Goal: Task Accomplishment & Management: Use online tool/utility

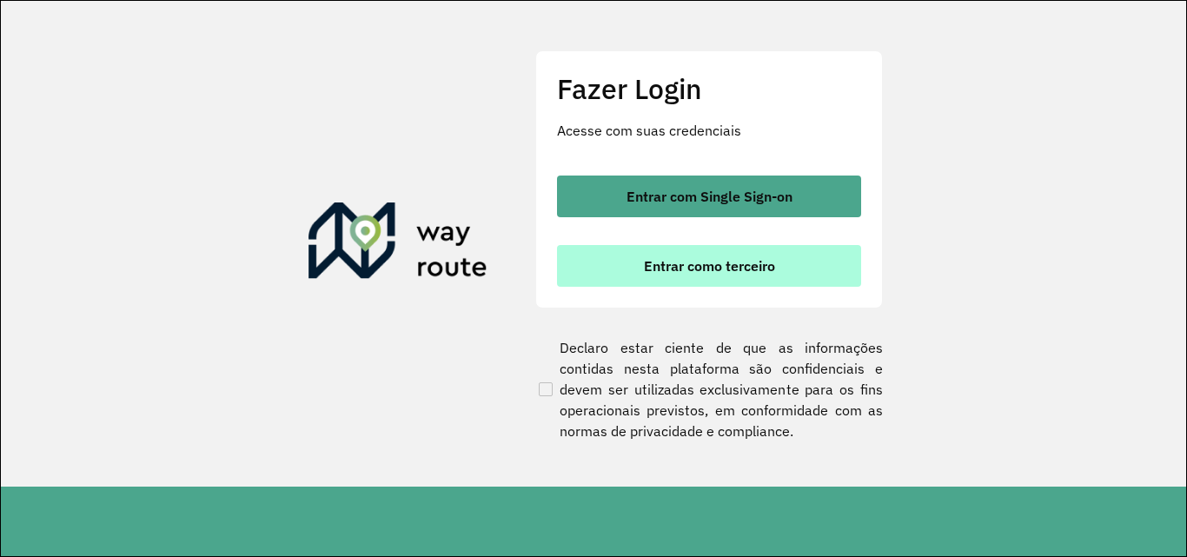
click at [710, 269] on span "Entrar como terceiro" at bounding box center [709, 266] width 131 height 14
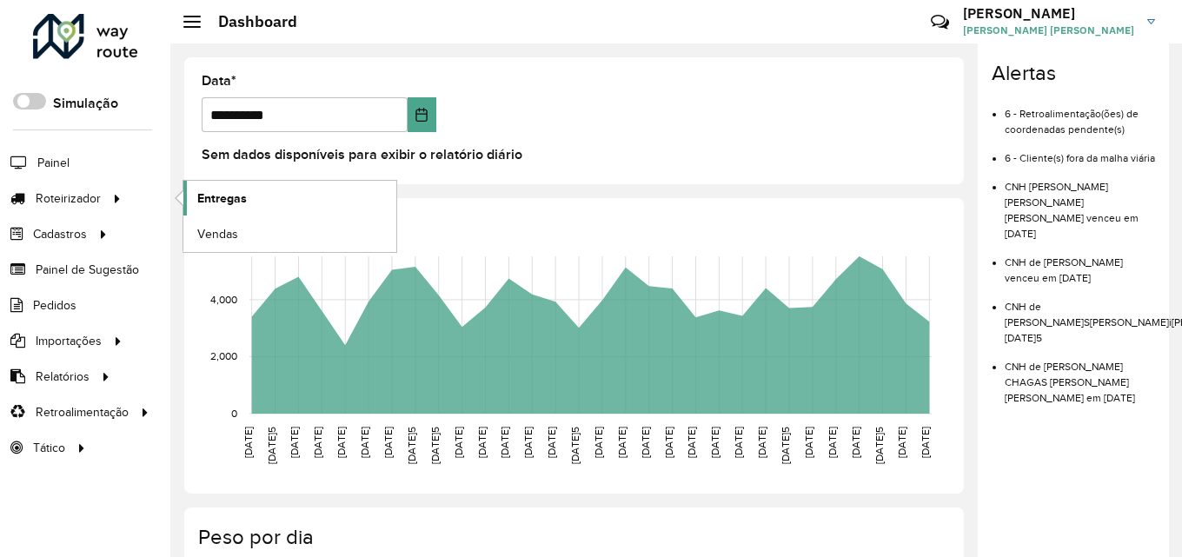
click at [210, 200] on span "Entregas" at bounding box center [222, 198] width 50 height 18
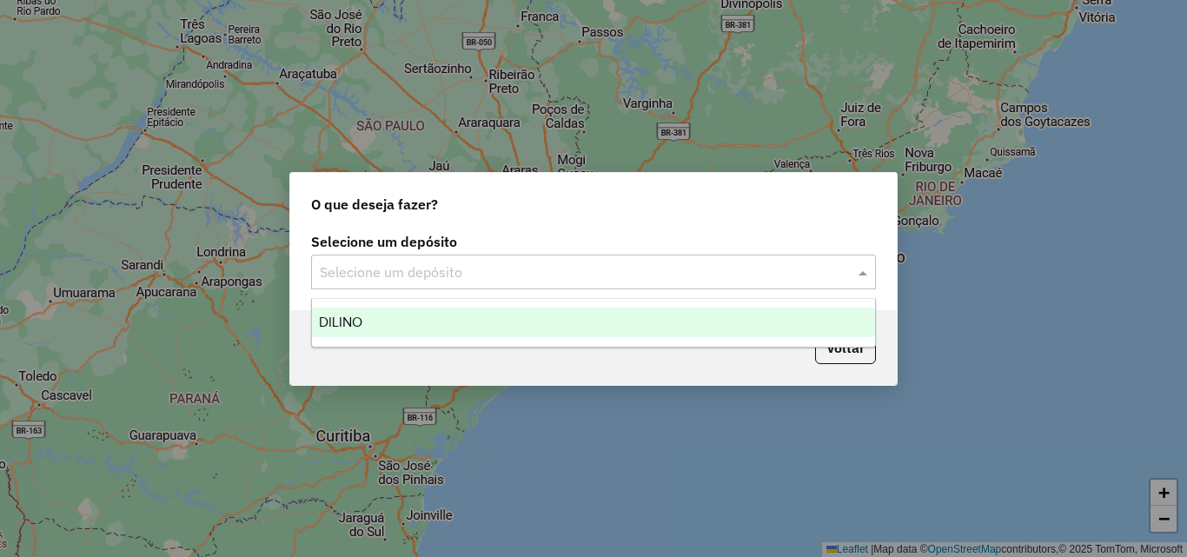
click at [349, 280] on input "text" at bounding box center [576, 272] width 513 height 21
click at [374, 314] on div "DILINO" at bounding box center [593, 323] width 563 height 30
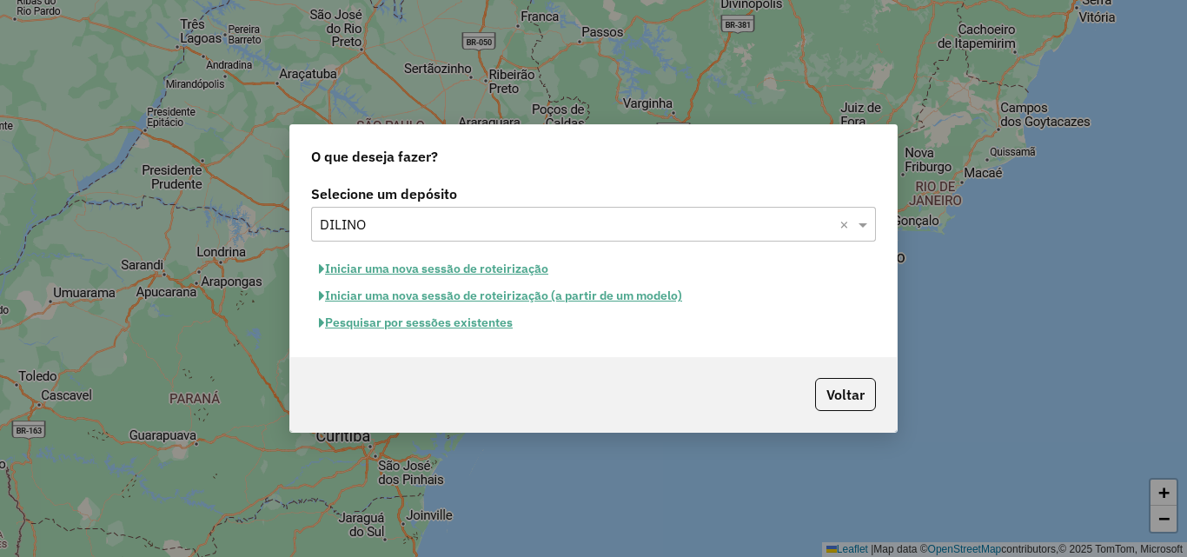
click at [506, 268] on button "Iniciar uma nova sessão de roteirização" at bounding box center [433, 268] width 245 height 27
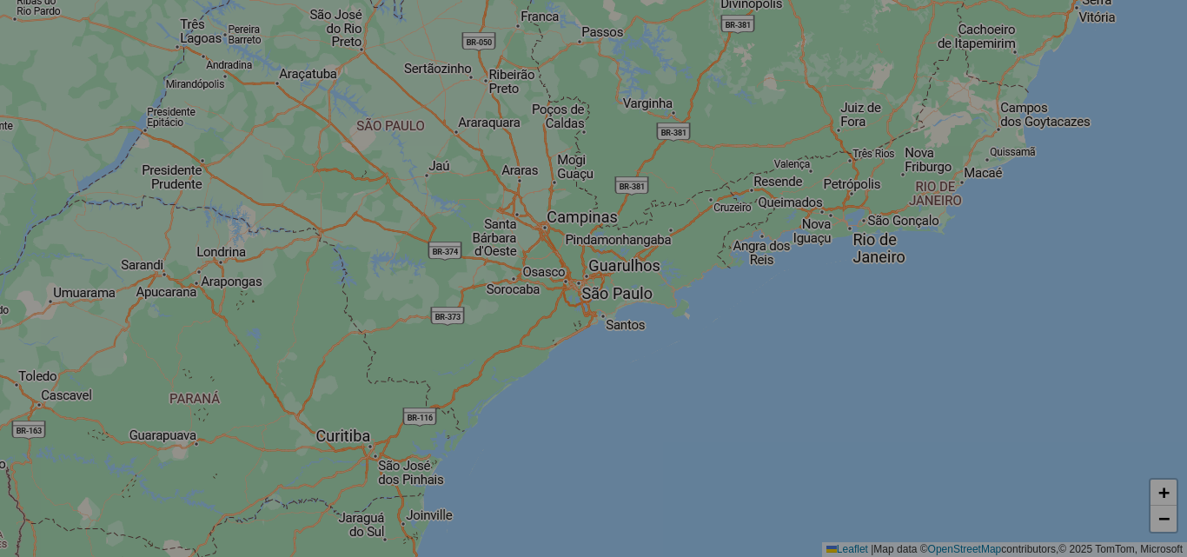
select select "*"
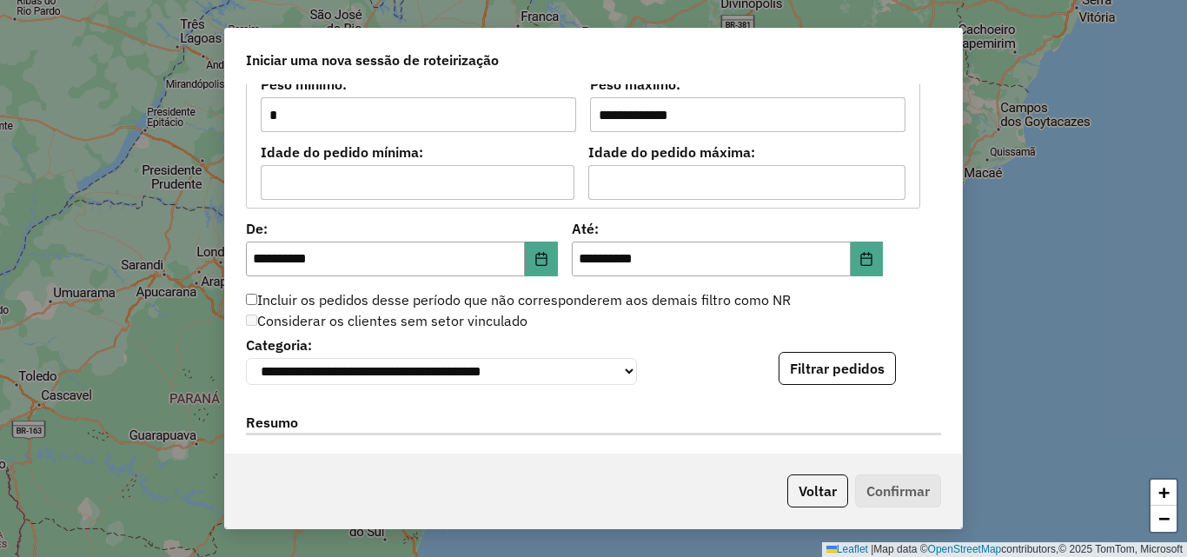
scroll to position [1824, 0]
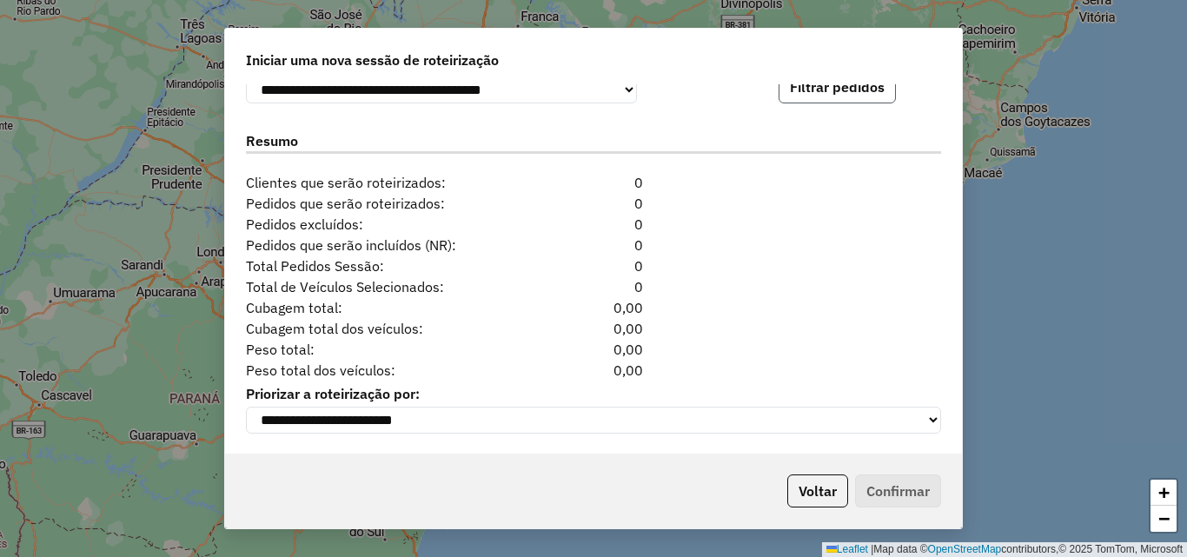
click at [855, 101] on button "Filtrar pedidos" at bounding box center [836, 86] width 117 height 33
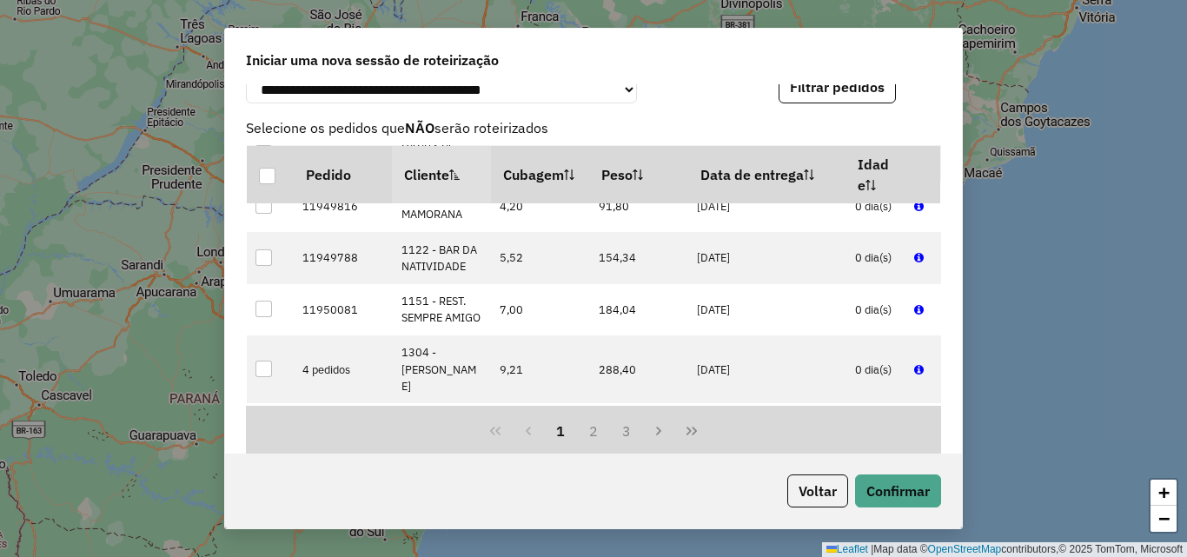
scroll to position [348, 0]
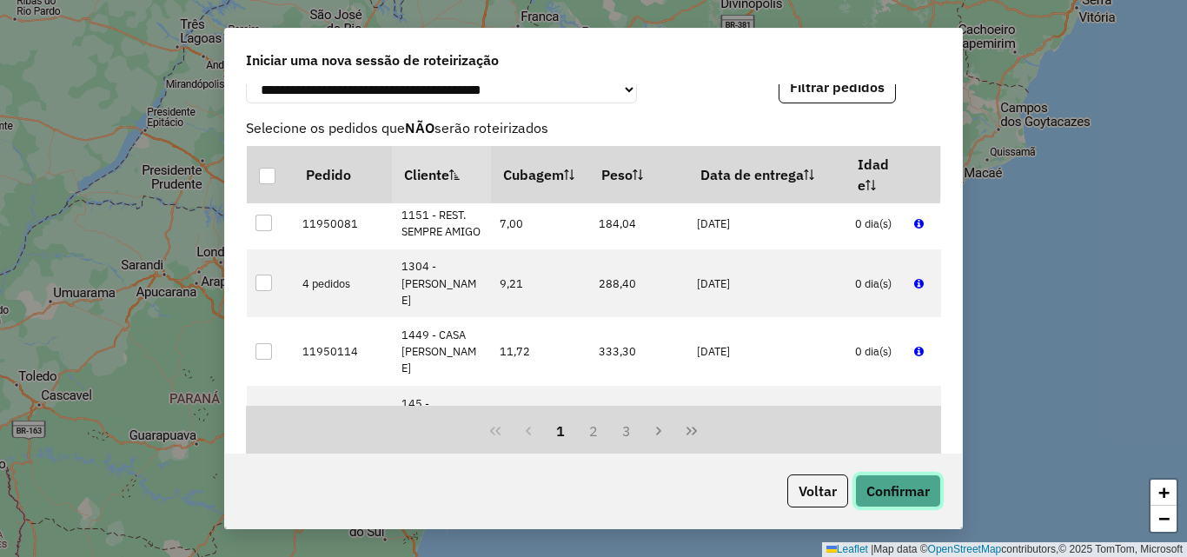
click at [895, 488] on button "Confirmar" at bounding box center [898, 490] width 86 height 33
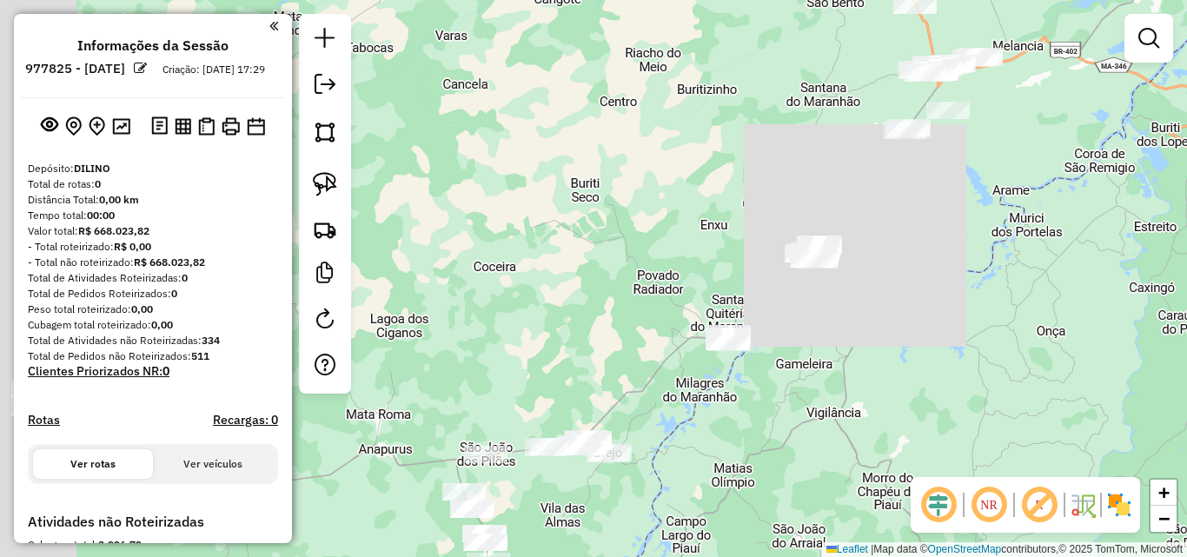
drag, startPoint x: 435, startPoint y: 301, endPoint x: 960, endPoint y: 228, distance: 529.9
click at [960, 228] on div "Janela de atendimento Grade de atendimento Capacidade Transportadoras Veículos …" at bounding box center [593, 278] width 1187 height 557
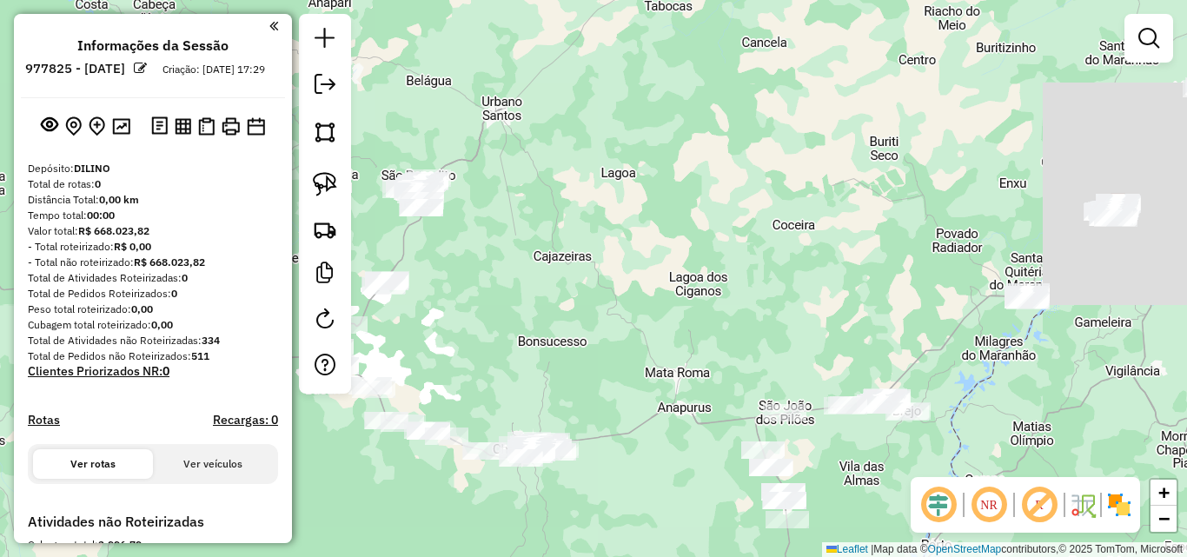
drag, startPoint x: 581, startPoint y: 237, endPoint x: 714, endPoint y: 194, distance: 139.8
click at [714, 194] on div "Janela de atendimento Grade de atendimento Capacidade Transportadoras Veículos …" at bounding box center [593, 278] width 1187 height 557
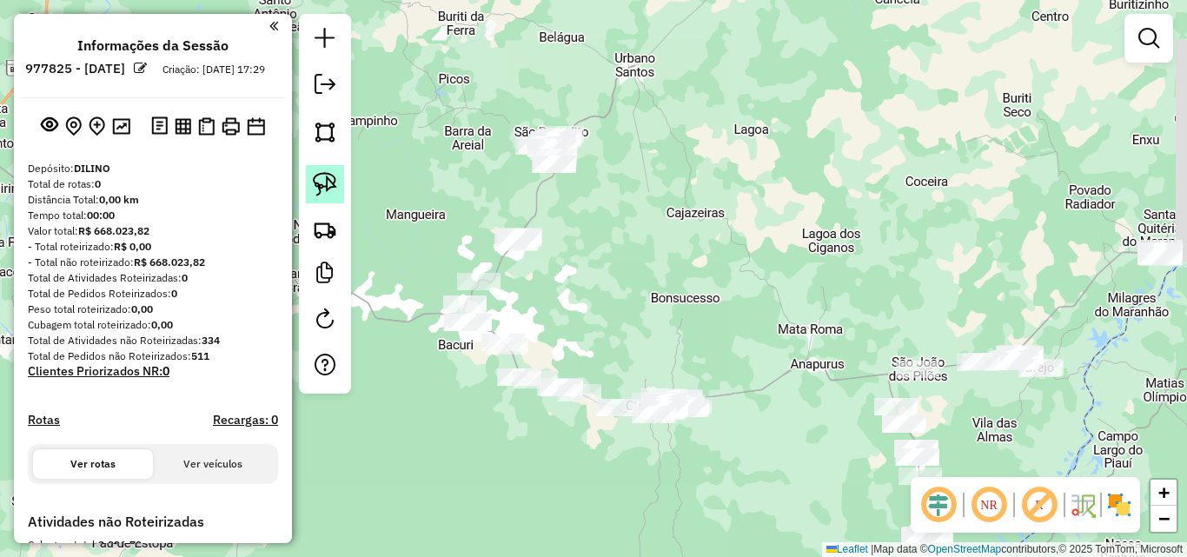
click at [328, 183] on img at bounding box center [325, 184] width 24 height 24
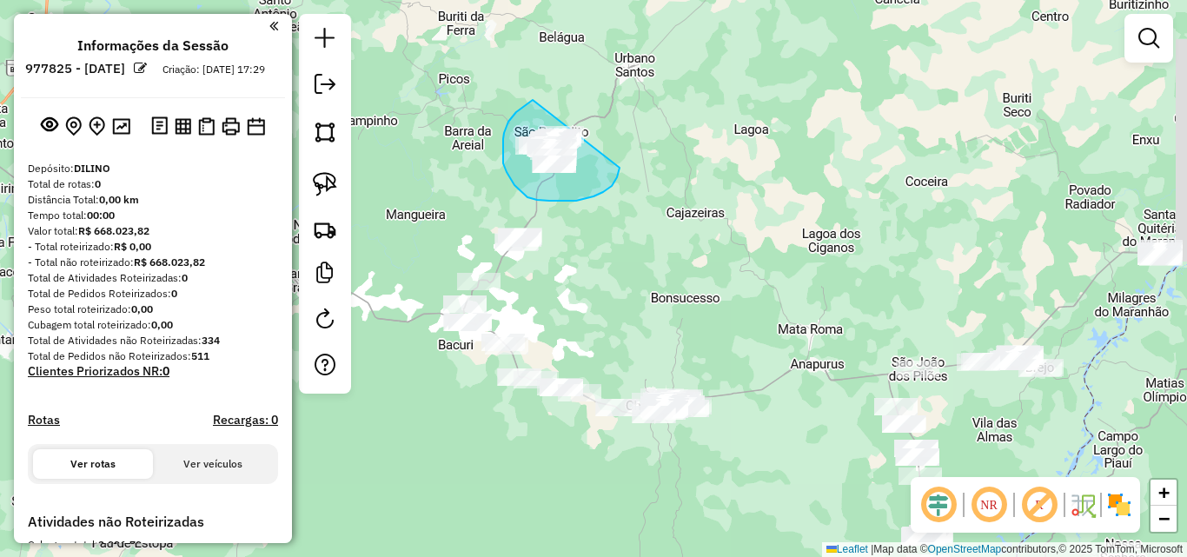
drag, startPoint x: 533, startPoint y: 100, endPoint x: 620, endPoint y: 130, distance: 92.9
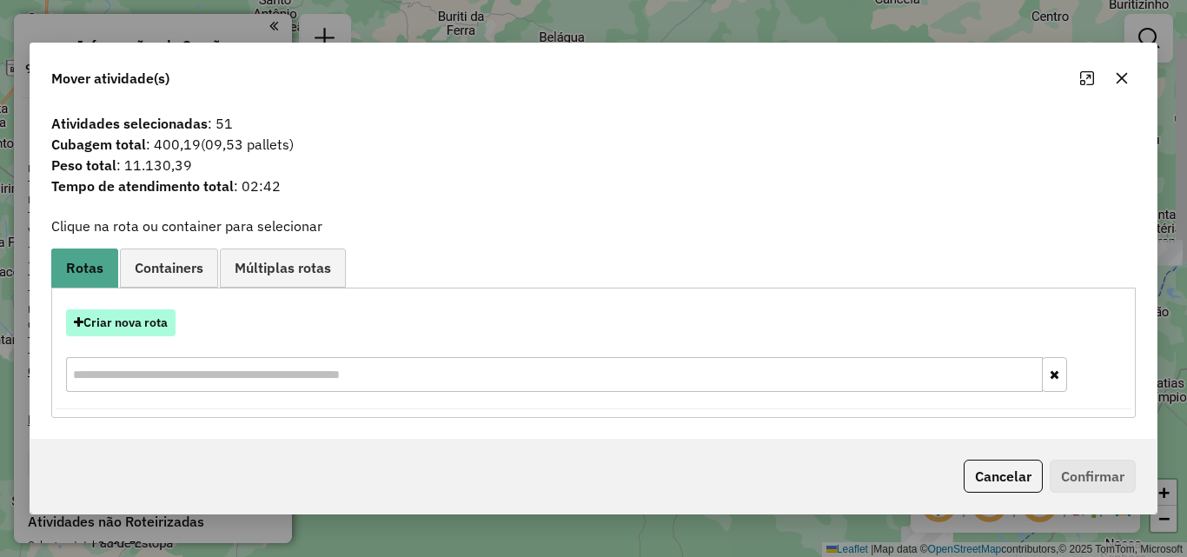
click at [156, 326] on button "Criar nova rota" at bounding box center [120, 322] width 109 height 27
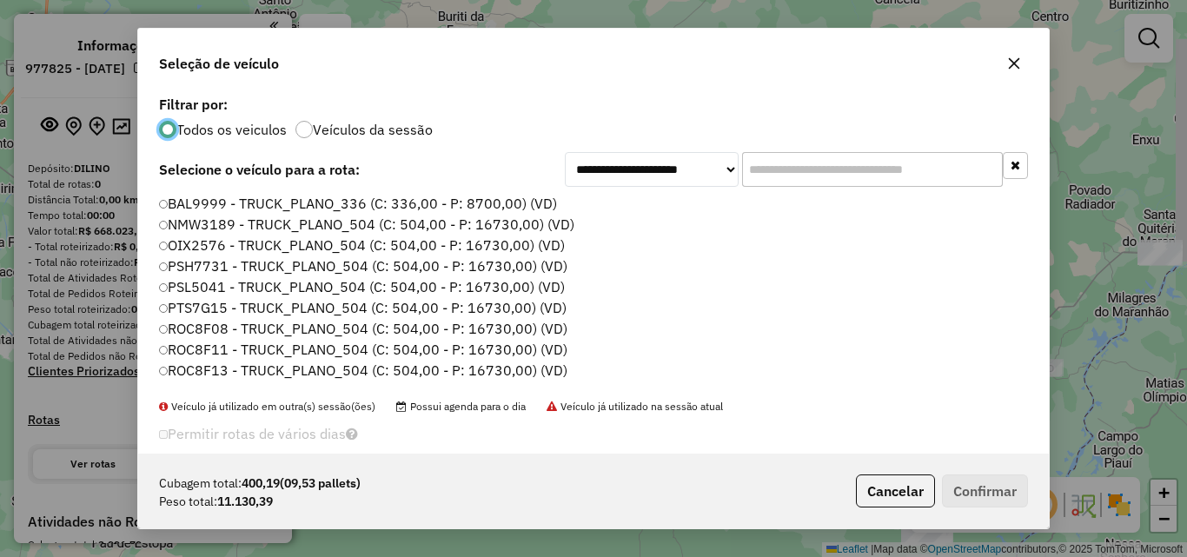
scroll to position [10, 5]
click at [443, 228] on label "NMW3189 - TRUCK_PLANO_504 (C: 504,00 - P: 16730,00) (VD)" at bounding box center [368, 224] width 418 height 21
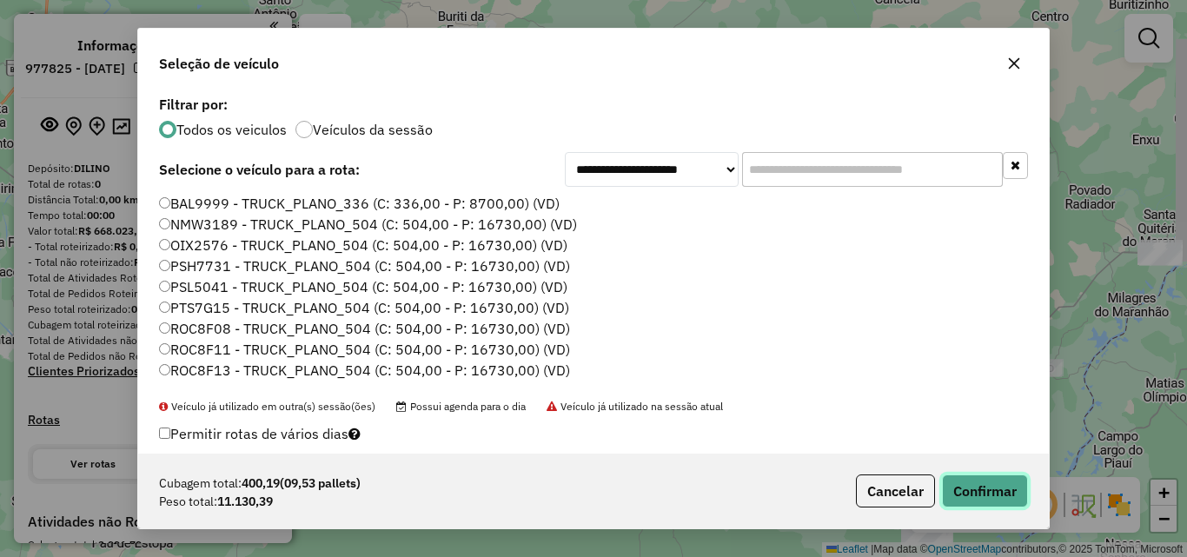
click at [959, 482] on button "Confirmar" at bounding box center [985, 490] width 86 height 33
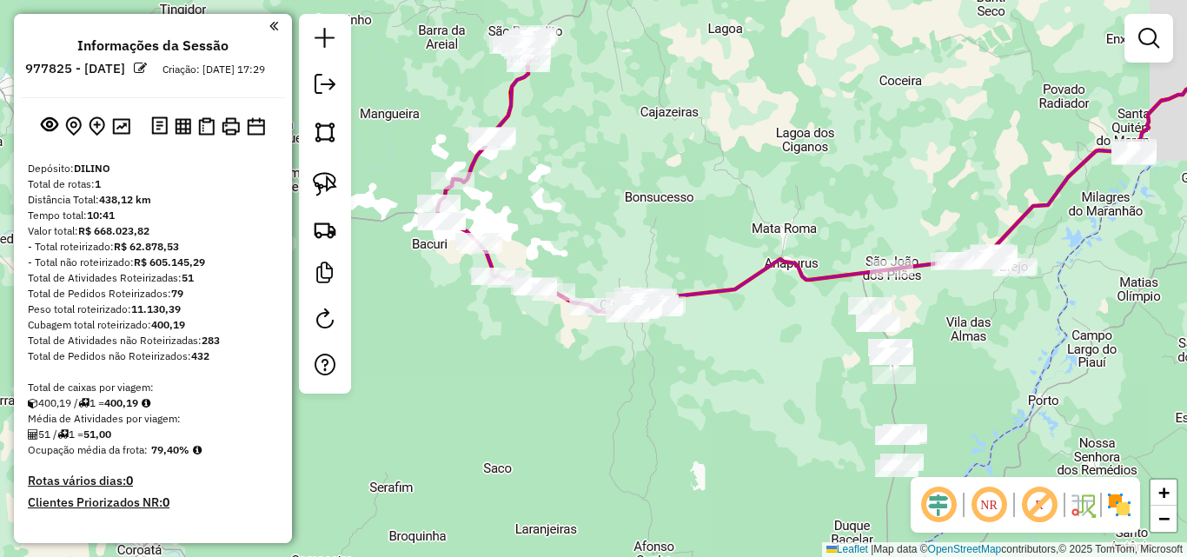
drag, startPoint x: 758, startPoint y: 206, endPoint x: 732, endPoint y: 105, distance: 104.1
click at [732, 105] on div "Janela de atendimento Grade de atendimento Capacidade Transportadoras Veículos …" at bounding box center [593, 278] width 1187 height 557
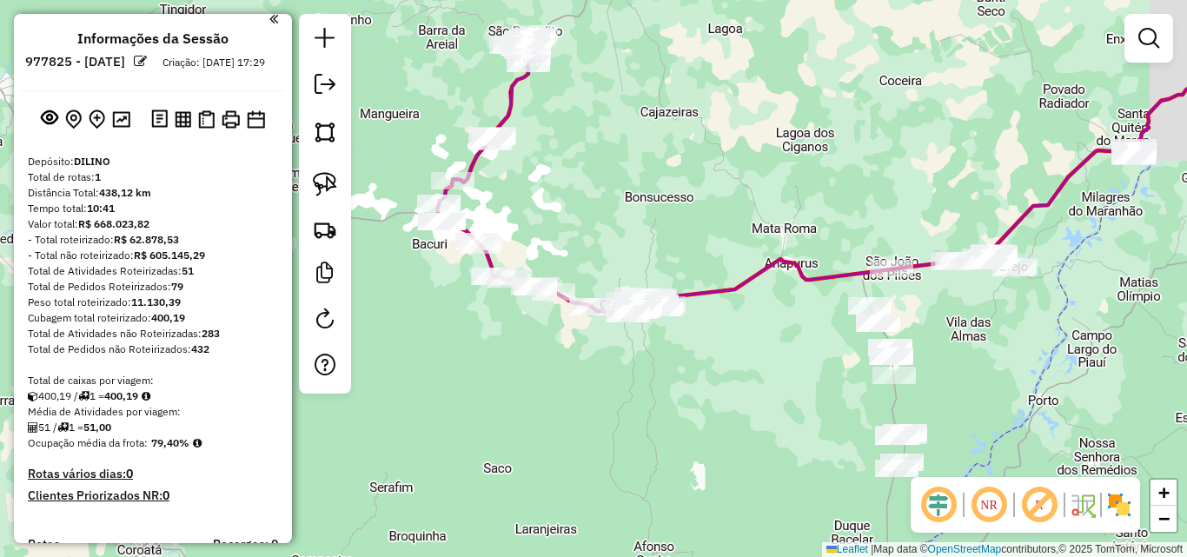
scroll to position [0, 0]
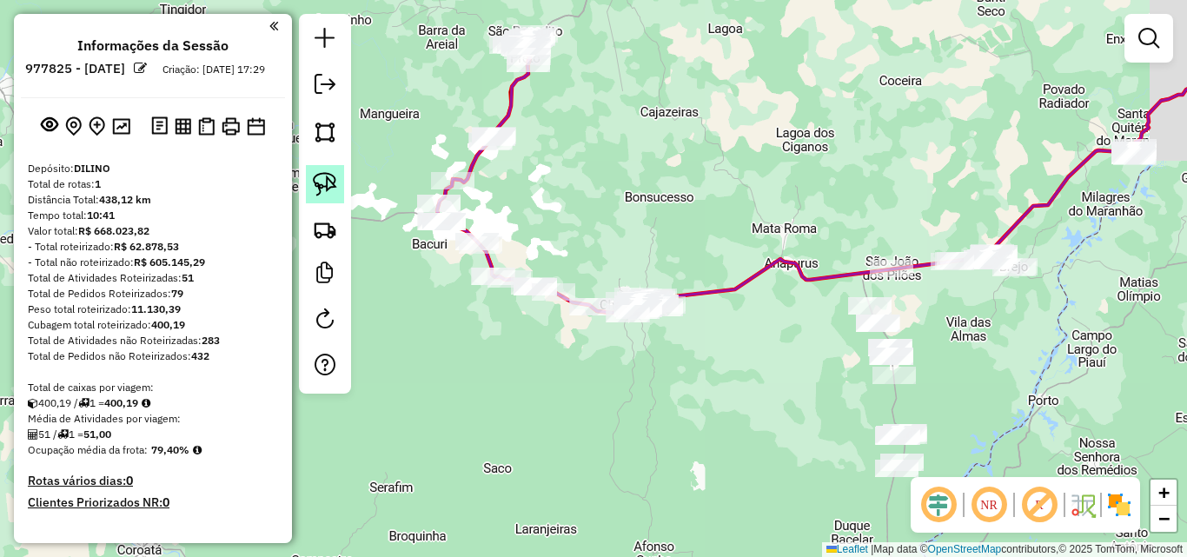
click at [329, 182] on img at bounding box center [325, 184] width 24 height 24
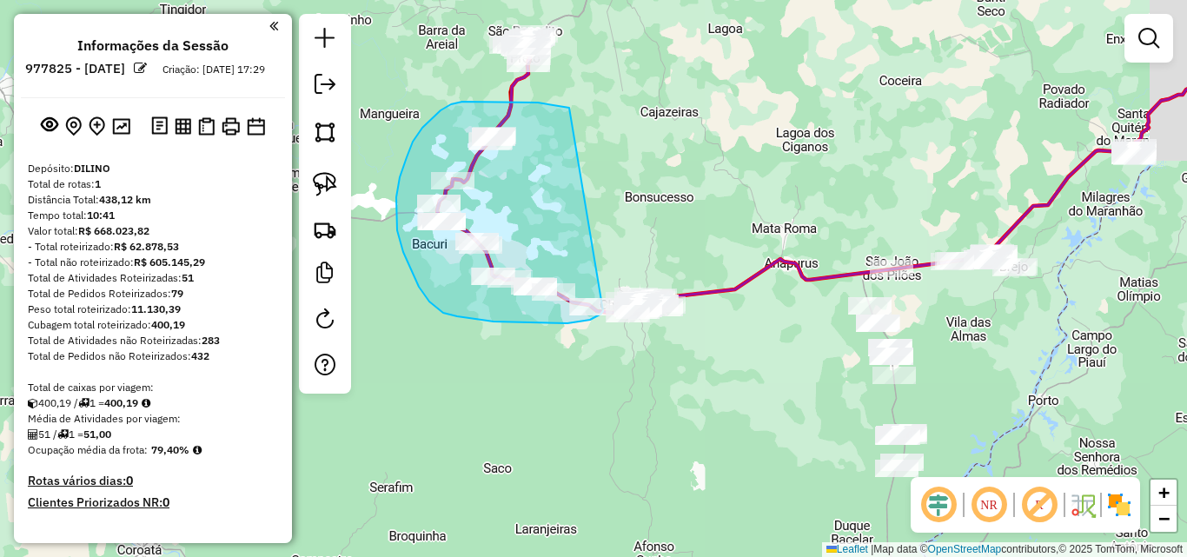
click at [603, 311] on div "Janela de atendimento Grade de atendimento Capacidade Transportadoras Veículos …" at bounding box center [593, 278] width 1187 height 557
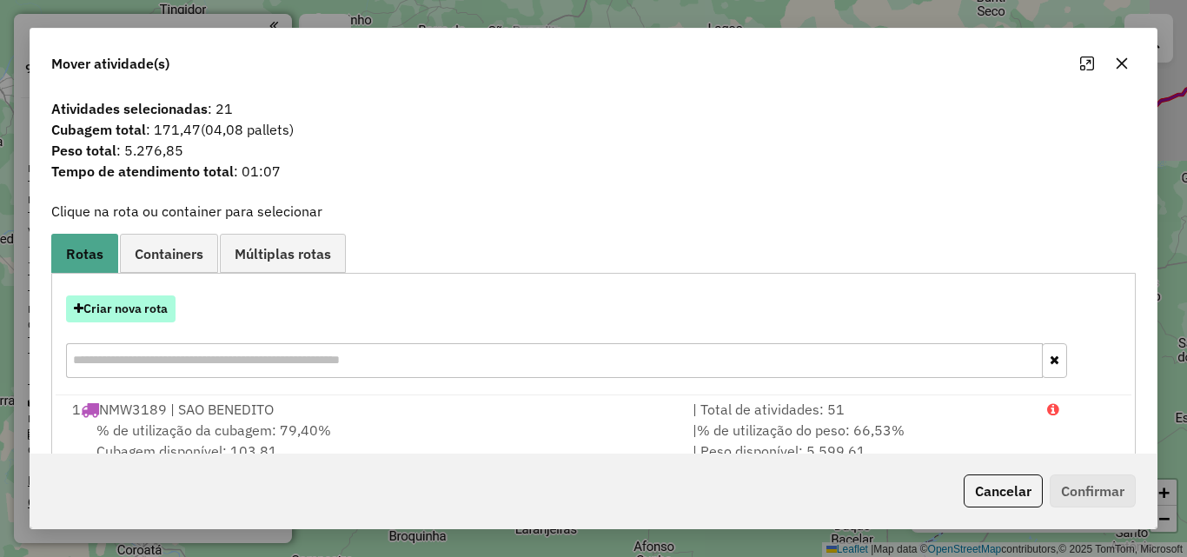
click at [139, 310] on button "Criar nova rota" at bounding box center [120, 308] width 109 height 27
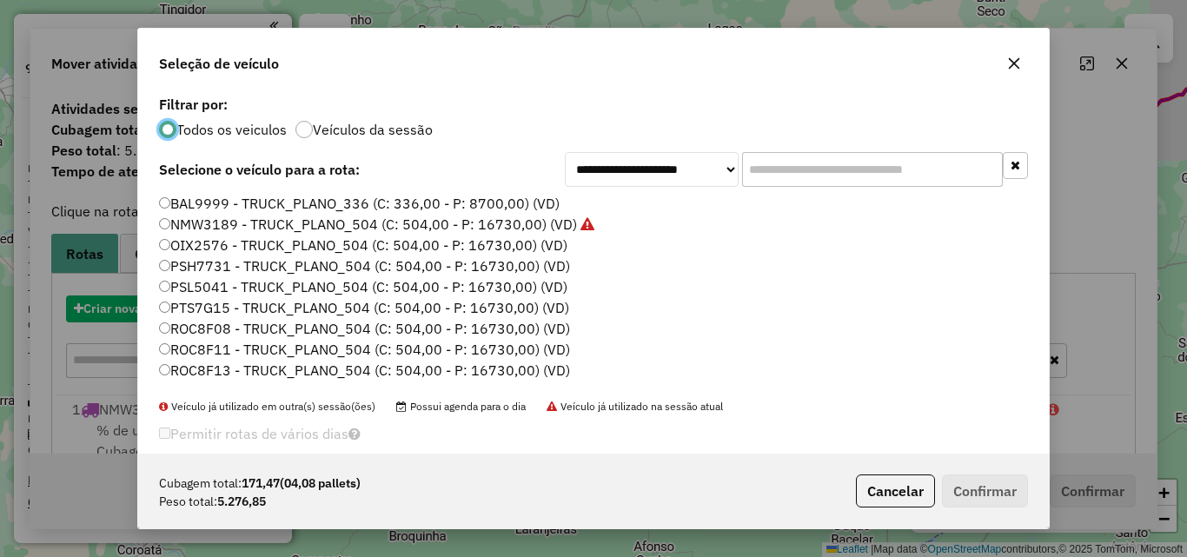
scroll to position [10, 5]
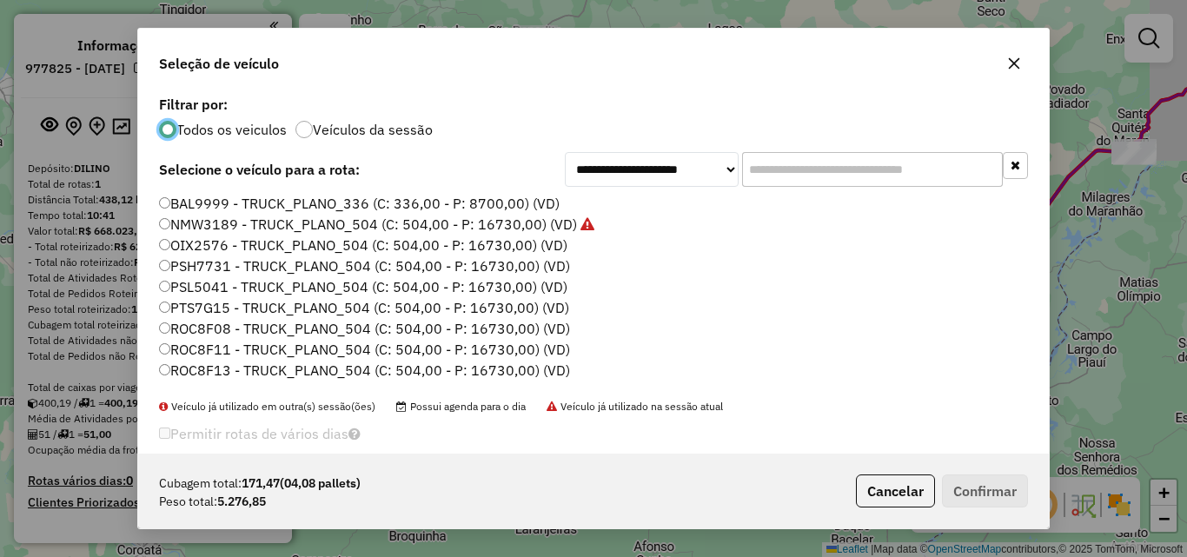
click at [540, 248] on label "OIX2576 - TRUCK_PLANO_504 (C: 504,00 - P: 16730,00) (VD)" at bounding box center [363, 245] width 408 height 21
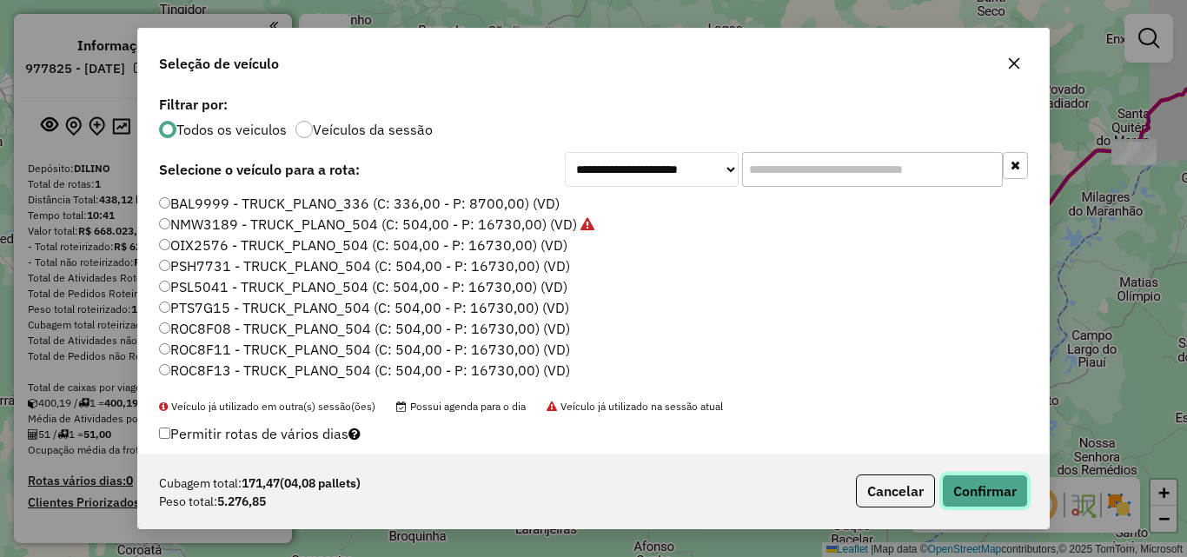
click at [996, 480] on button "Confirmar" at bounding box center [985, 490] width 86 height 33
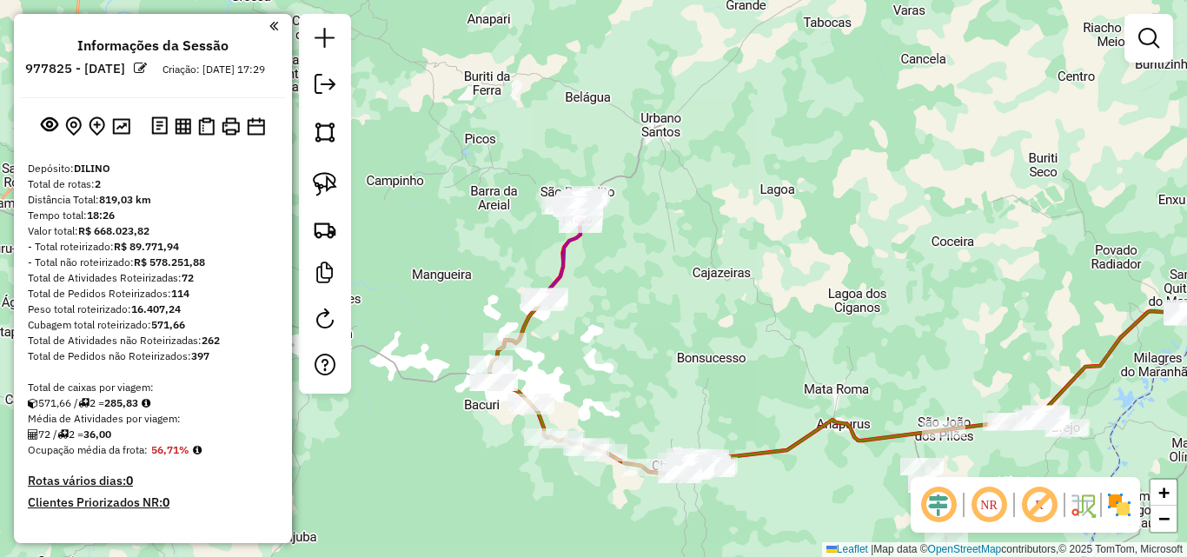
drag, startPoint x: 600, startPoint y: 119, endPoint x: 654, endPoint y: 292, distance: 181.1
click at [654, 292] on div "Janela de atendimento Grade de atendimento Capacidade Transportadoras Veículos …" at bounding box center [593, 278] width 1187 height 557
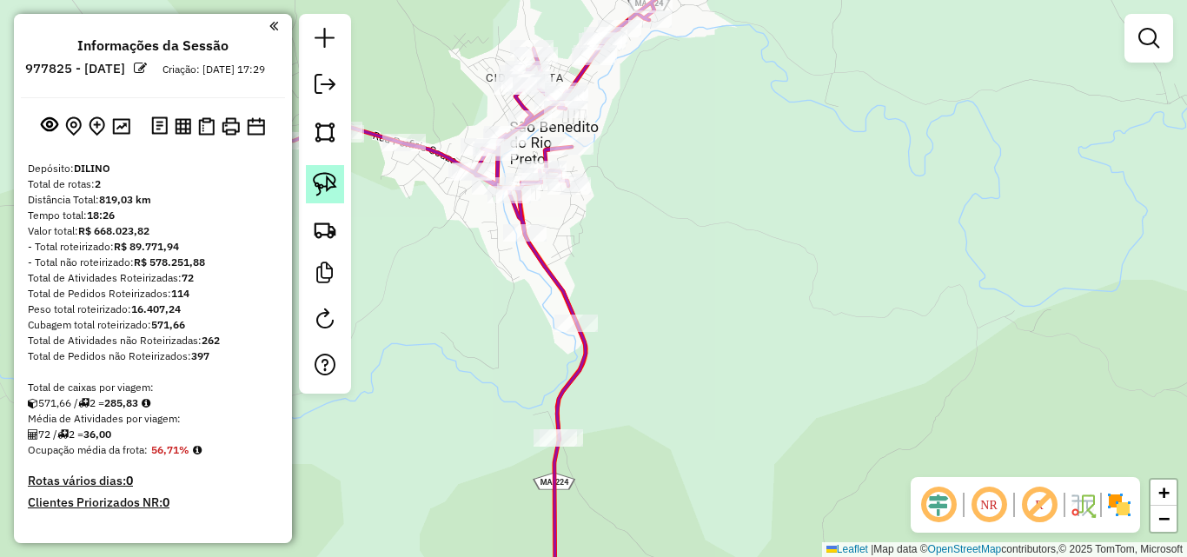
click at [328, 178] on img at bounding box center [325, 184] width 24 height 24
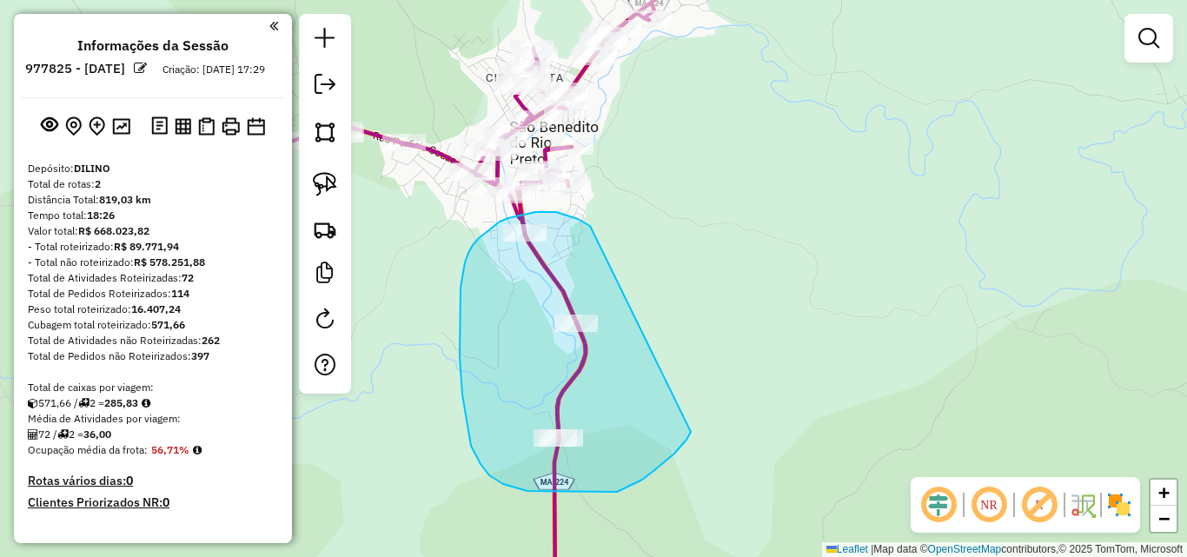
drag, startPoint x: 590, startPoint y: 226, endPoint x: 696, endPoint y: 420, distance: 220.8
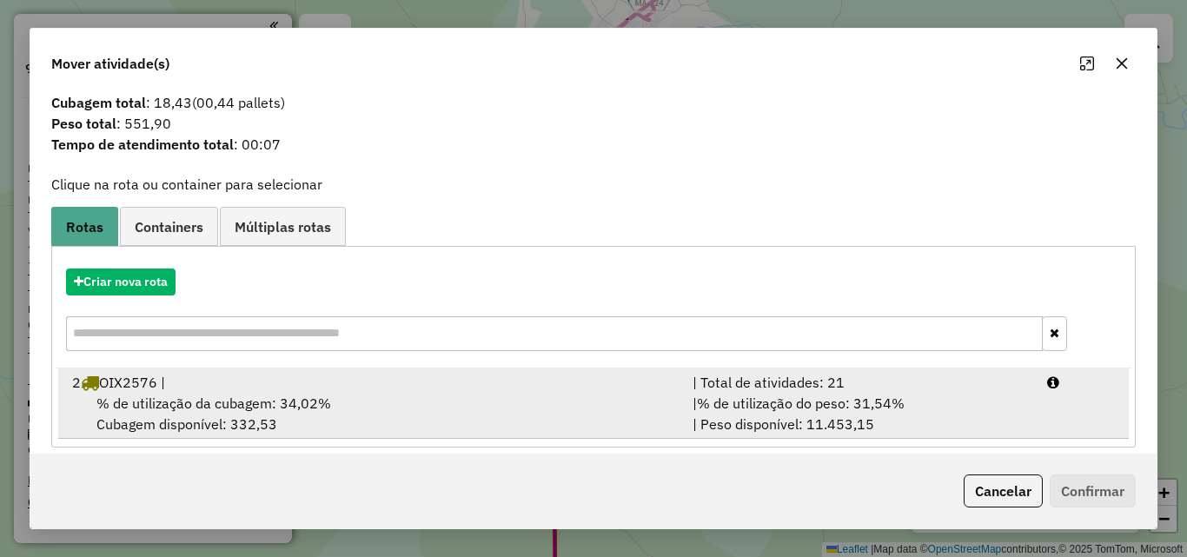
scroll to position [42, 0]
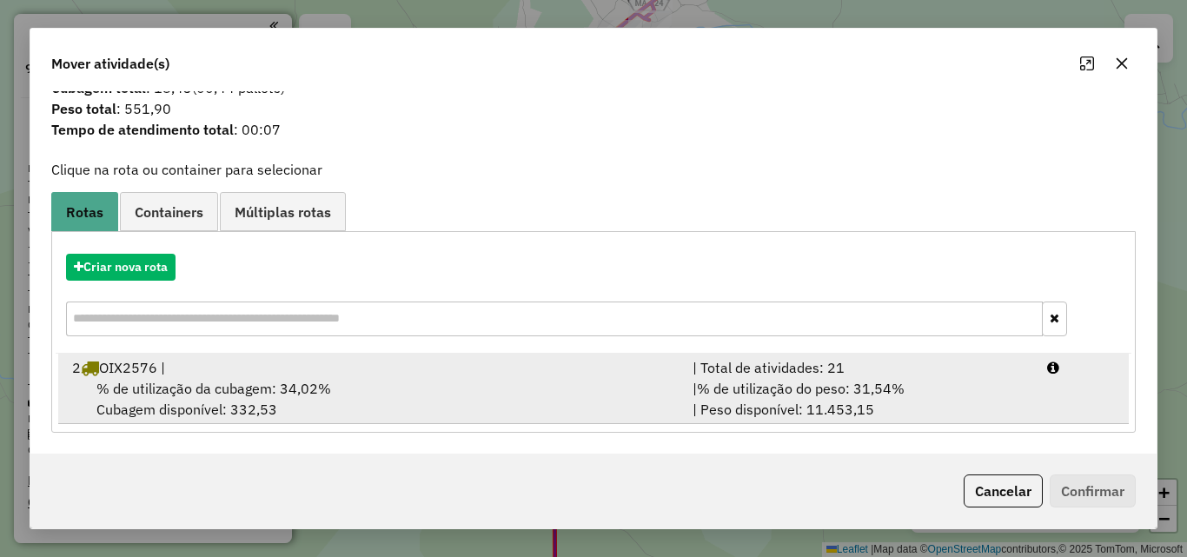
click at [498, 381] on div "% de utilização da cubagem: 34,02% Cubagem disponível: 332,53" at bounding box center [372, 399] width 620 height 42
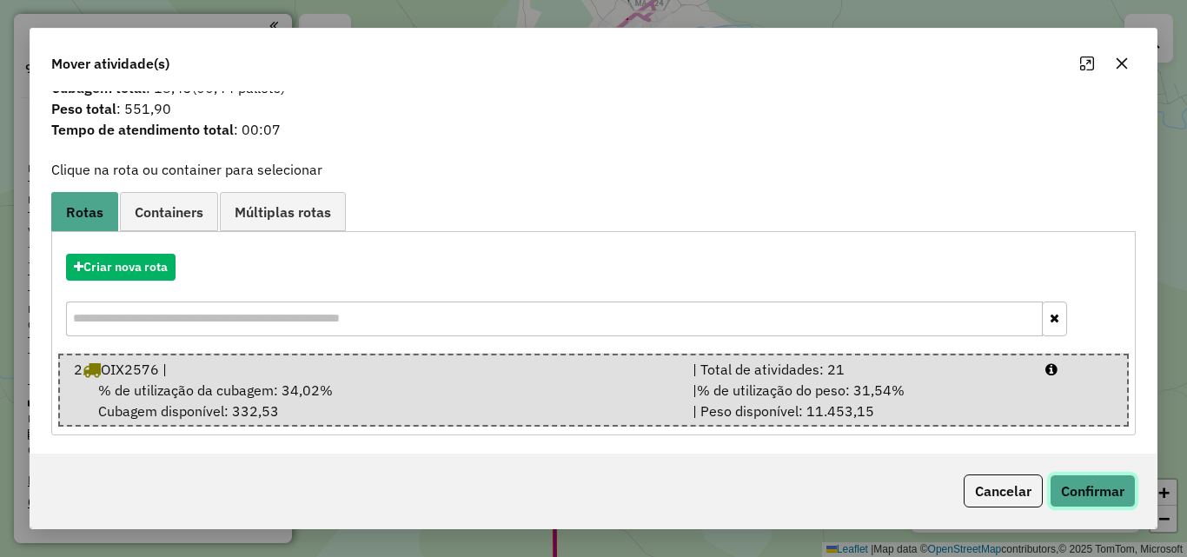
click at [1116, 487] on button "Confirmar" at bounding box center [1092, 490] width 86 height 33
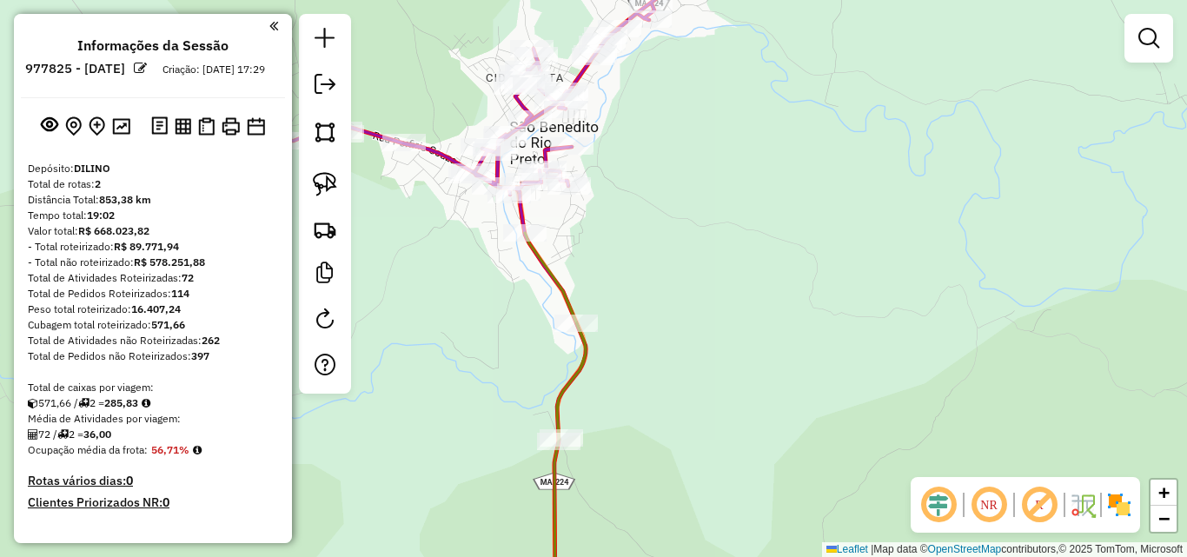
scroll to position [0, 0]
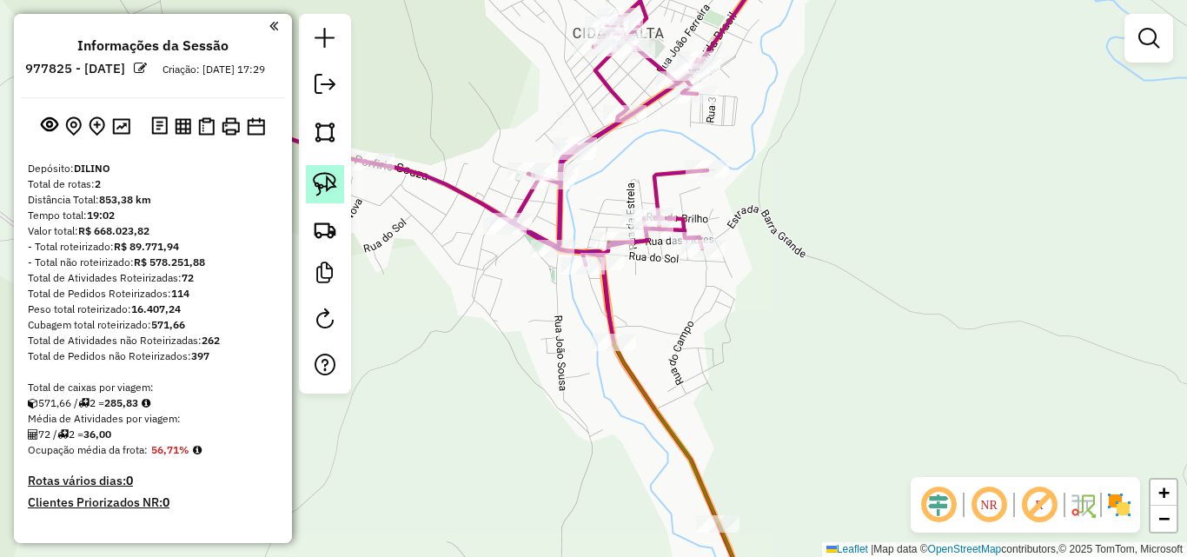
click at [326, 182] on img at bounding box center [325, 184] width 24 height 24
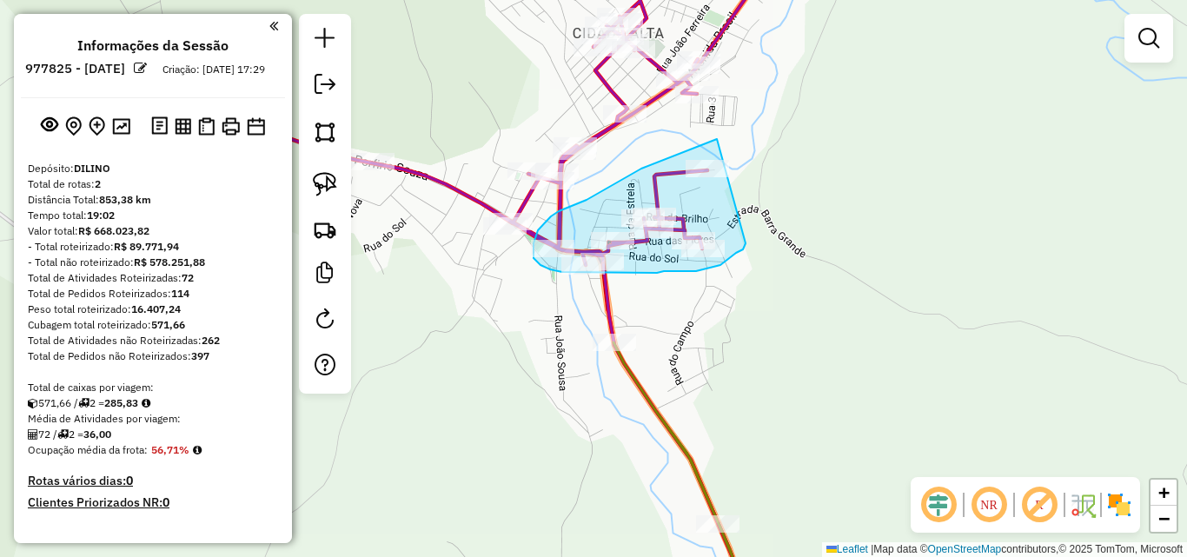
drag, startPoint x: 717, startPoint y: 139, endPoint x: 745, endPoint y: 243, distance: 108.1
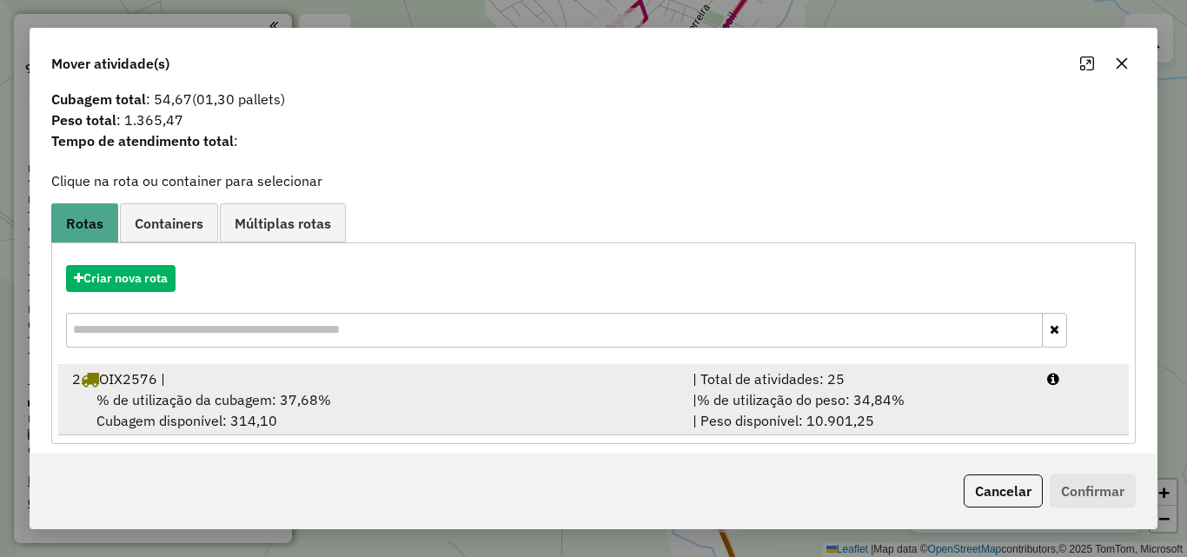
scroll to position [42, 0]
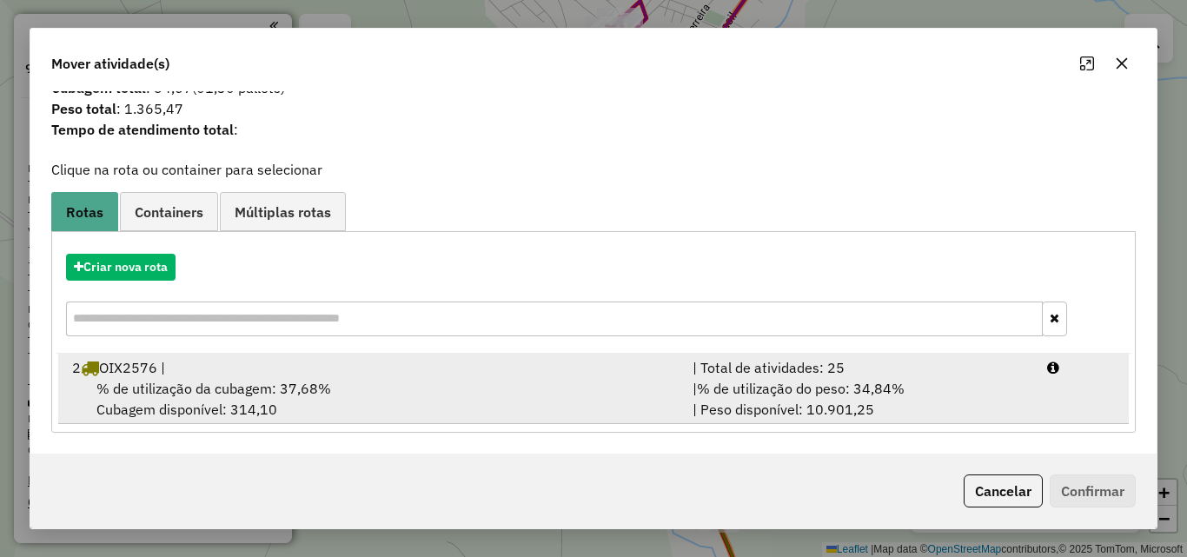
click at [510, 387] on div "% de utilização da cubagem: 37,68% Cubagem disponível: 314,10" at bounding box center [372, 399] width 620 height 42
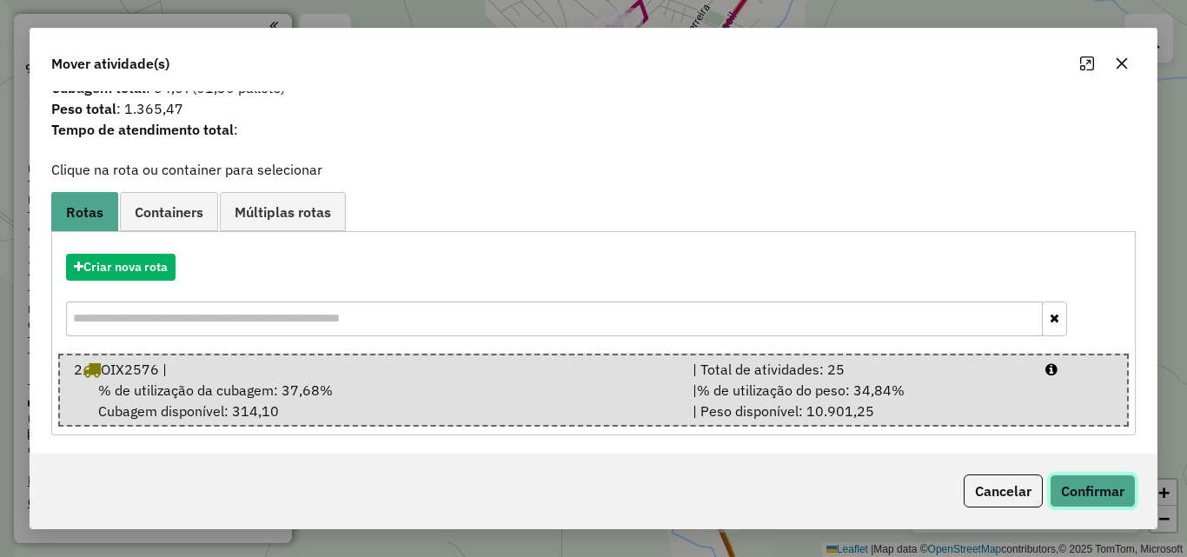
click at [1099, 494] on button "Confirmar" at bounding box center [1092, 490] width 86 height 33
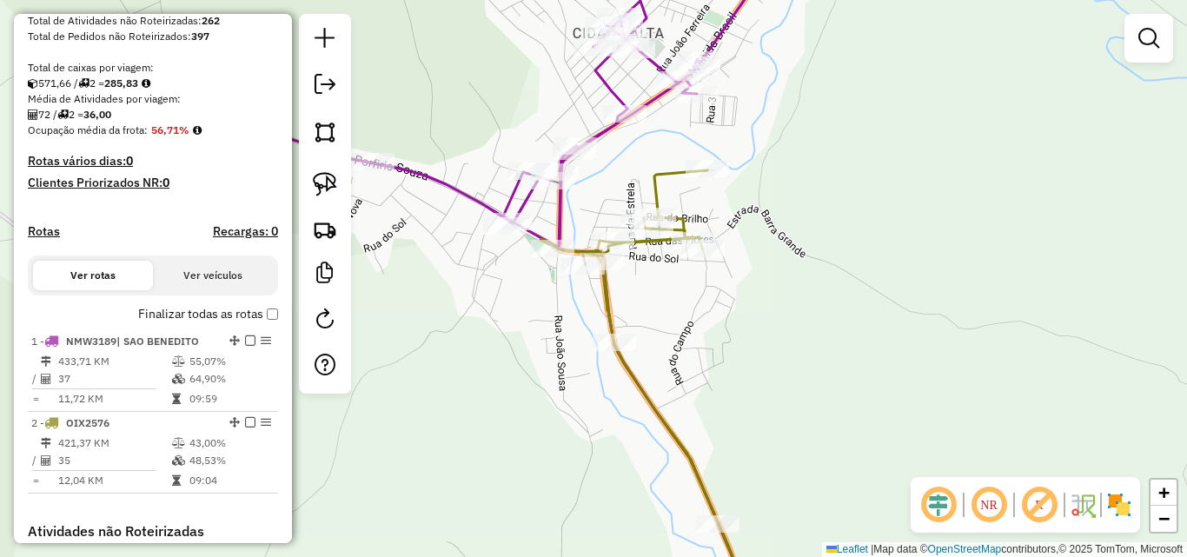
scroll to position [348, 0]
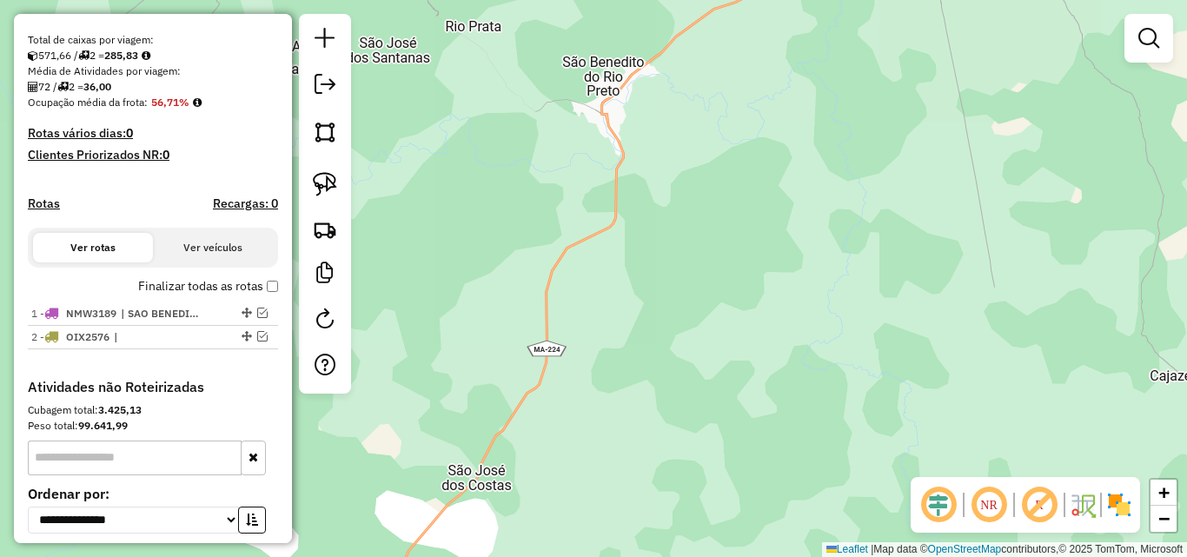
drag, startPoint x: 675, startPoint y: 367, endPoint x: 666, endPoint y: 48, distance: 319.0
click at [666, 48] on div "Janela de atendimento Grade de atendimento Capacidade Transportadoras Veículos …" at bounding box center [593, 278] width 1187 height 557
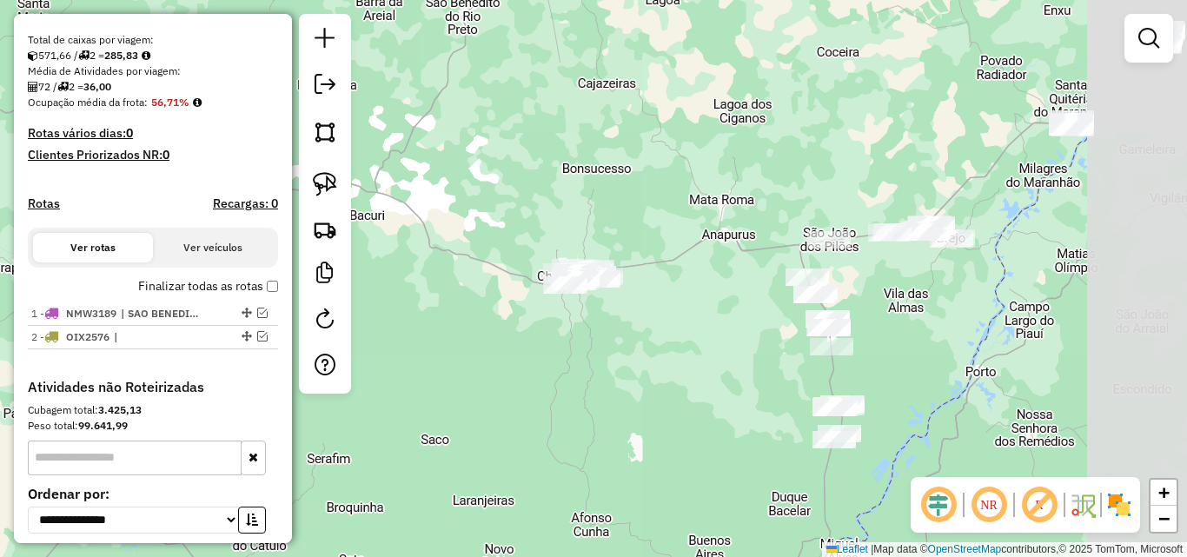
drag, startPoint x: 814, startPoint y: 315, endPoint x: 636, endPoint y: 231, distance: 197.0
click at [636, 231] on div "Janela de atendimento Grade de atendimento Capacidade Transportadoras Veículos …" at bounding box center [593, 278] width 1187 height 557
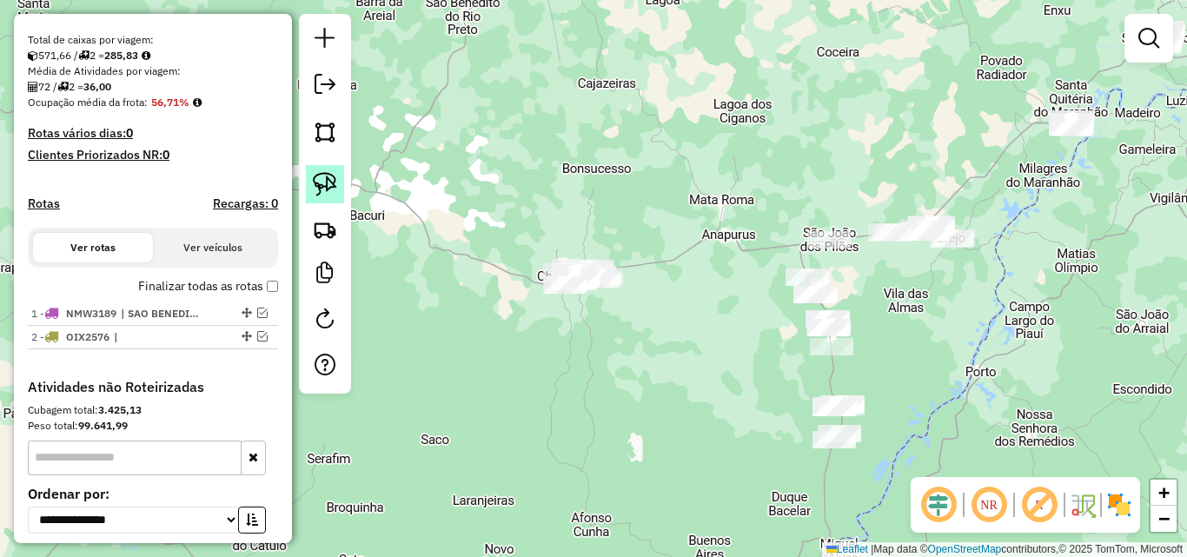
click at [323, 169] on link at bounding box center [325, 184] width 38 height 38
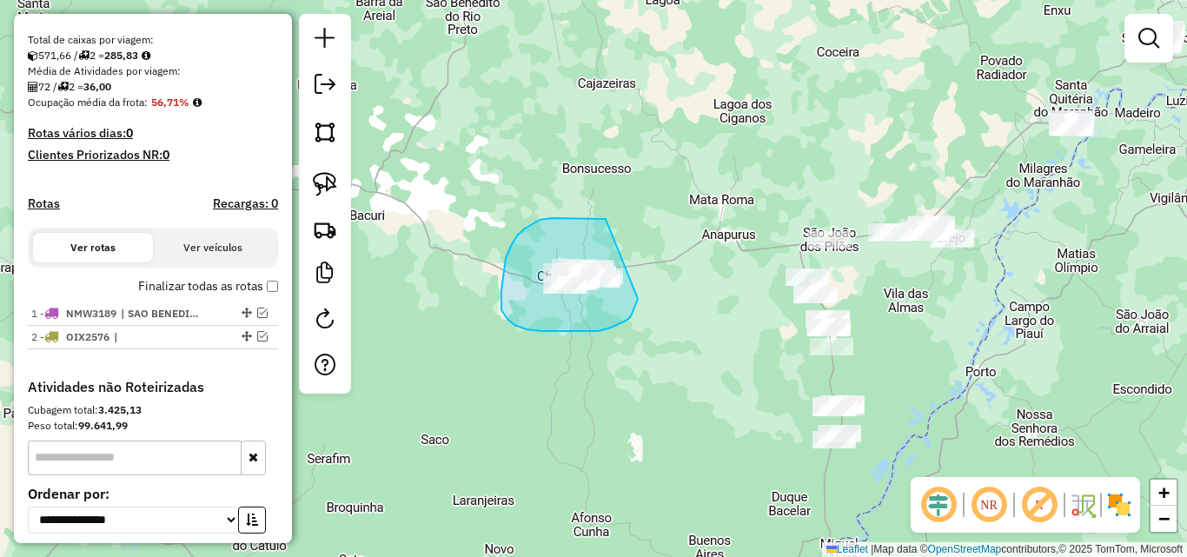
drag, startPoint x: 552, startPoint y: 218, endPoint x: 638, endPoint y: 298, distance: 117.4
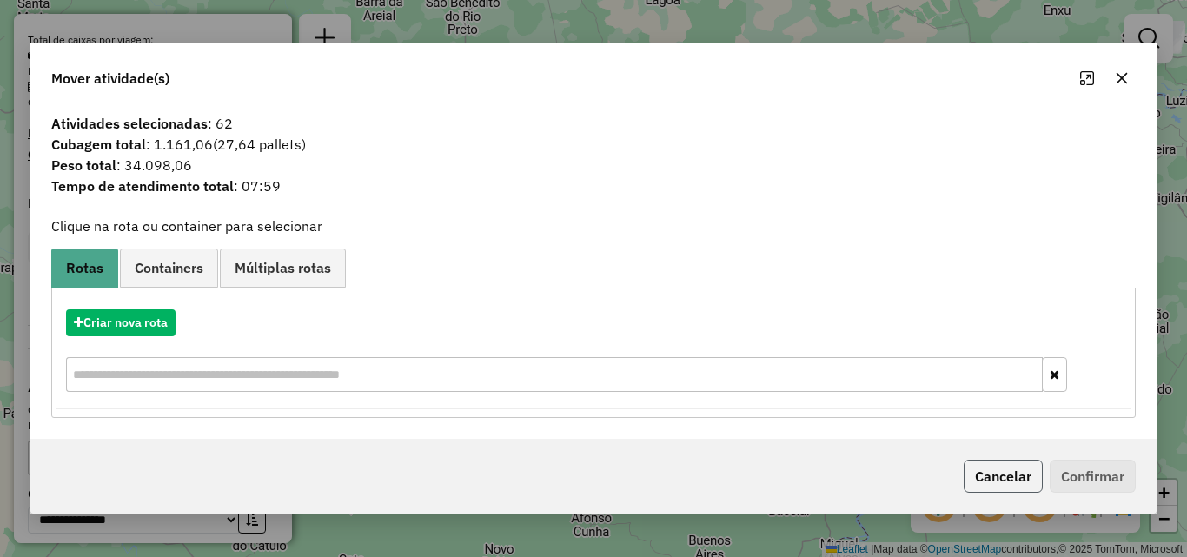
click at [1003, 474] on button "Cancelar" at bounding box center [1002, 476] width 79 height 33
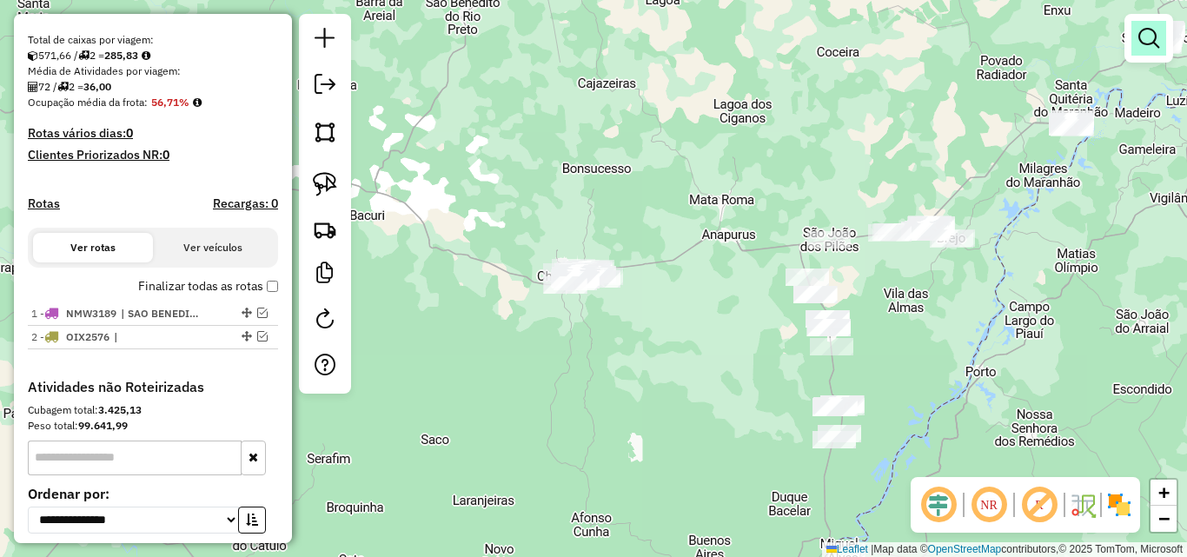
click at [1154, 30] on em at bounding box center [1148, 38] width 21 height 21
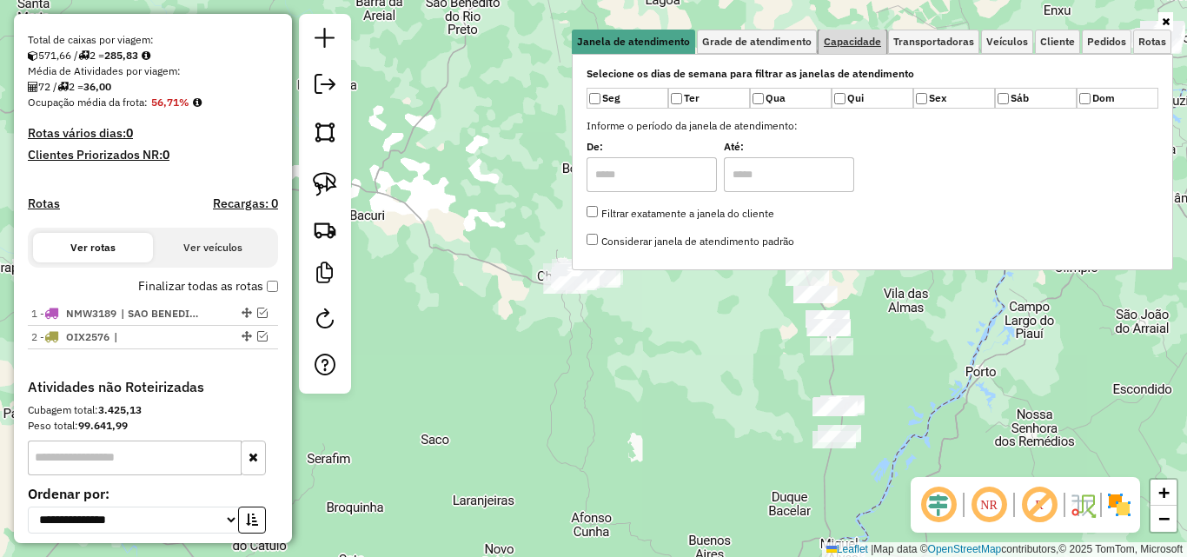
click at [861, 37] on span "Capacidade" at bounding box center [852, 41] width 57 height 10
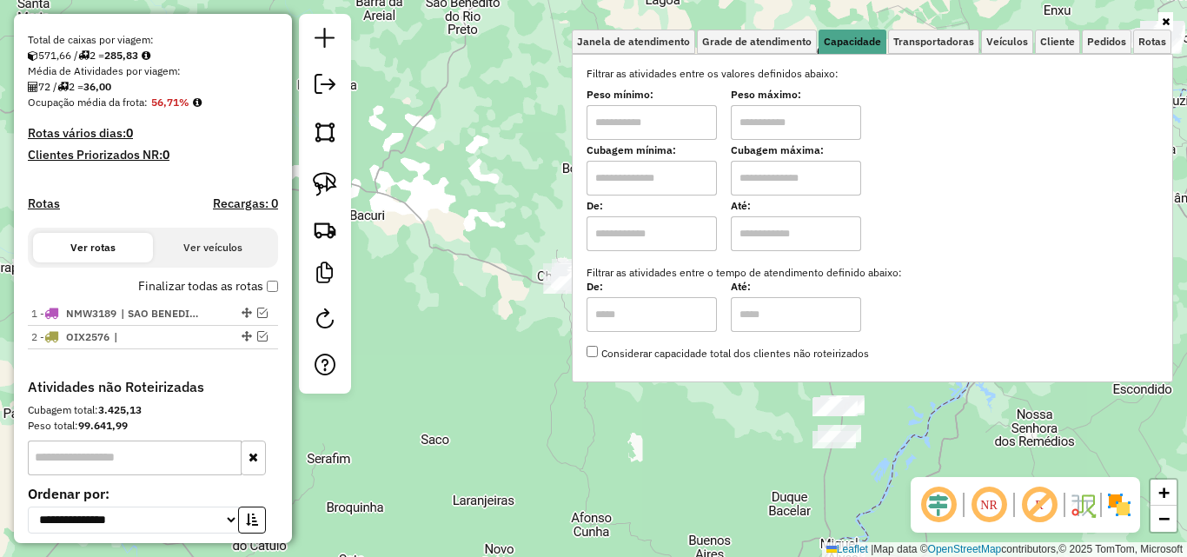
click at [661, 189] on input "text" at bounding box center [651, 178] width 130 height 35
type input "*****"
type input "******"
click at [530, 201] on div "Limpar filtros Janela de atendimento Grade de atendimento Capacidade Transporta…" at bounding box center [593, 278] width 1187 height 557
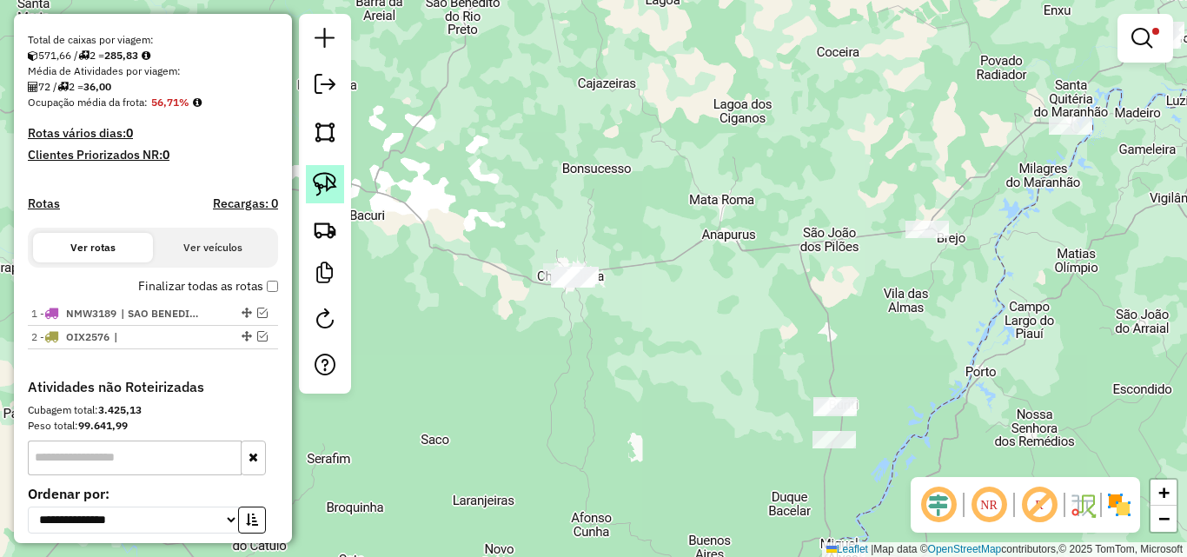
click at [320, 175] on img at bounding box center [325, 184] width 24 height 24
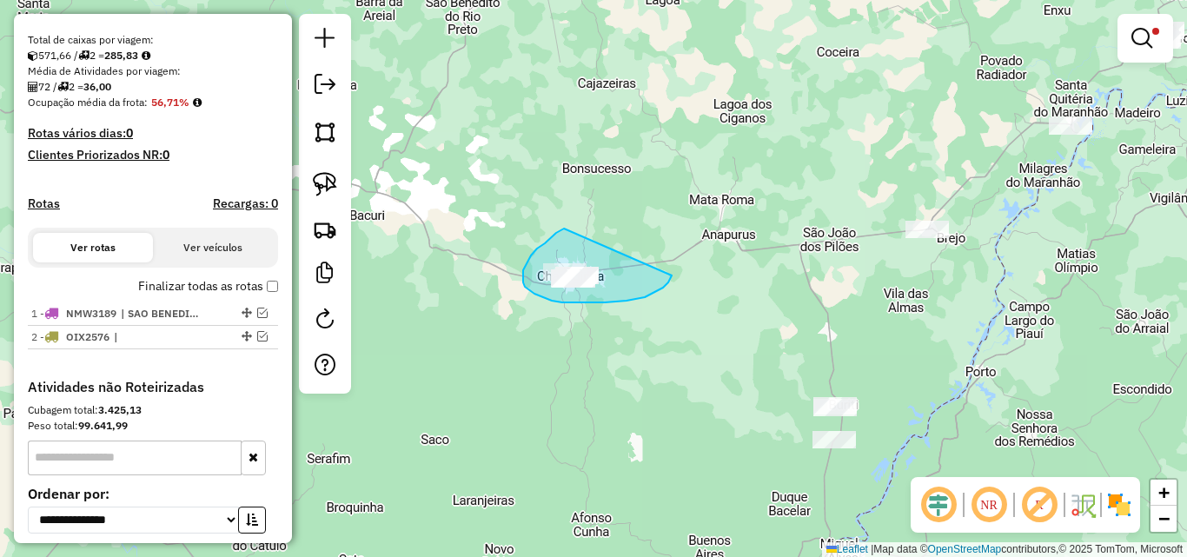
drag, startPoint x: 564, startPoint y: 228, endPoint x: 672, endPoint y: 274, distance: 116.8
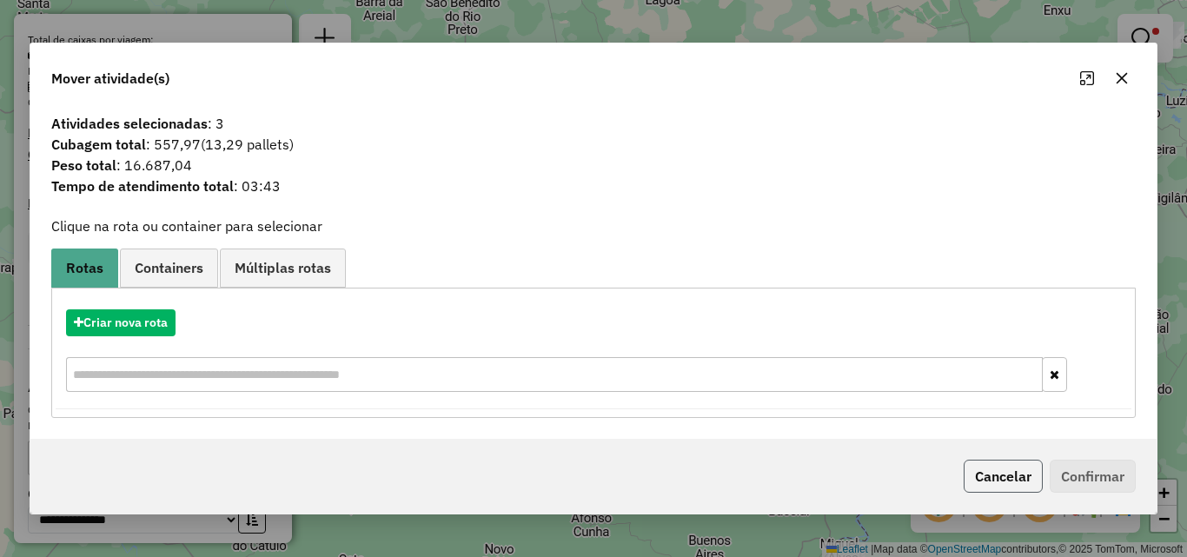
click at [1009, 467] on button "Cancelar" at bounding box center [1002, 476] width 79 height 33
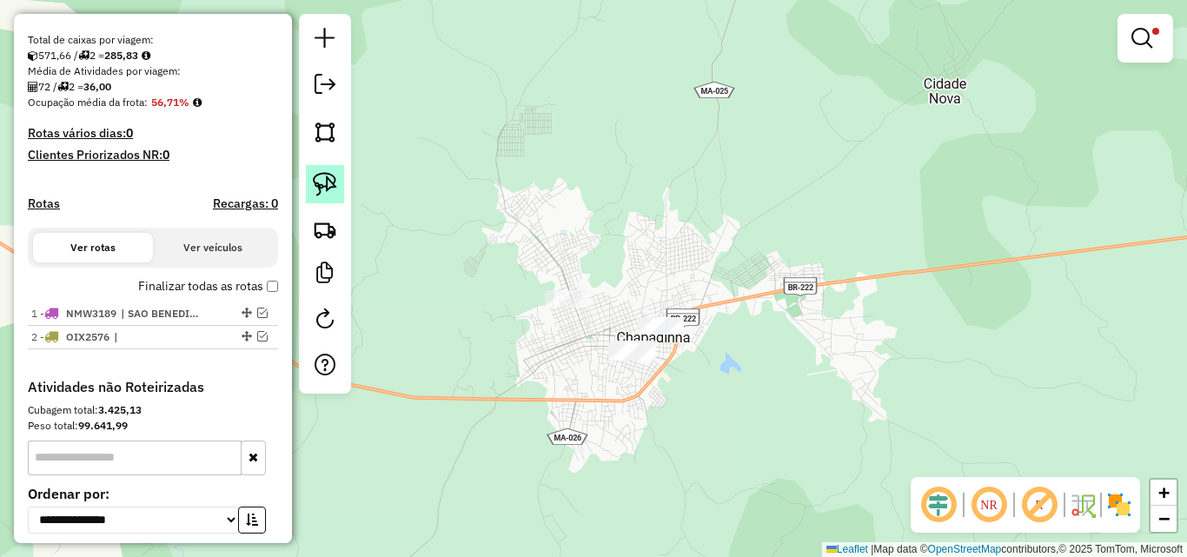
click at [338, 187] on link at bounding box center [325, 184] width 38 height 38
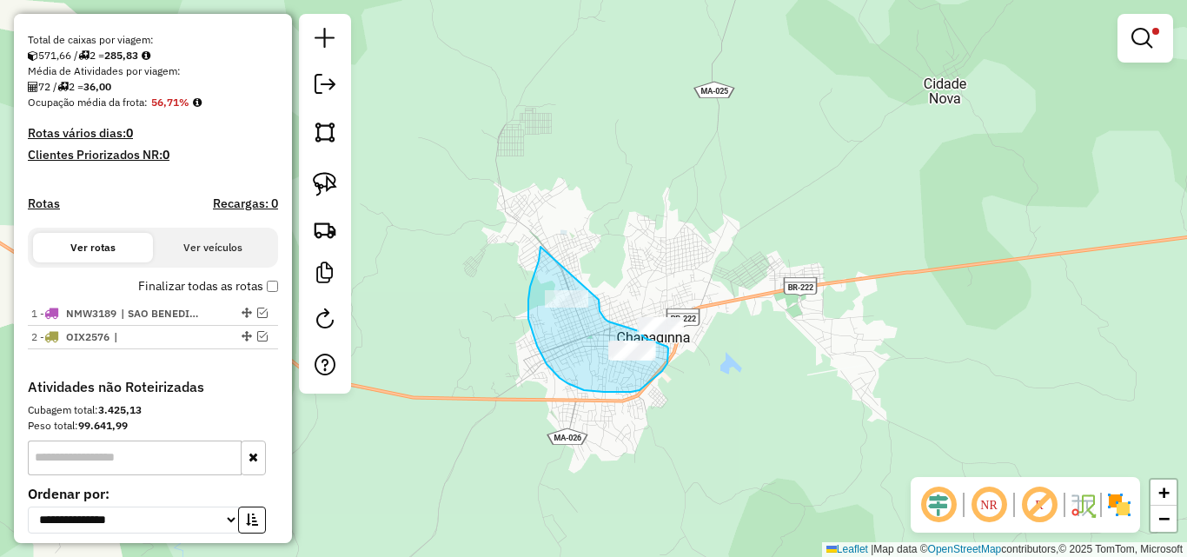
drag, startPoint x: 528, startPoint y: 300, endPoint x: 599, endPoint y: 300, distance: 70.4
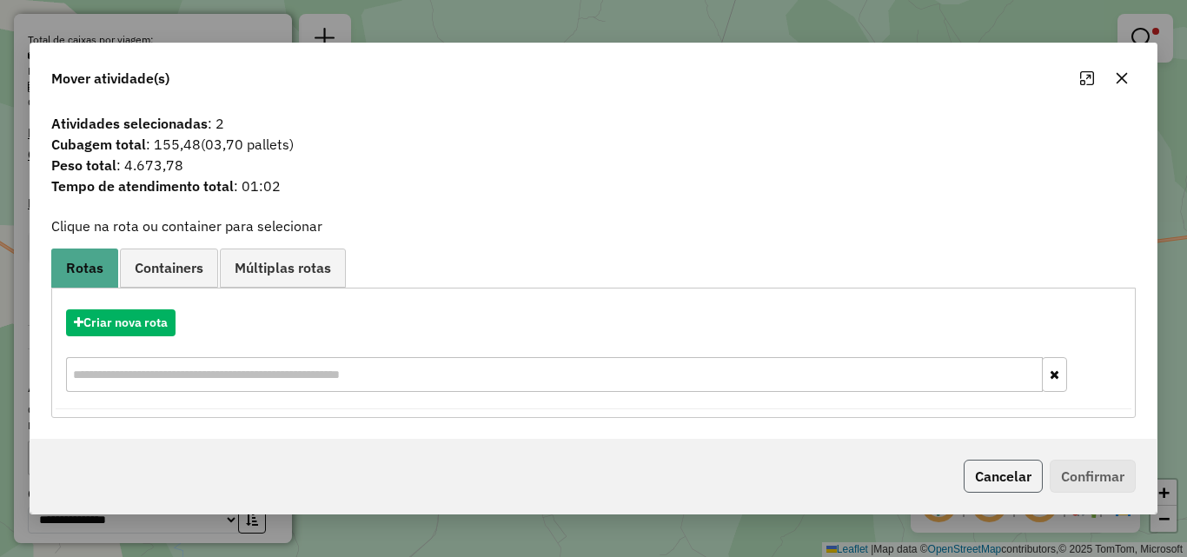
click at [1022, 475] on button "Cancelar" at bounding box center [1002, 476] width 79 height 33
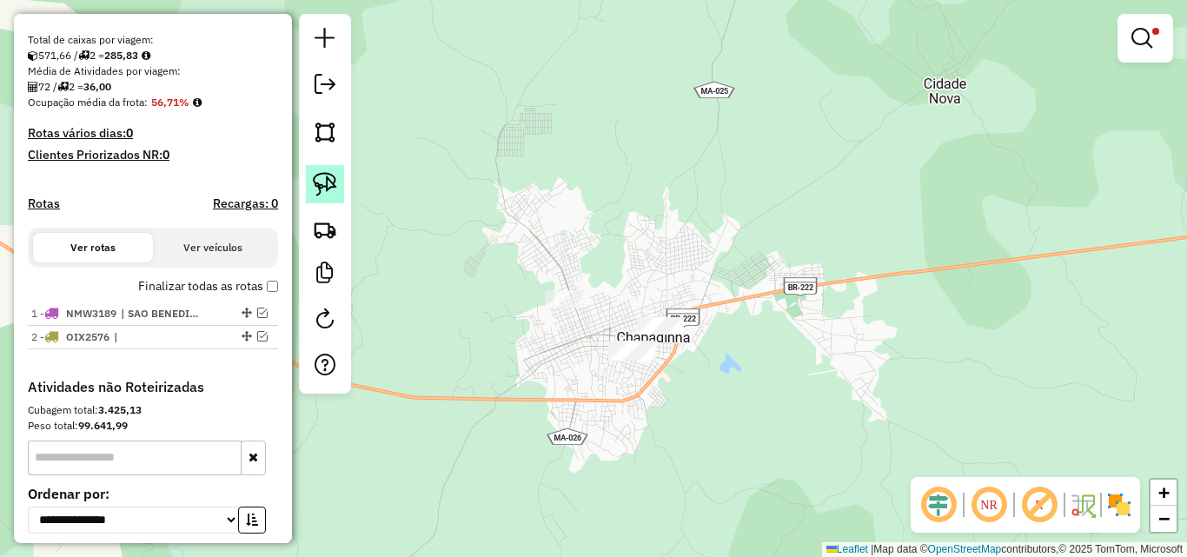
click at [332, 179] on img at bounding box center [325, 184] width 24 height 24
drag, startPoint x: 645, startPoint y: 294, endPoint x: 701, endPoint y: 334, distance: 69.2
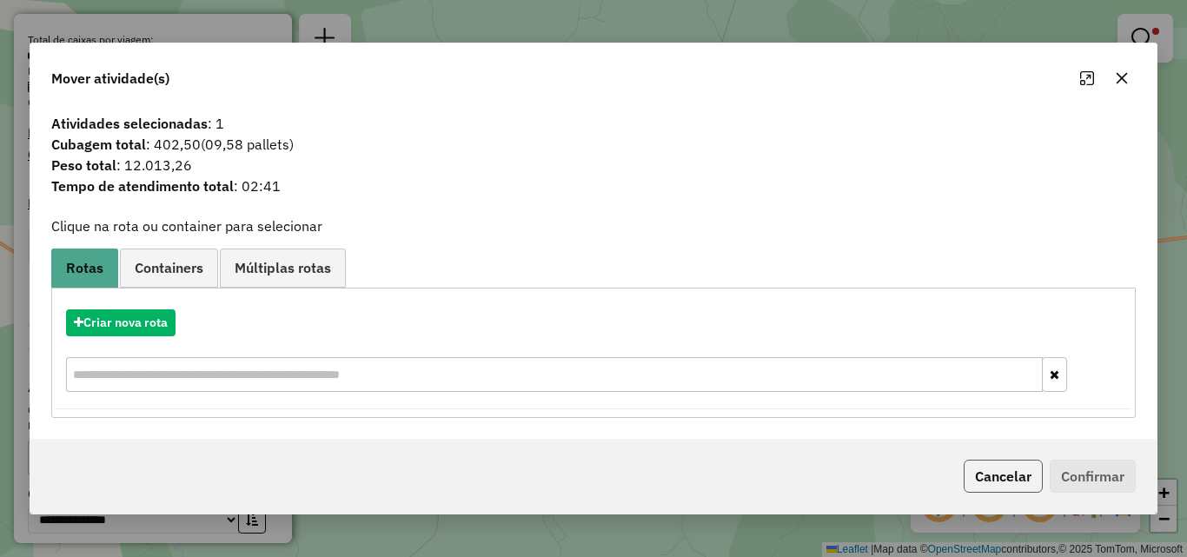
click at [995, 468] on button "Cancelar" at bounding box center [1002, 476] width 79 height 33
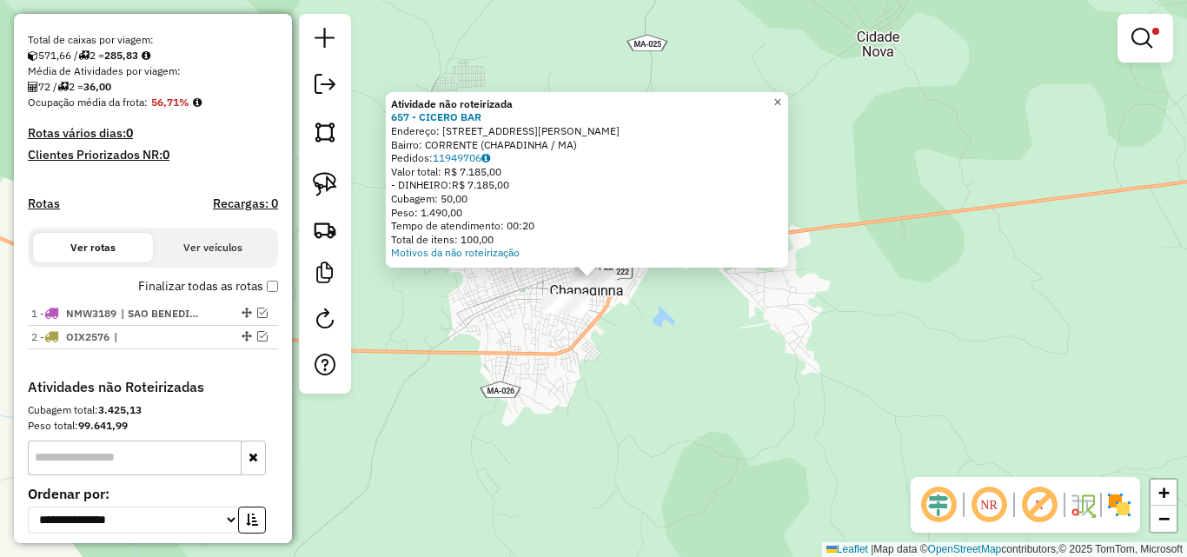
click at [781, 102] on span "×" at bounding box center [777, 102] width 8 height 15
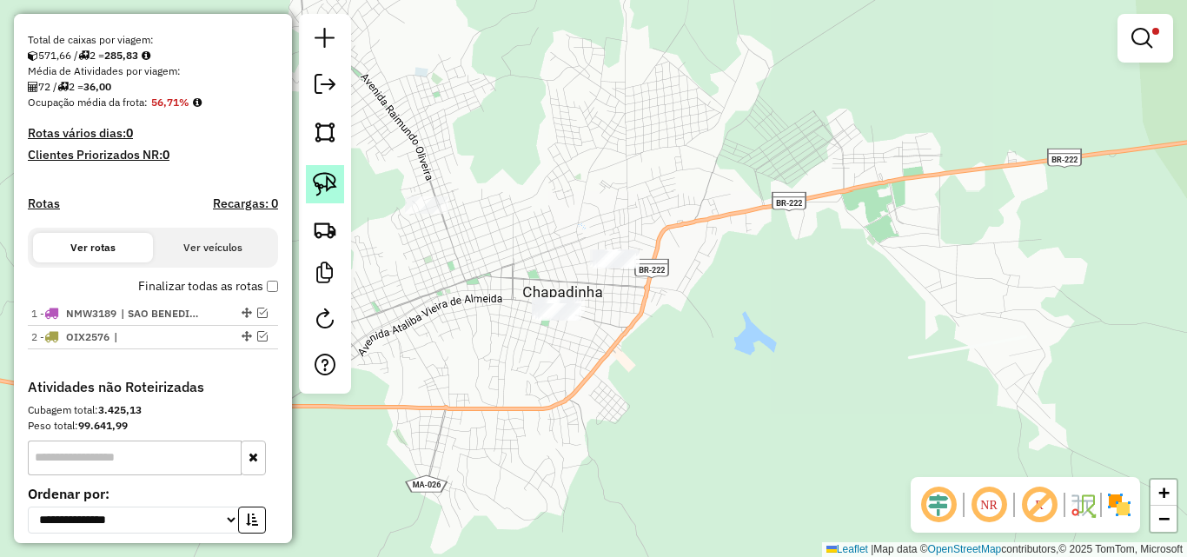
click at [328, 177] on img at bounding box center [325, 184] width 24 height 24
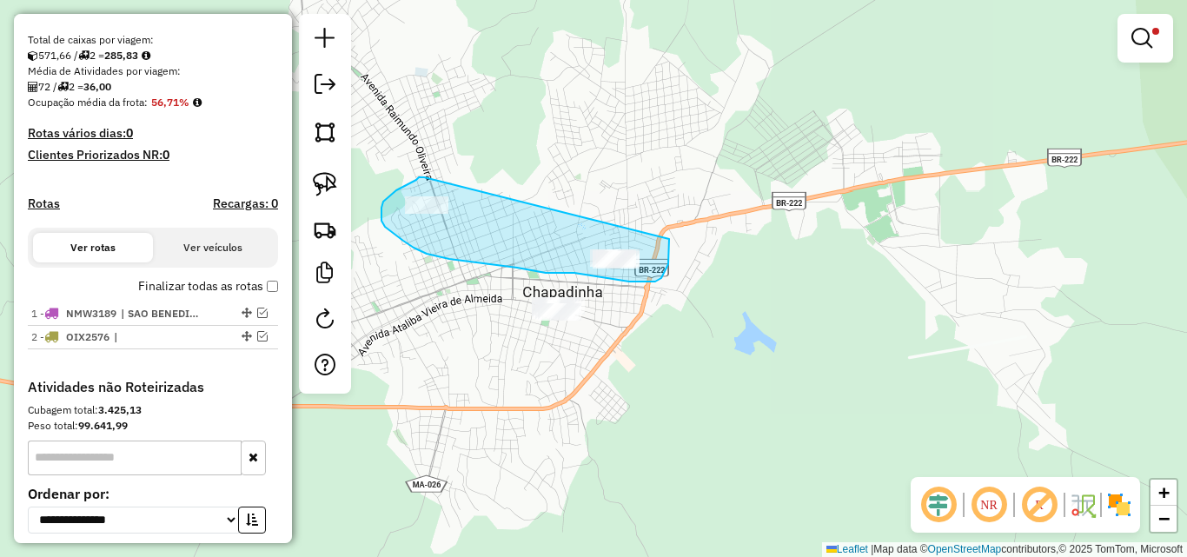
drag, startPoint x: 424, startPoint y: 177, endPoint x: 667, endPoint y: 215, distance: 246.1
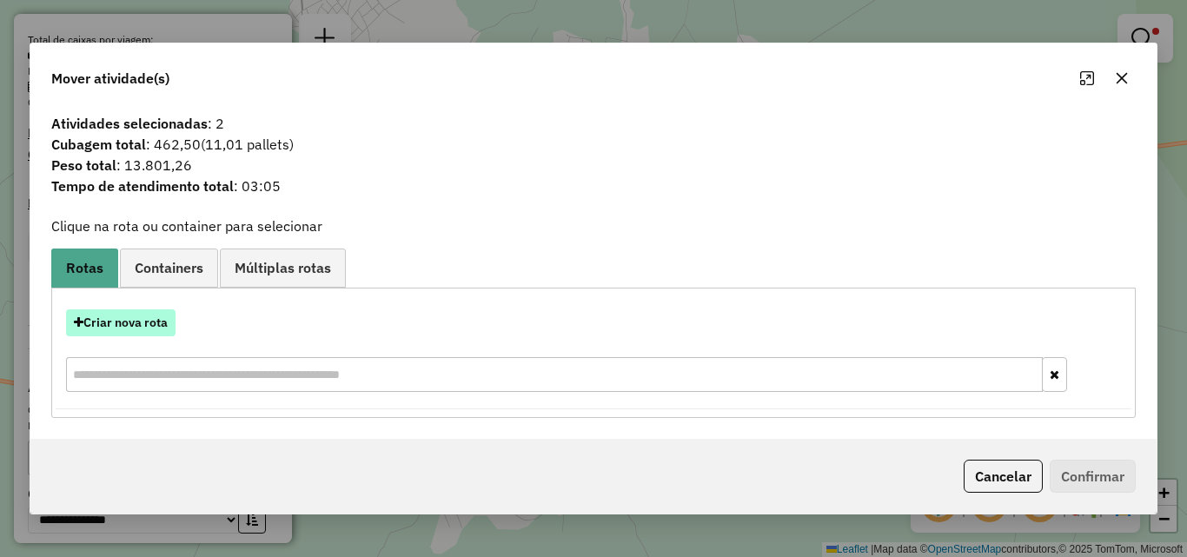
click at [133, 320] on button "Criar nova rota" at bounding box center [120, 322] width 109 height 27
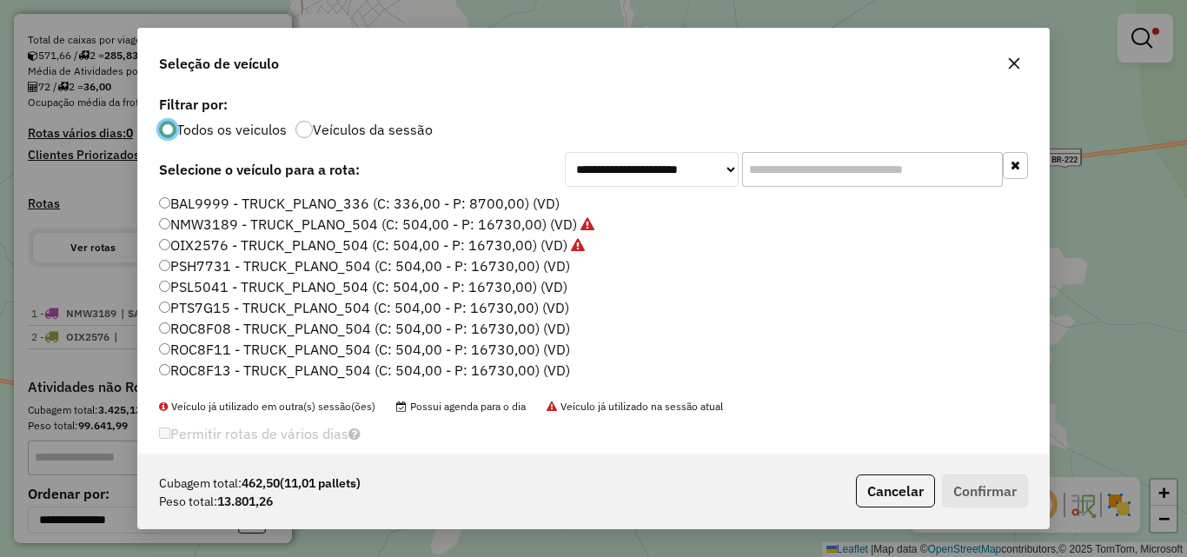
scroll to position [10, 5]
click at [466, 270] on label "PSH7731 - TRUCK_PLANO_504 (C: 504,00 - P: 16730,00) (VD)" at bounding box center [364, 265] width 411 height 21
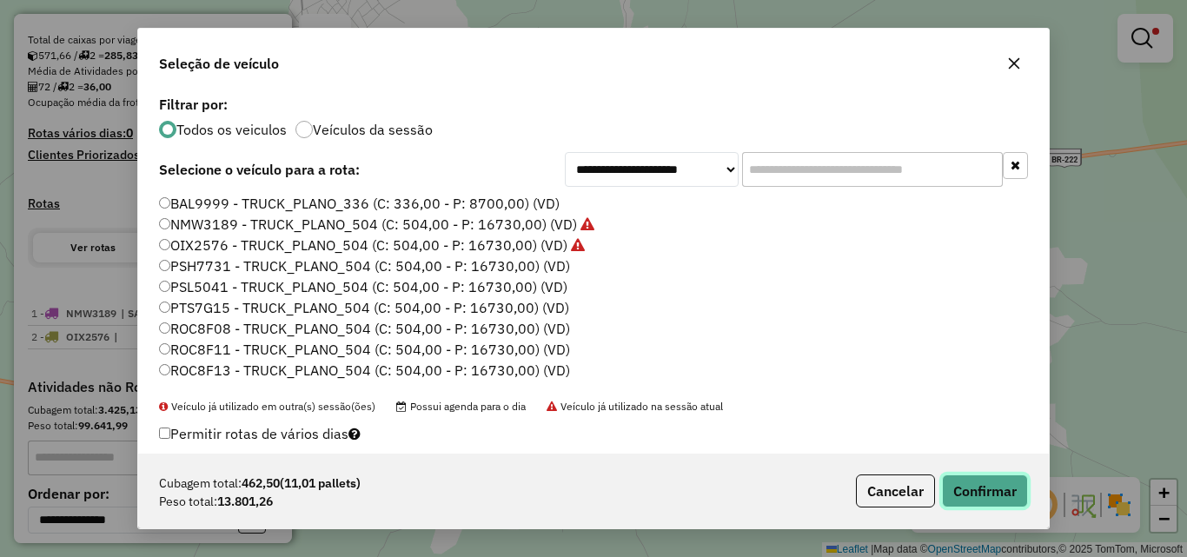
click at [972, 483] on button "Confirmar" at bounding box center [985, 490] width 86 height 33
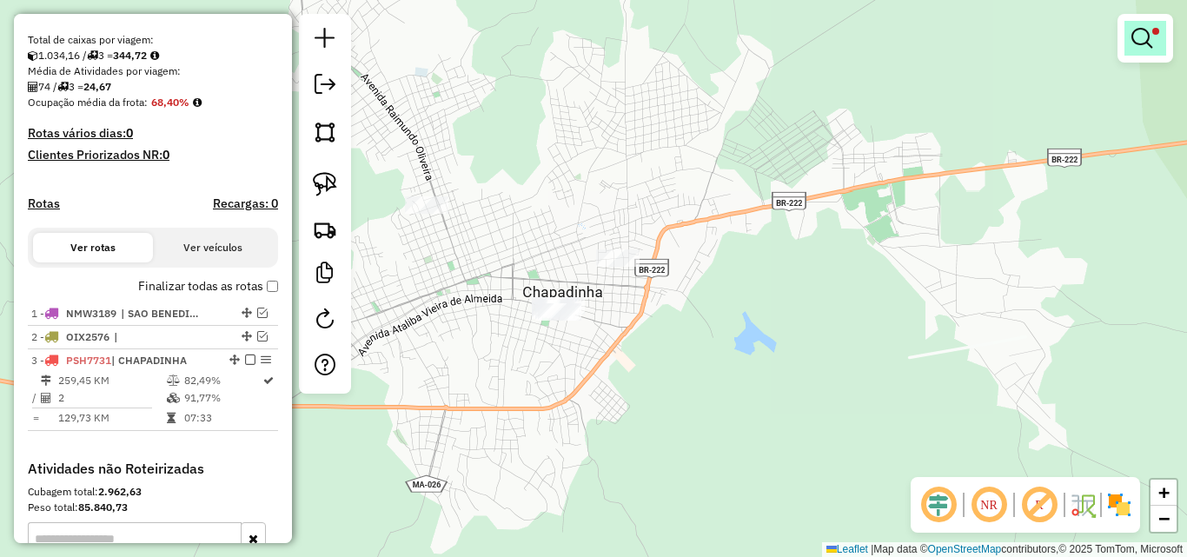
click at [1149, 30] on em at bounding box center [1141, 38] width 21 height 21
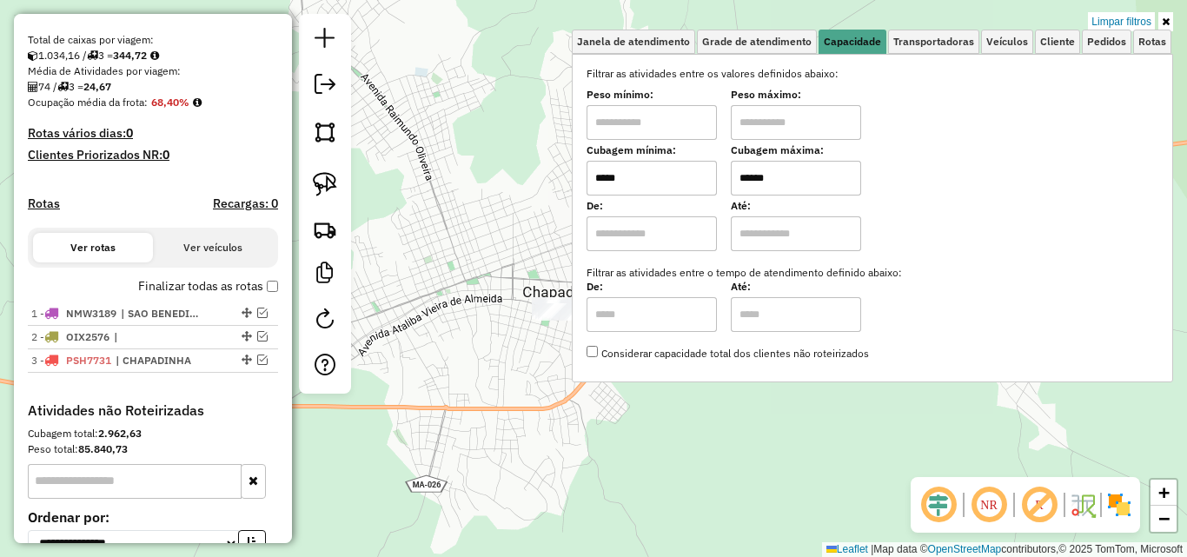
click at [543, 228] on div "Limpar filtros Janela de atendimento Grade de atendimento Capacidade Transporta…" at bounding box center [593, 278] width 1187 height 557
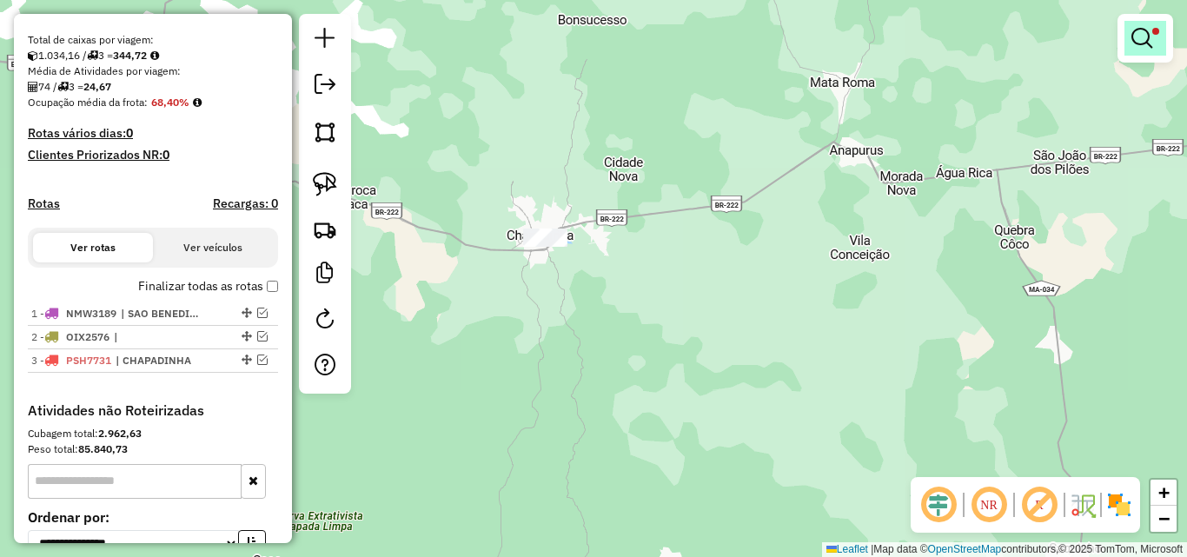
click at [1155, 33] on span at bounding box center [1155, 31] width 7 height 7
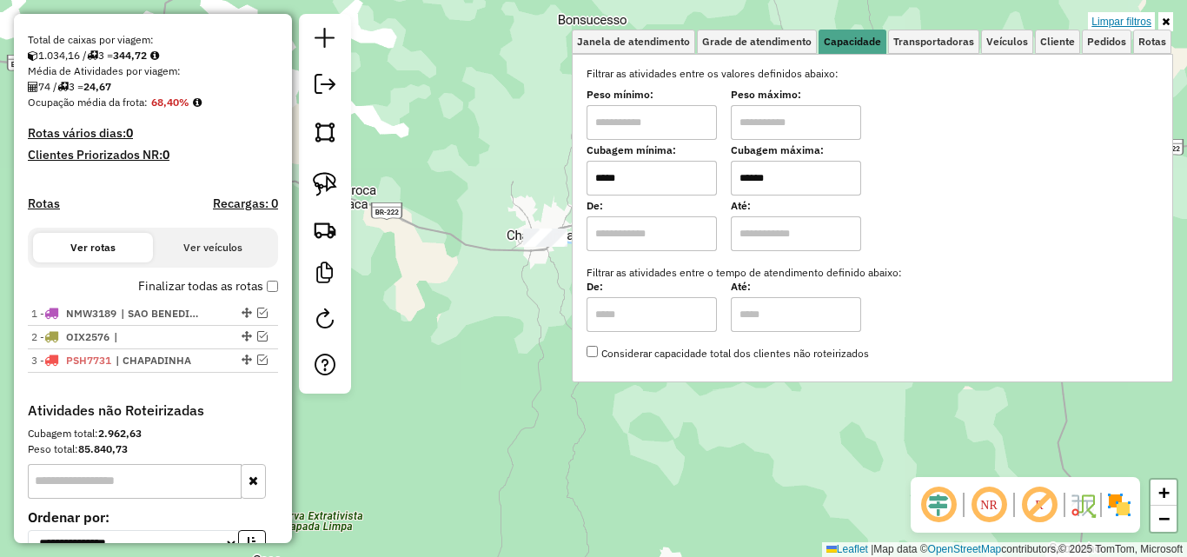
click at [1127, 17] on link "Limpar filtros" at bounding box center [1121, 21] width 67 height 19
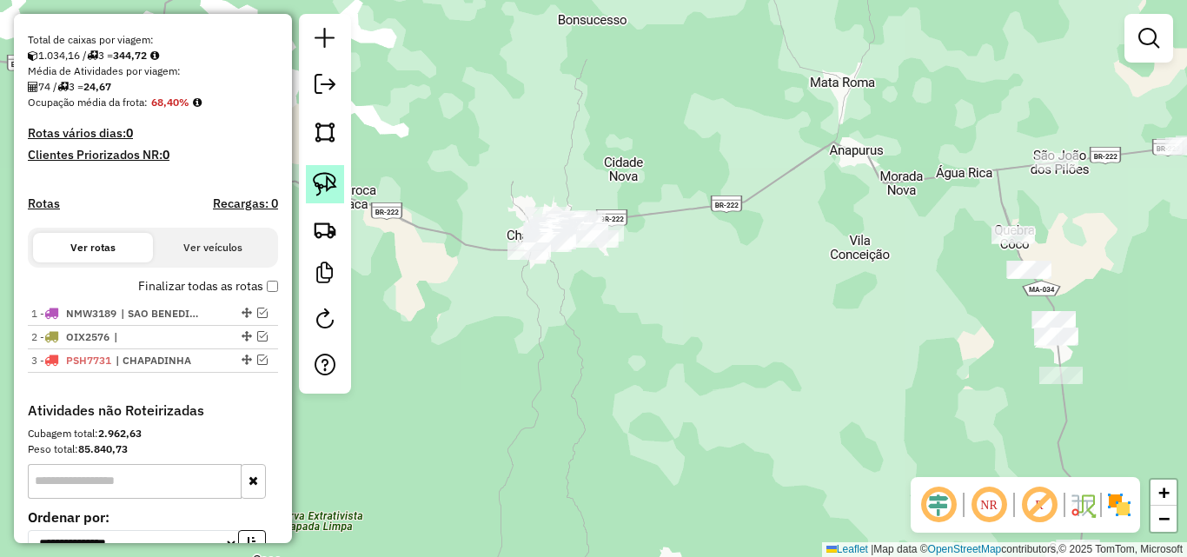
click at [327, 187] on img at bounding box center [325, 184] width 24 height 24
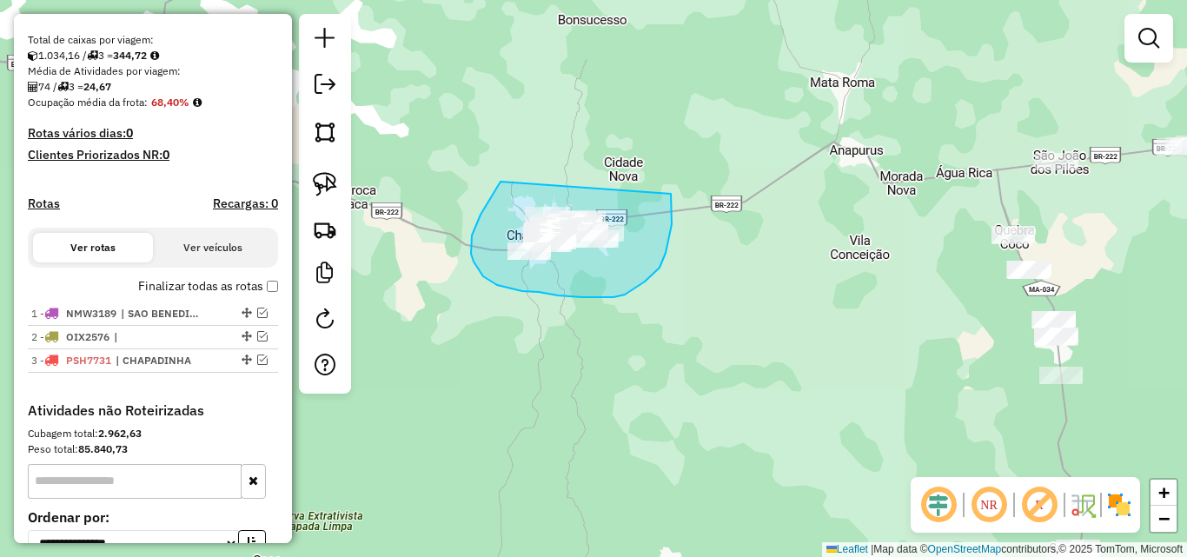
drag, startPoint x: 500, startPoint y: 182, endPoint x: 671, endPoint y: 193, distance: 170.7
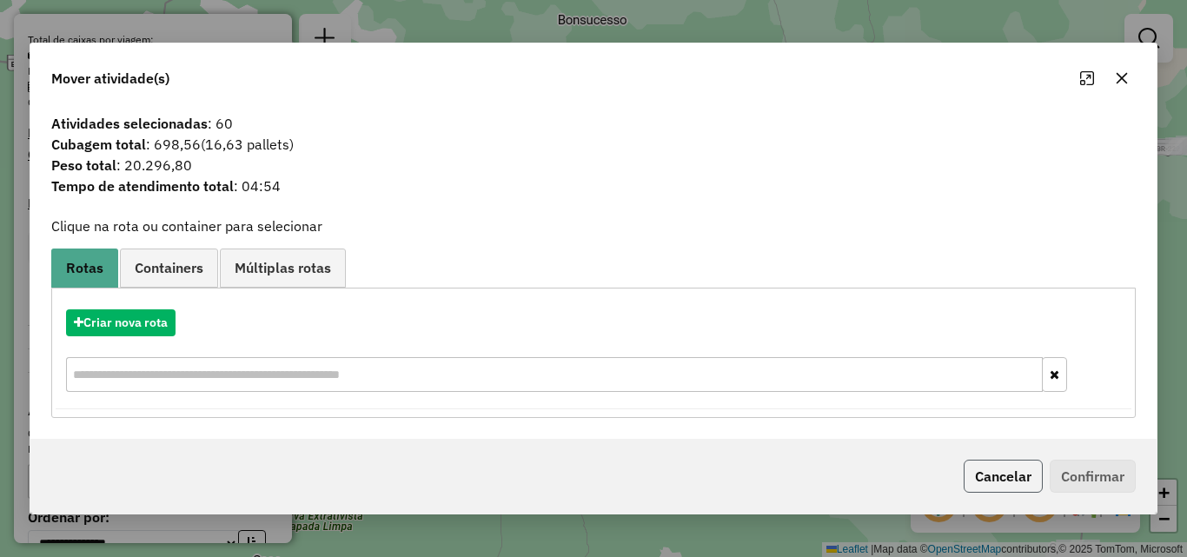
click at [997, 471] on button "Cancelar" at bounding box center [1002, 476] width 79 height 33
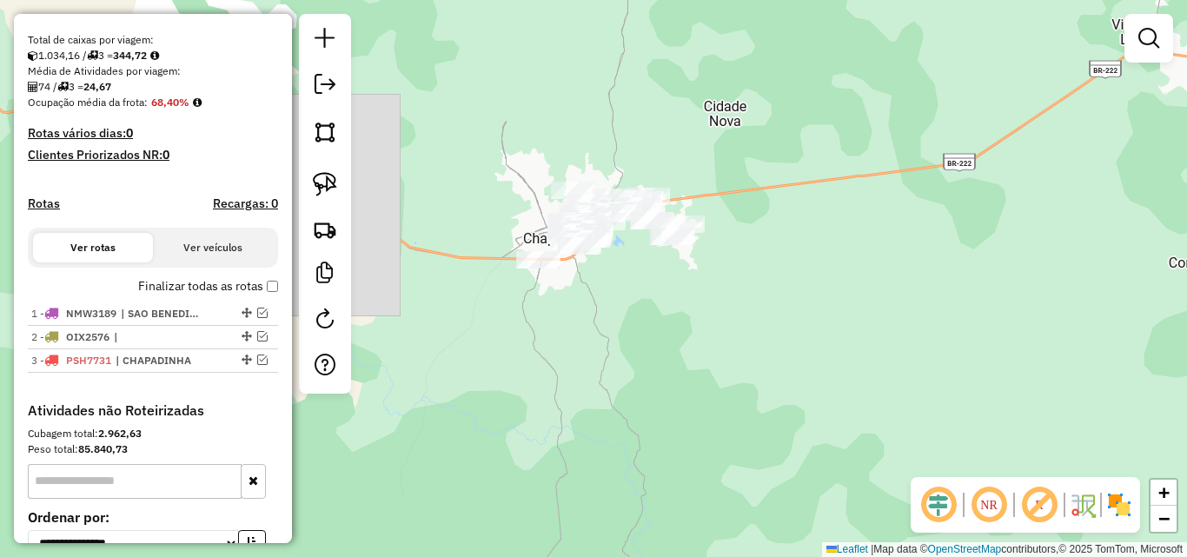
drag, startPoint x: 612, startPoint y: 216, endPoint x: 904, endPoint y: 319, distance: 309.4
click at [921, 339] on div "Janela de atendimento Grade de atendimento Capacidade Transportadoras Veículos …" at bounding box center [593, 278] width 1187 height 557
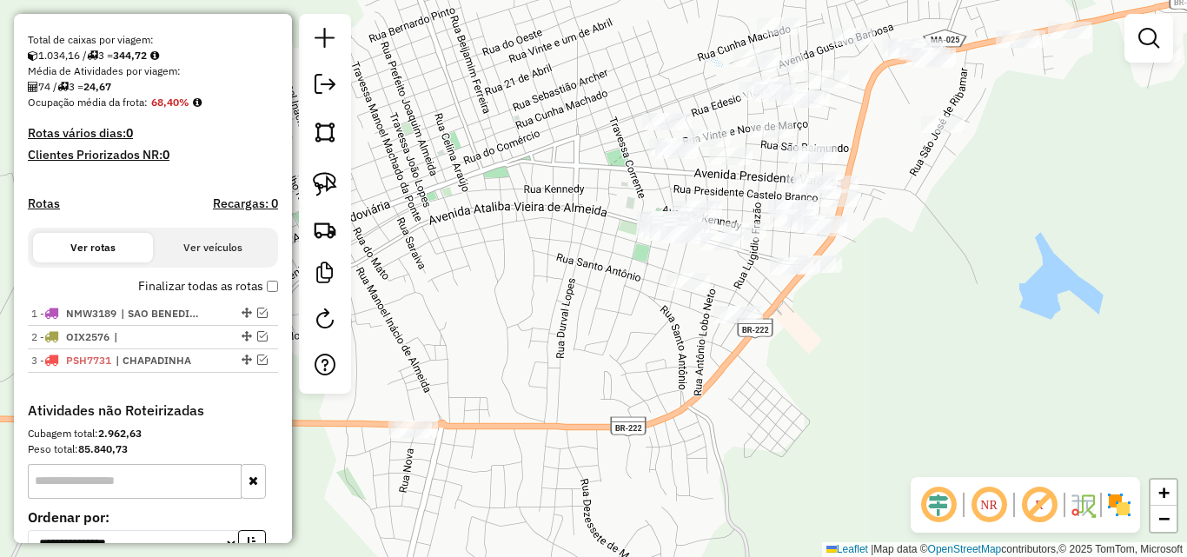
drag, startPoint x: 798, startPoint y: 334, endPoint x: 945, endPoint y: 265, distance: 162.4
click at [945, 265] on div "Janela de atendimento Grade de atendimento Capacidade Transportadoras Veículos …" at bounding box center [593, 278] width 1187 height 557
click at [335, 179] on img at bounding box center [325, 184] width 24 height 24
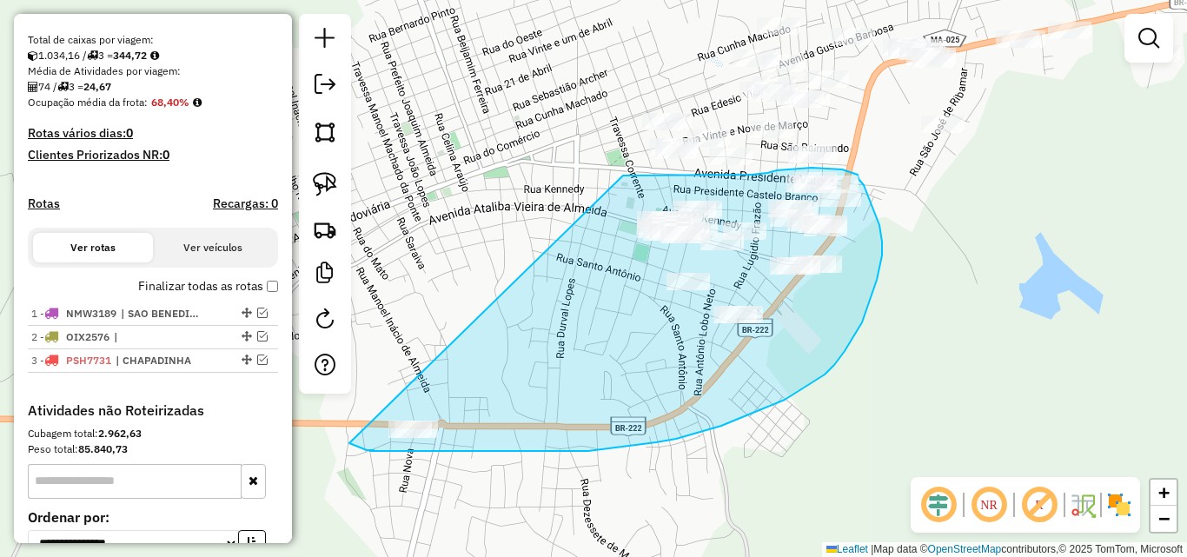
drag, startPoint x: 623, startPoint y: 175, endPoint x: 349, endPoint y: 443, distance: 382.7
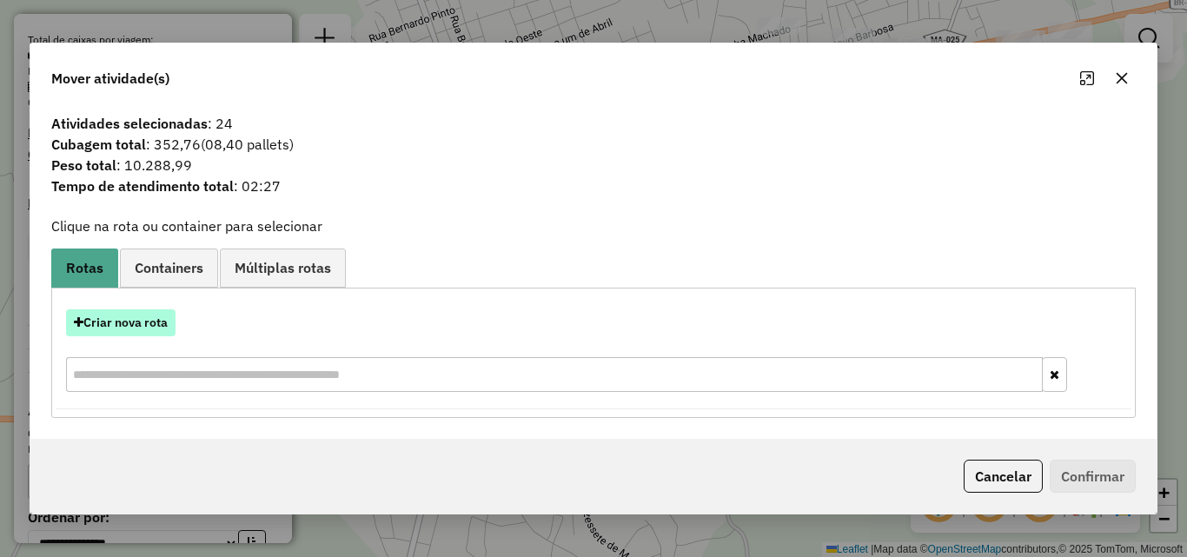
click at [168, 318] on button "Criar nova rota" at bounding box center [120, 322] width 109 height 27
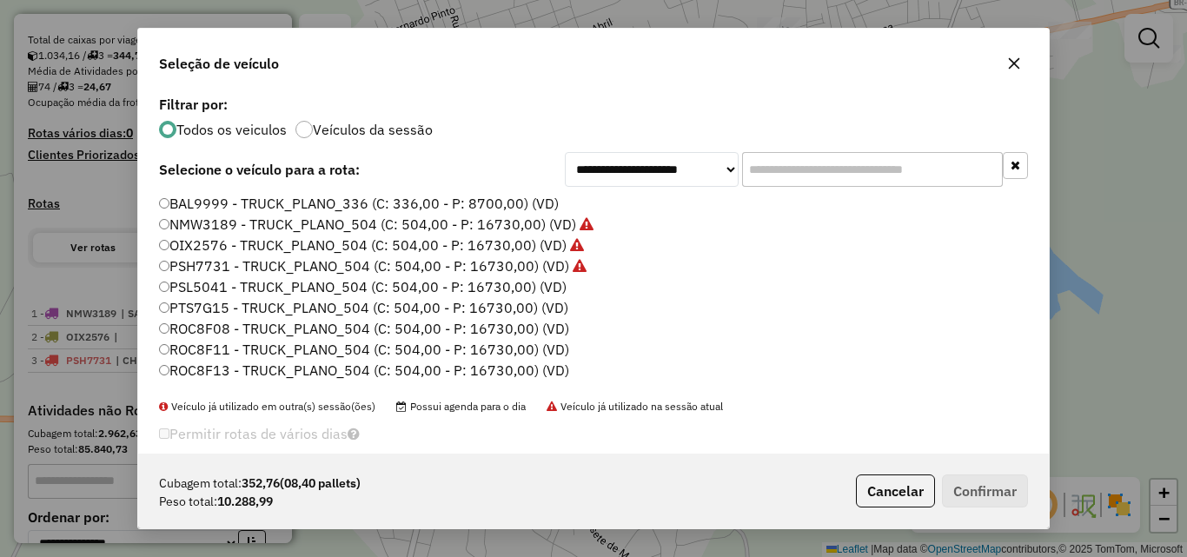
click at [550, 284] on label "PSL5041 - TRUCK_PLANO_504 (C: 504,00 - P: 16730,00) (VD)" at bounding box center [362, 286] width 407 height 21
click at [968, 491] on button "Confirmar" at bounding box center [985, 490] width 86 height 33
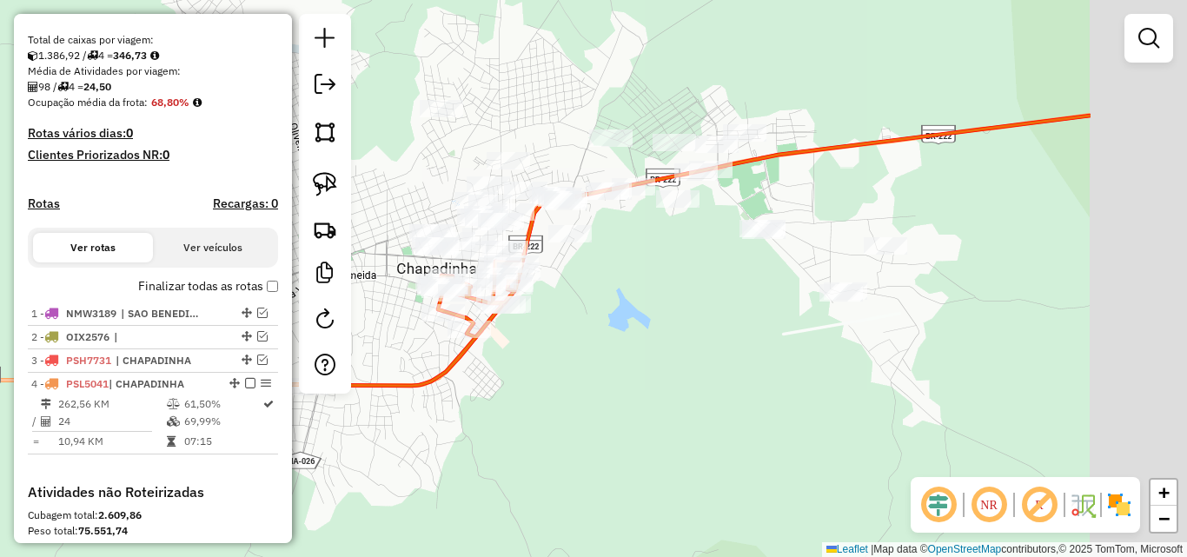
drag, startPoint x: 929, startPoint y: 370, endPoint x: 698, endPoint y: 360, distance: 231.3
click at [698, 360] on div "Janela de atendimento Grade de atendimento Capacidade Transportadoras Veículos …" at bounding box center [593, 278] width 1187 height 557
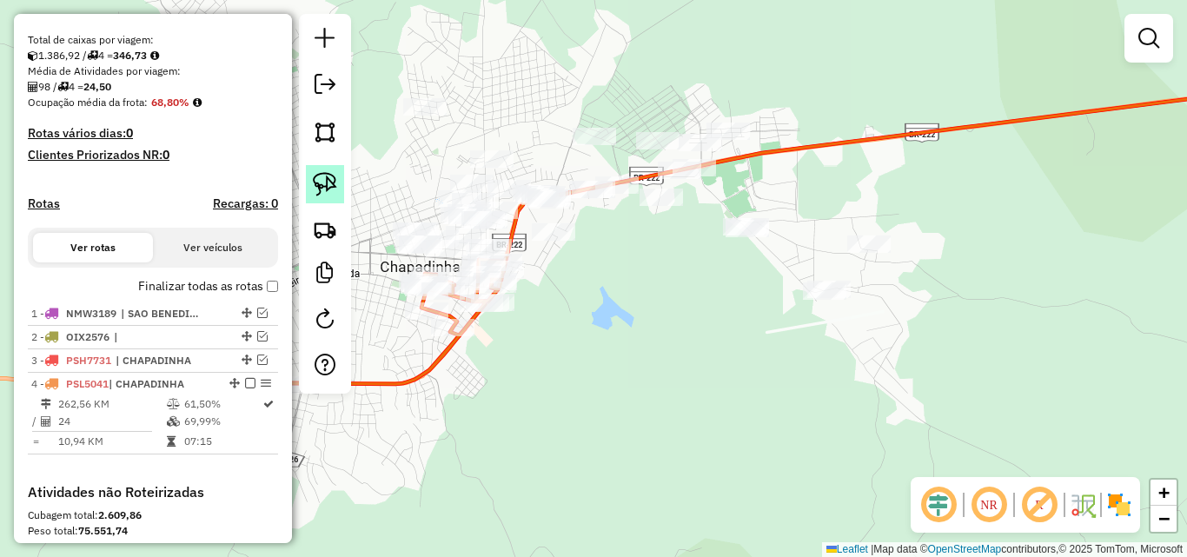
click at [338, 175] on link at bounding box center [325, 184] width 38 height 38
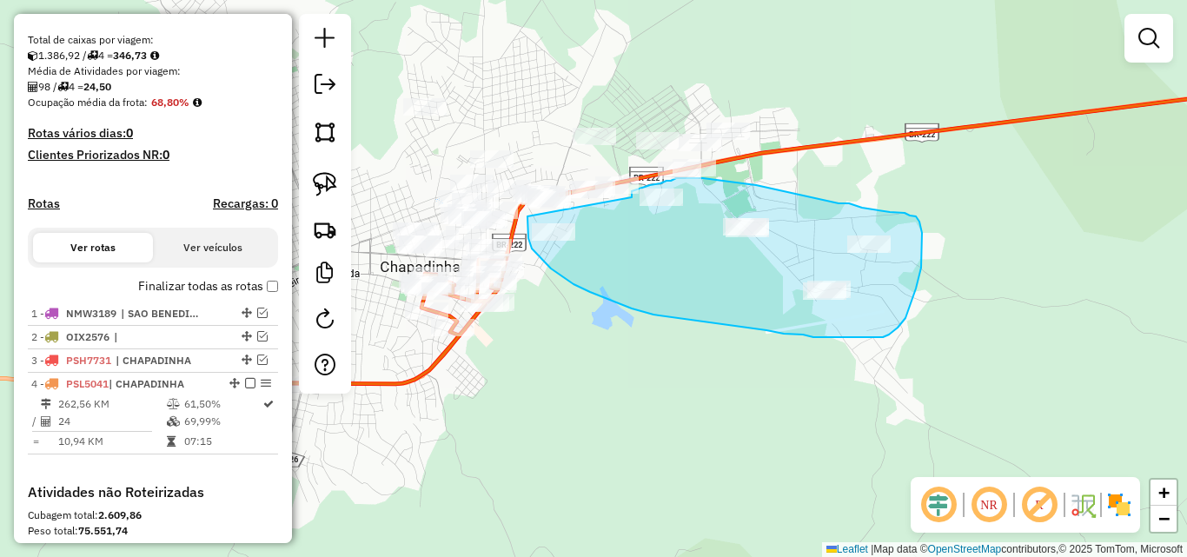
drag, startPoint x: 527, startPoint y: 216, endPoint x: 632, endPoint y: 197, distance: 106.0
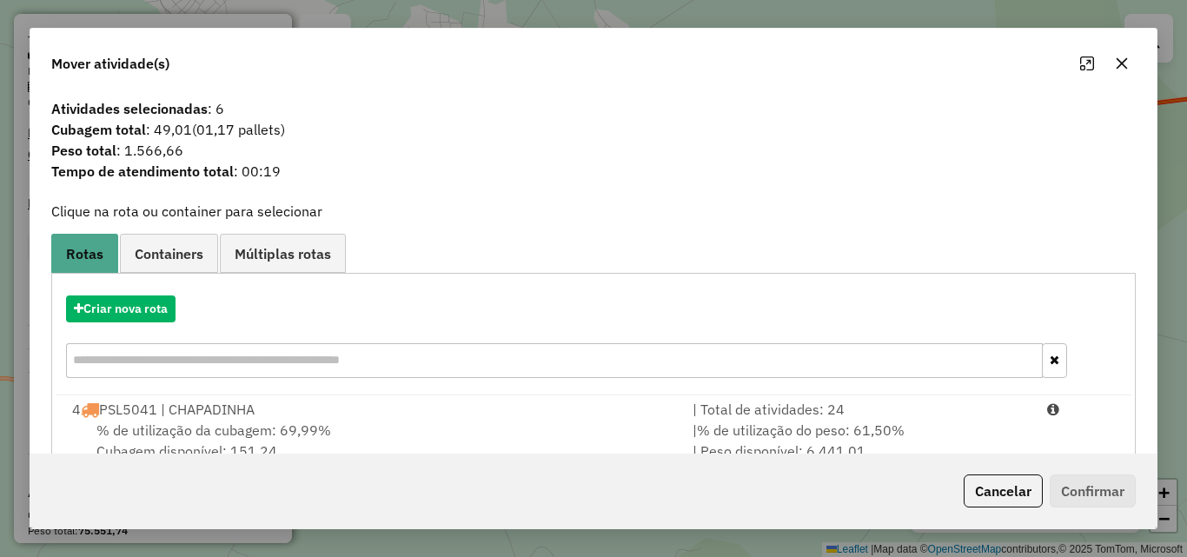
scroll to position [42, 0]
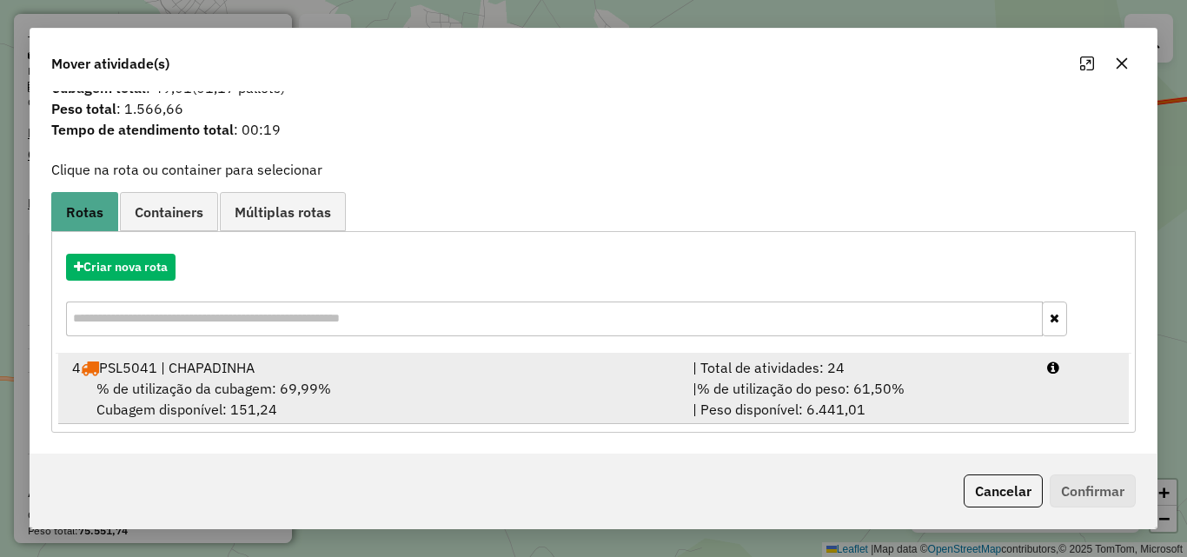
click at [417, 374] on div "4 PSL5041 | CHAPADINHA" at bounding box center [372, 367] width 620 height 21
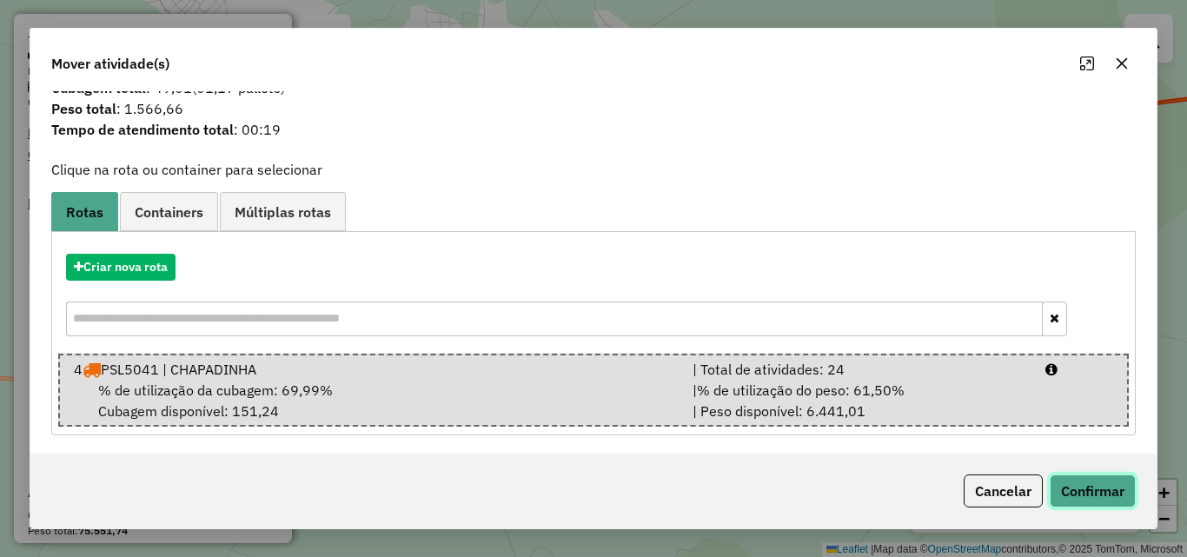
click at [1087, 484] on button "Confirmar" at bounding box center [1092, 490] width 86 height 33
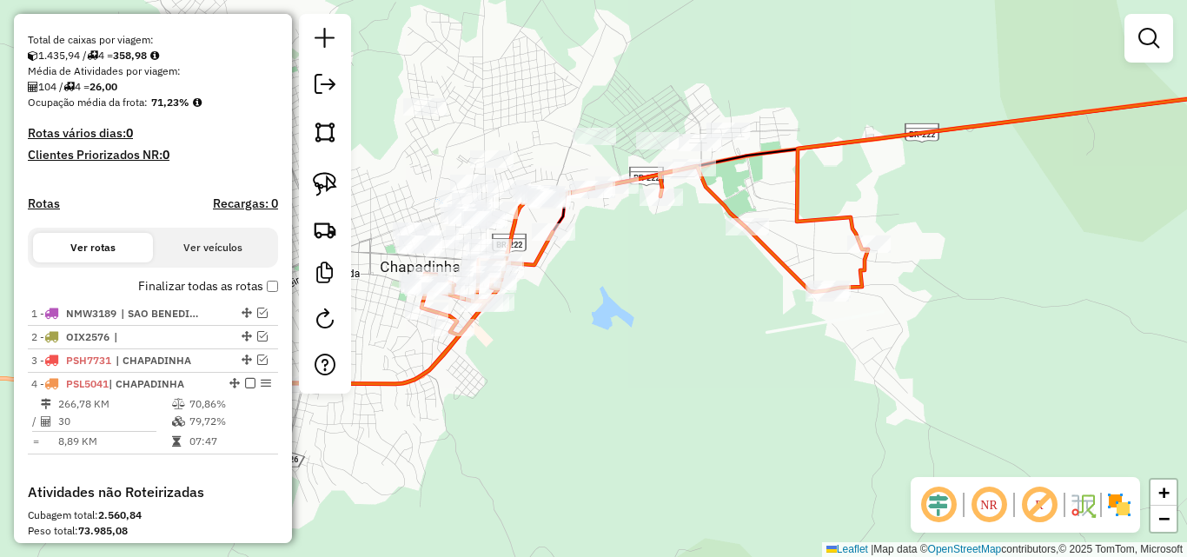
scroll to position [0, 0]
click at [272, 301] on div "Depósito: DILINO Total de rotas: 4 Distância Total: 1.381,32 km Tempo total: 34…" at bounding box center [153, 148] width 264 height 670
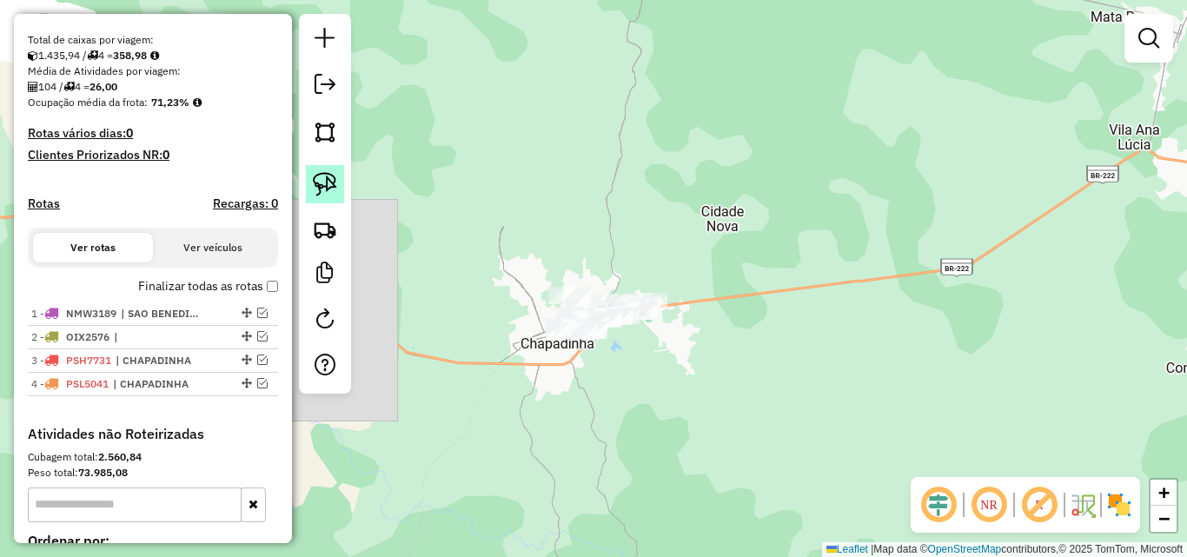
click at [321, 182] on img at bounding box center [325, 184] width 24 height 24
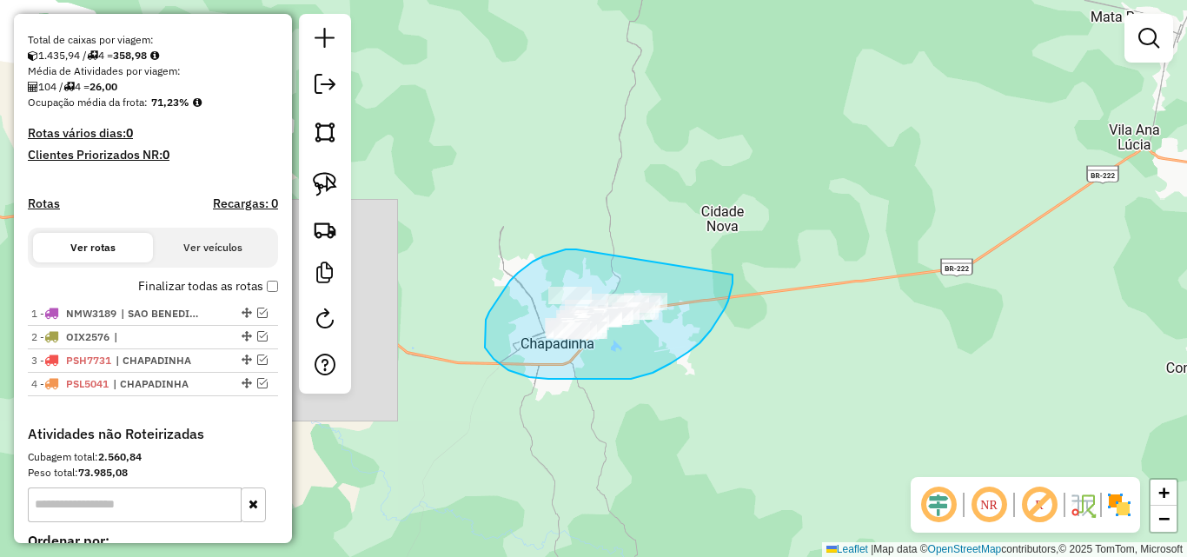
drag, startPoint x: 502, startPoint y: 292, endPoint x: 732, endPoint y: 275, distance: 230.9
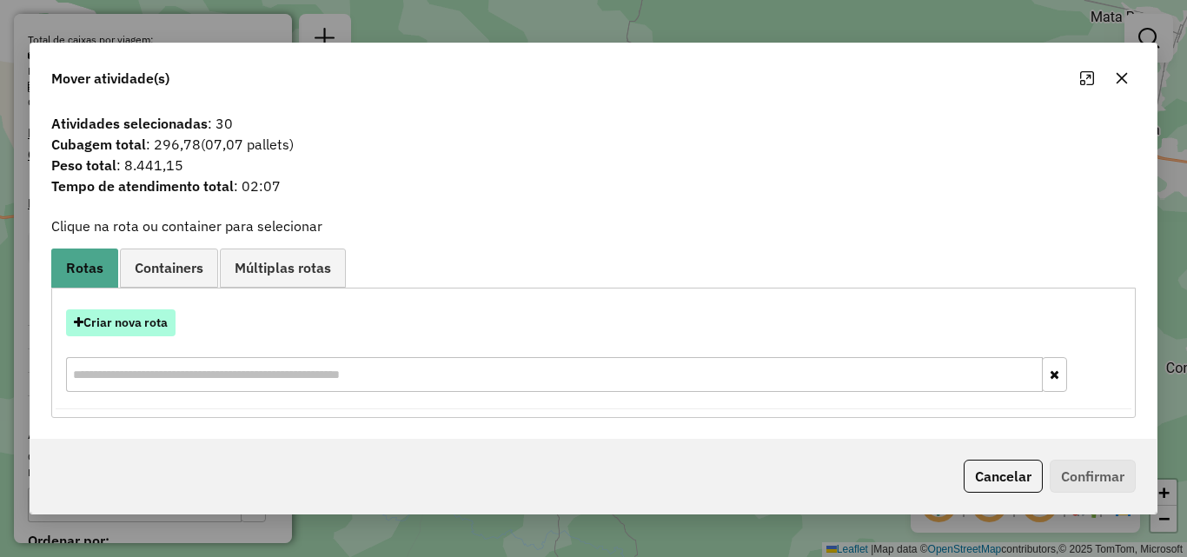
click at [153, 324] on button "Criar nova rota" at bounding box center [120, 322] width 109 height 27
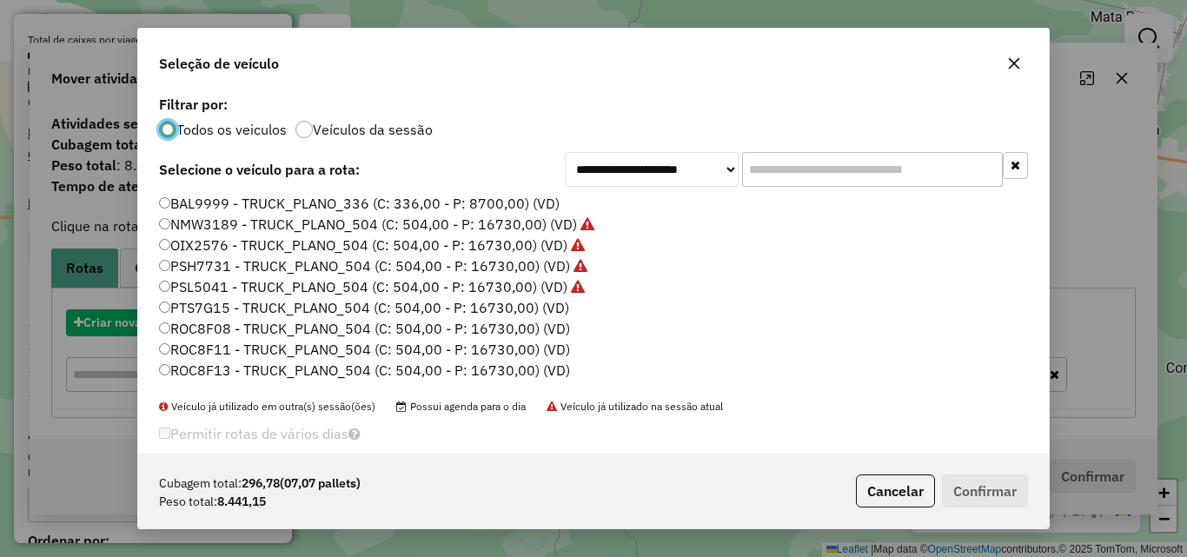
scroll to position [10, 5]
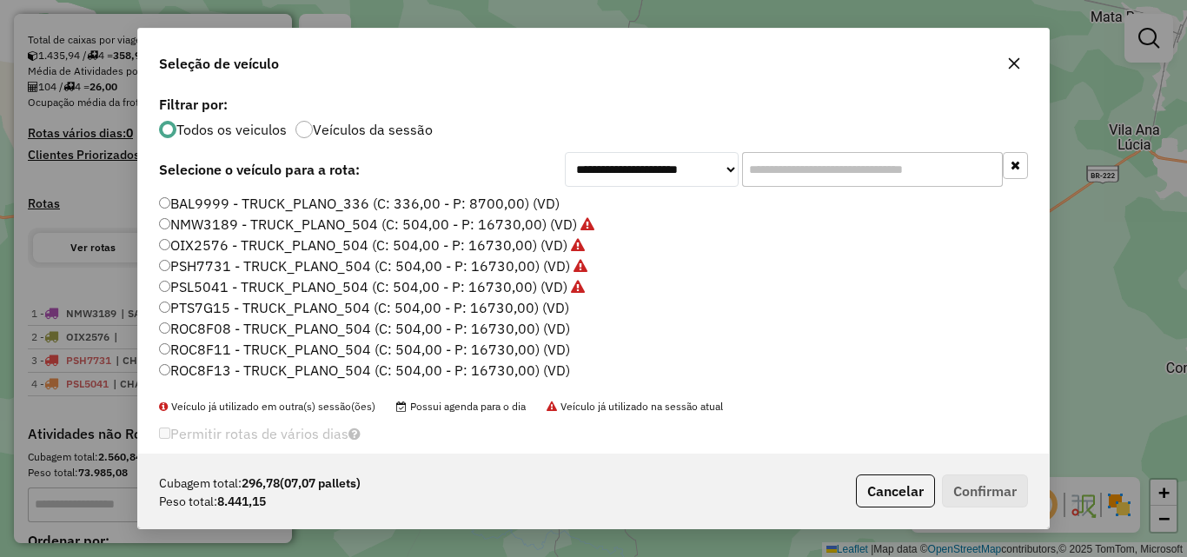
click at [532, 301] on label "PTS7G15 - TRUCK_PLANO_504 (C: 504,00 - P: 16730,00) (VD)" at bounding box center [364, 307] width 410 height 21
click at [987, 480] on button "Confirmar" at bounding box center [985, 490] width 86 height 33
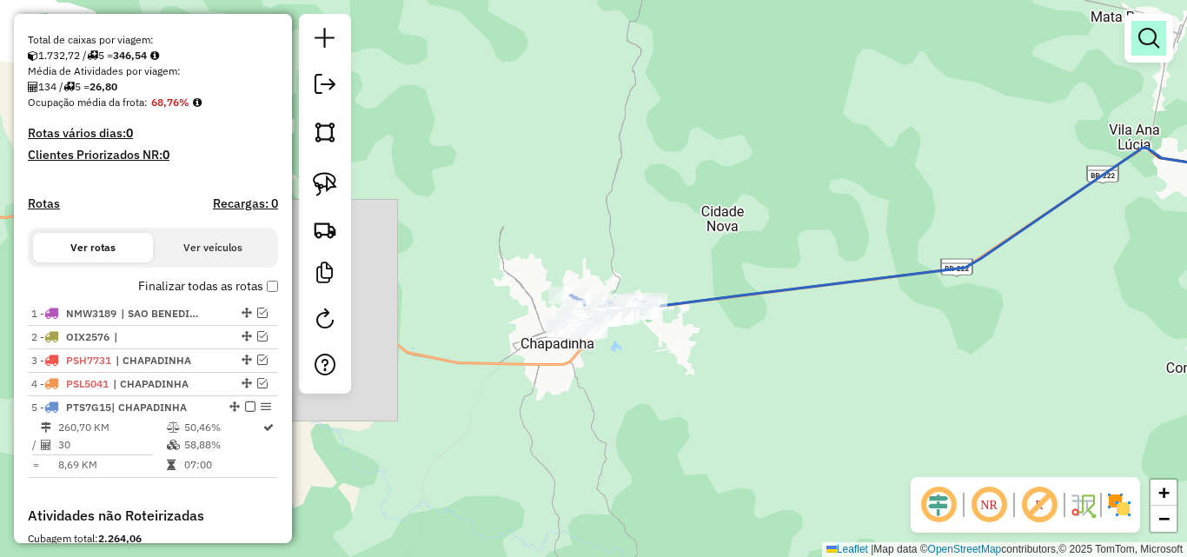
click at [1146, 43] on em at bounding box center [1148, 38] width 21 height 21
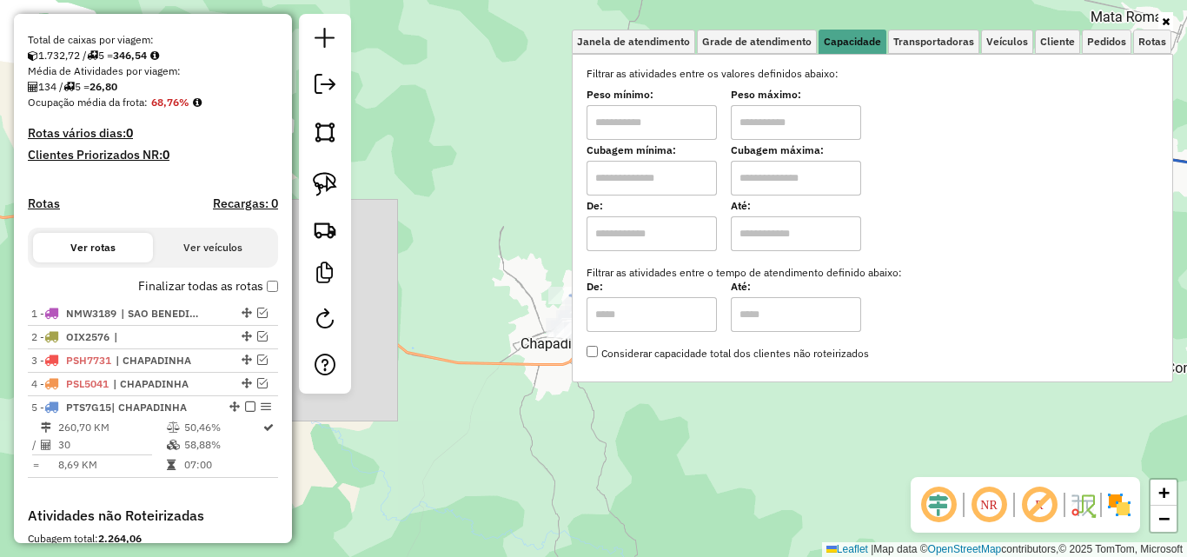
click at [507, 202] on div "Janela de atendimento Grade de atendimento Capacidade Transportadoras Veículos …" at bounding box center [593, 278] width 1187 height 557
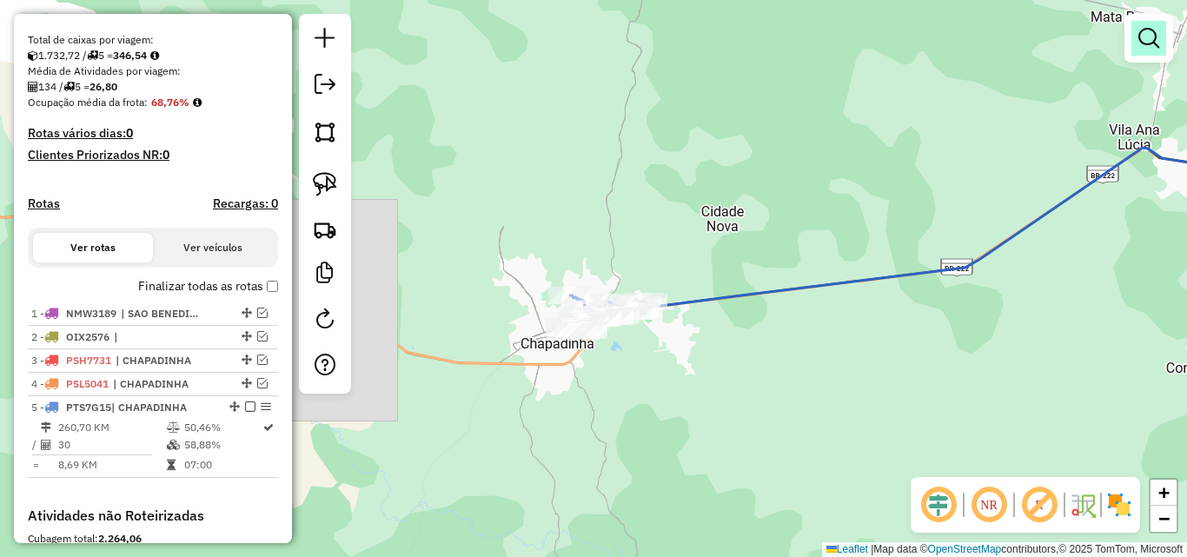
click at [1161, 45] on link at bounding box center [1148, 38] width 35 height 35
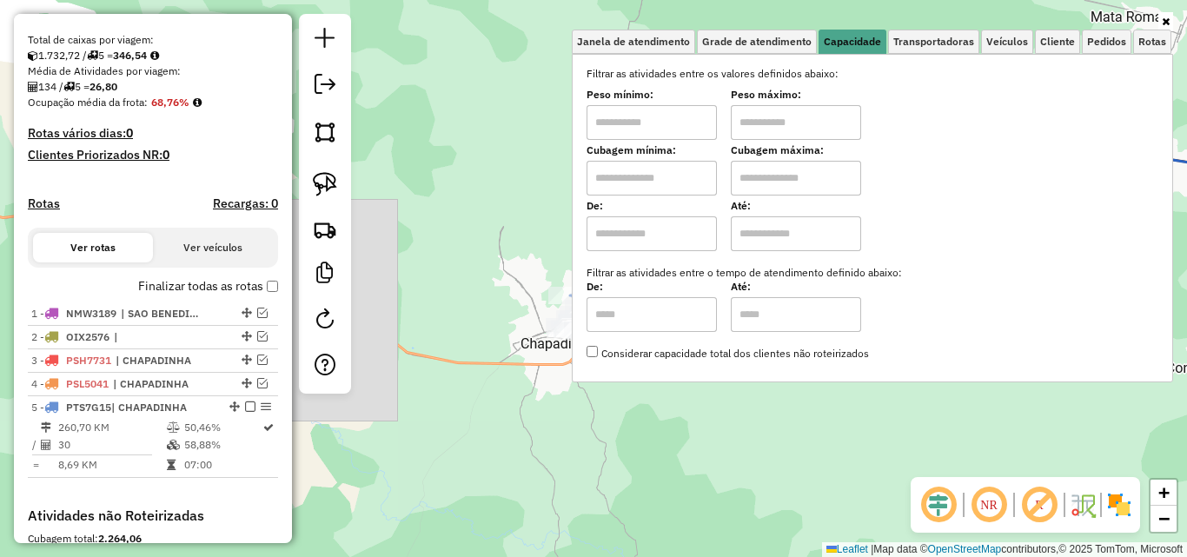
drag, startPoint x: 488, startPoint y: 112, endPoint x: 479, endPoint y: 117, distance: 10.9
click at [488, 113] on div "Janela de atendimento Grade de atendimento Capacidade Transportadoras Veículos …" at bounding box center [593, 278] width 1187 height 557
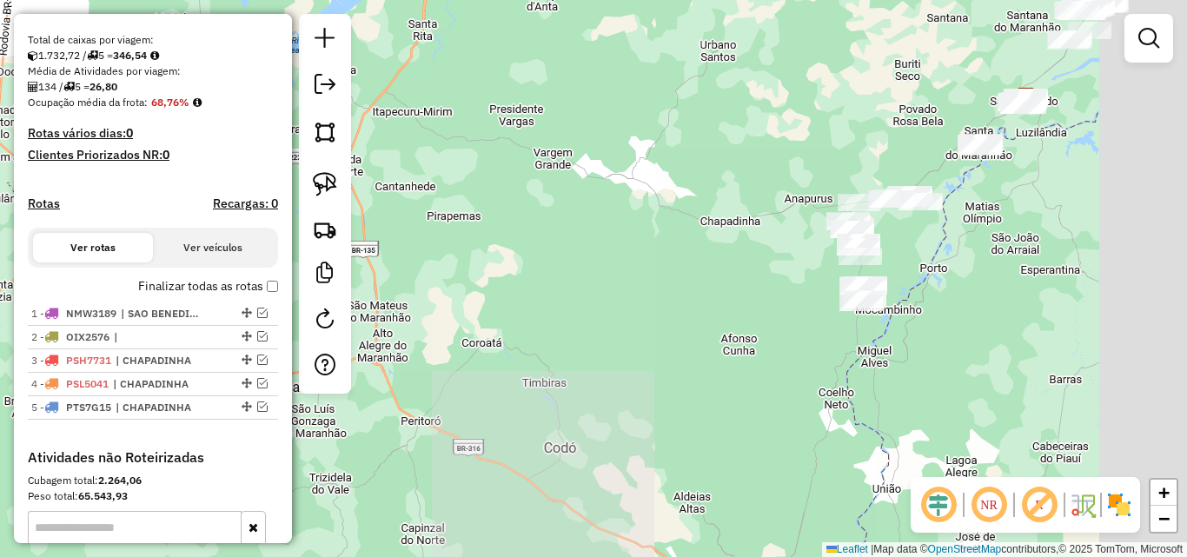
drag, startPoint x: 860, startPoint y: 306, endPoint x: 676, endPoint y: 324, distance: 185.1
click at [678, 324] on div "Janela de atendimento Grade de atendimento Capacidade Transportadoras Veículos …" at bounding box center [593, 278] width 1187 height 557
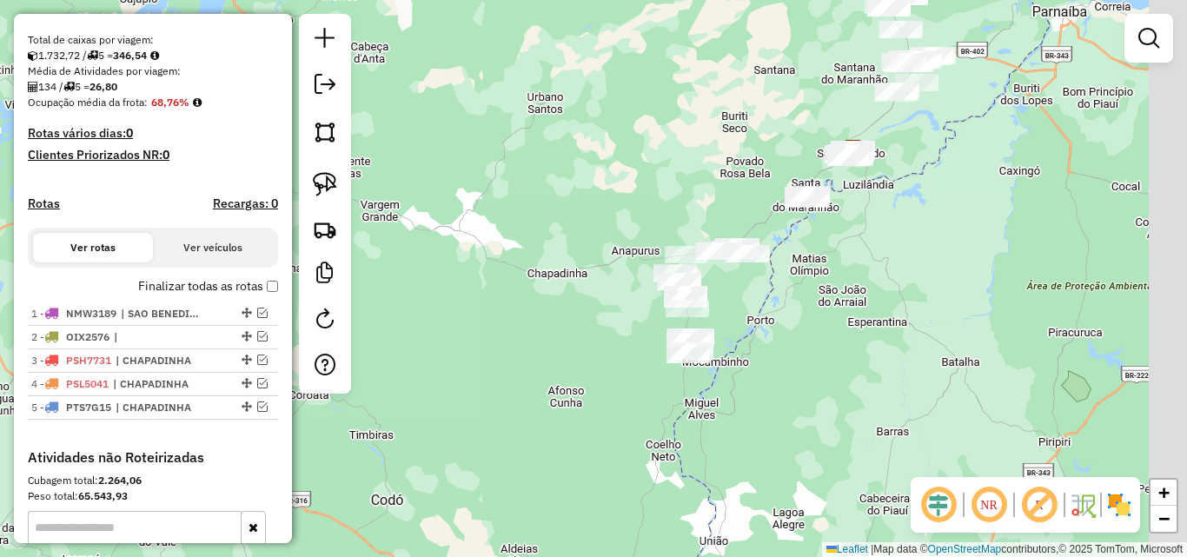
drag, startPoint x: 936, startPoint y: 262, endPoint x: 871, endPoint y: 299, distance: 74.7
click at [871, 299] on div "Janela de atendimento Grade de atendimento Capacidade Transportadoras Veículos …" at bounding box center [593, 278] width 1187 height 557
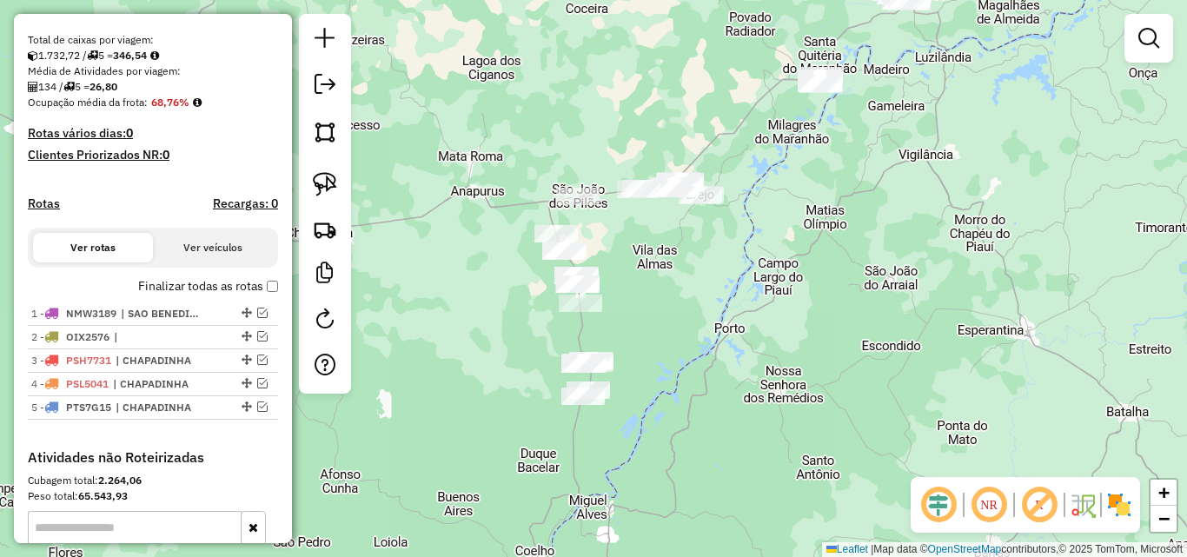
drag, startPoint x: 804, startPoint y: 295, endPoint x: 888, endPoint y: 271, distance: 86.9
click at [888, 271] on div "Janela de atendimento Grade de atendimento Capacidade Transportadoras Veículos …" at bounding box center [593, 278] width 1187 height 557
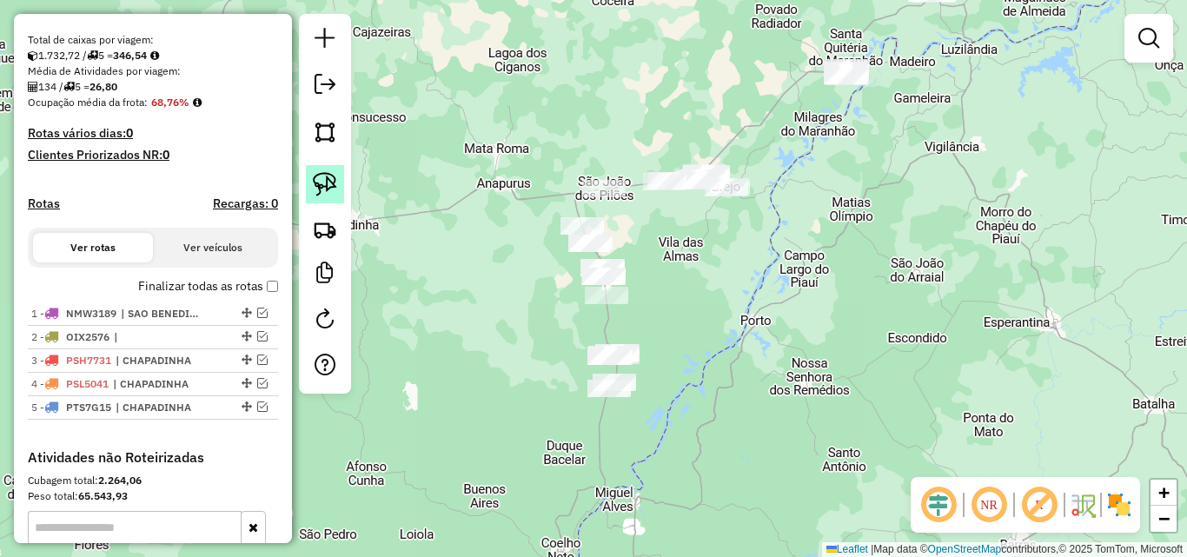
click at [323, 173] on img at bounding box center [325, 184] width 24 height 24
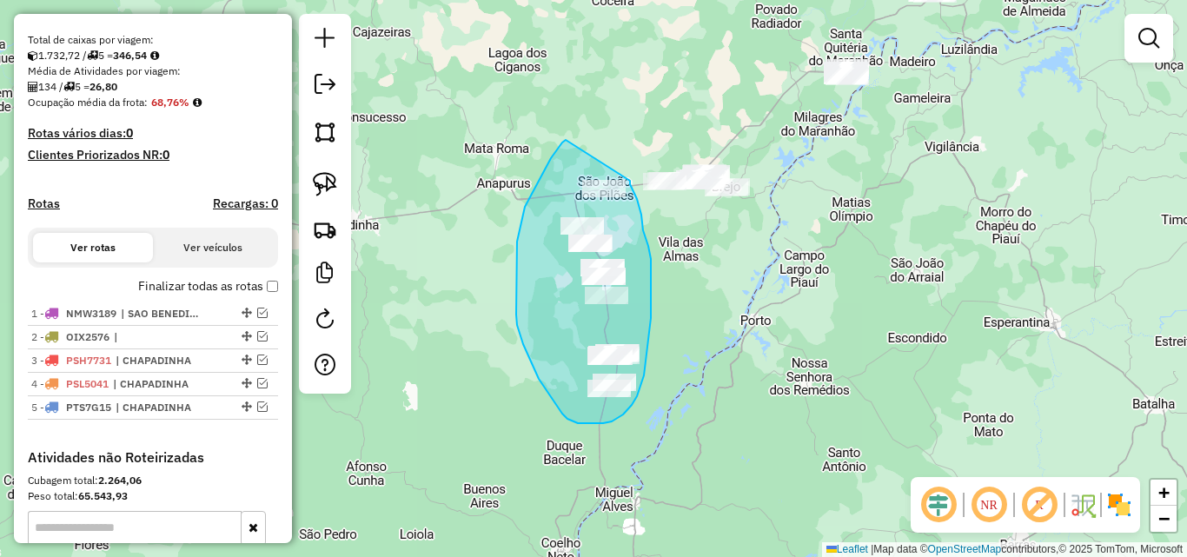
drag, startPoint x: 566, startPoint y: 140, endPoint x: 626, endPoint y: 173, distance: 69.2
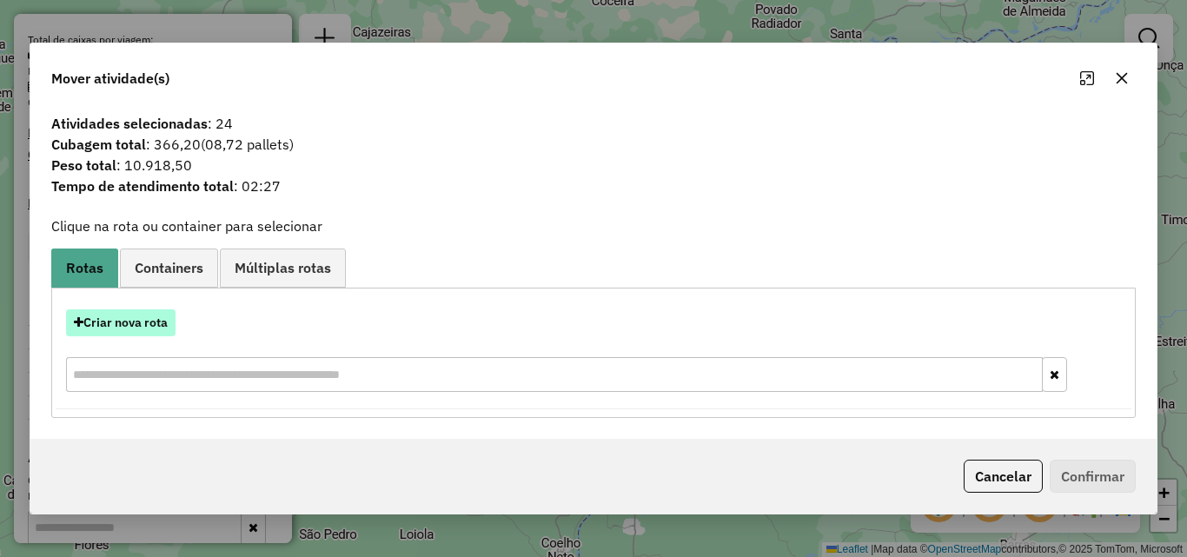
click at [124, 334] on button "Criar nova rota" at bounding box center [120, 322] width 109 height 27
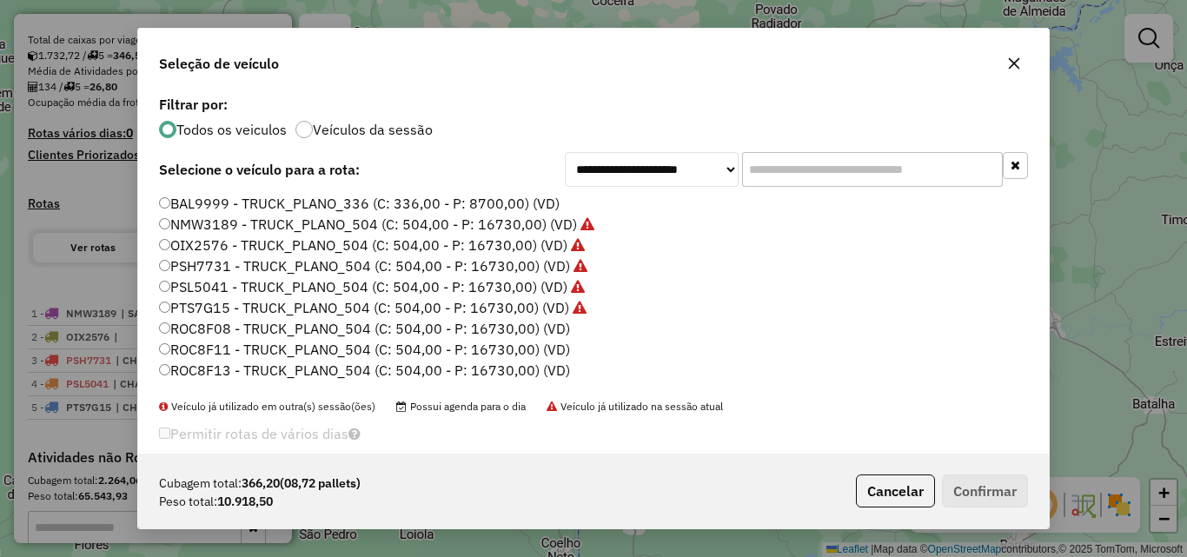
click at [525, 320] on label "ROC8F08 - TRUCK_PLANO_504 (C: 504,00 - P: 16730,00) (VD)" at bounding box center [364, 328] width 411 height 21
click at [990, 480] on button "Confirmar" at bounding box center [985, 490] width 86 height 33
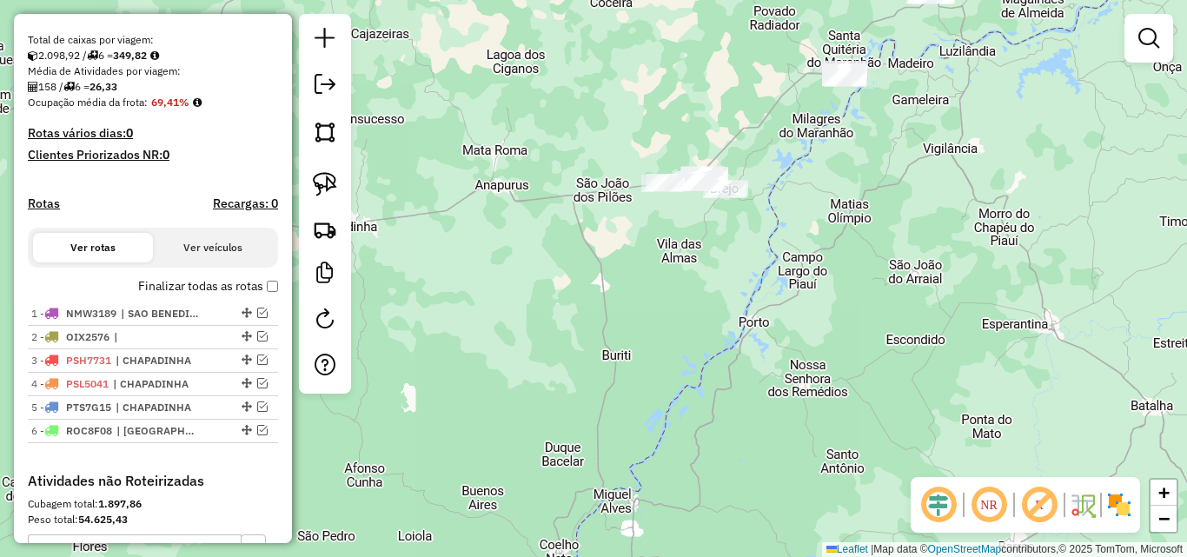
drag, startPoint x: 683, startPoint y: 291, endPoint x: 586, endPoint y: 356, distance: 117.1
click at [586, 356] on div "Janela de atendimento Grade de atendimento Capacidade Transportadoras Veículos …" at bounding box center [593, 278] width 1187 height 557
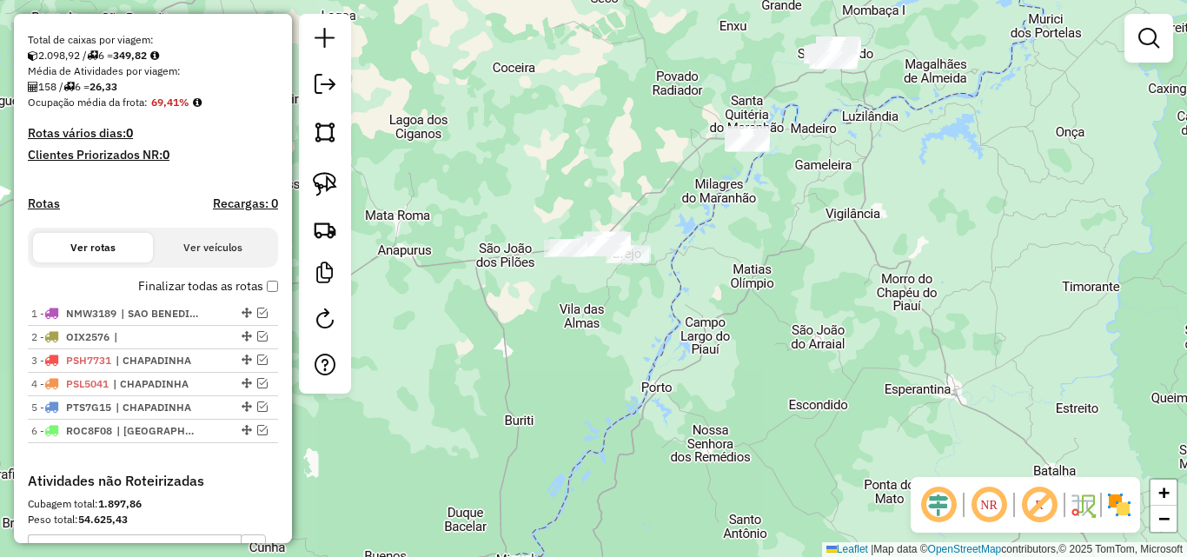
click at [346, 195] on div at bounding box center [325, 204] width 52 height 380
drag, startPoint x: 335, startPoint y: 182, endPoint x: 358, endPoint y: 183, distance: 22.7
click at [334, 181] on img at bounding box center [325, 184] width 24 height 24
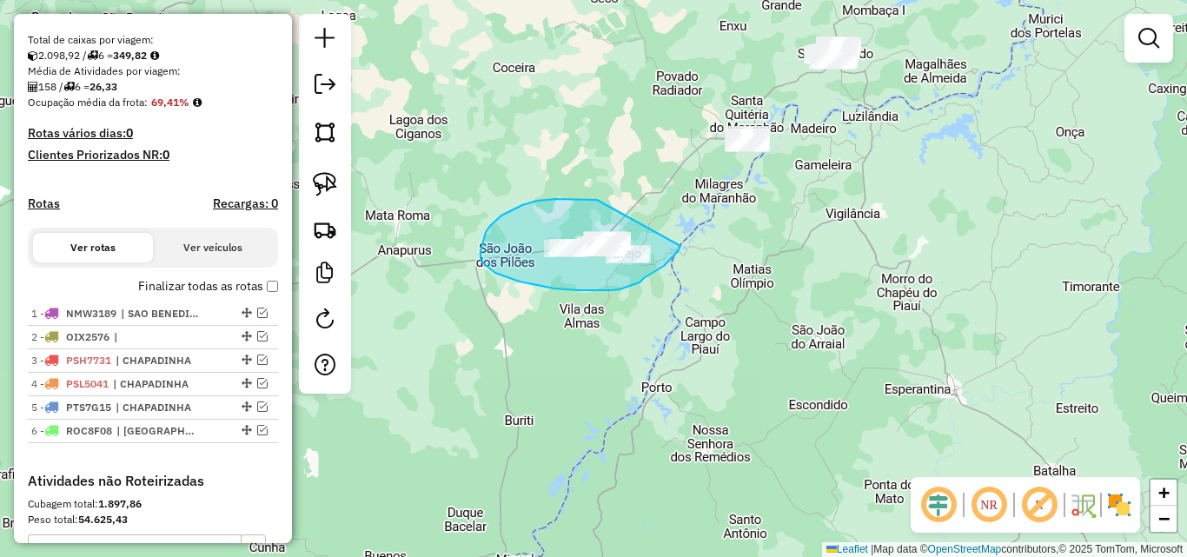
drag, startPoint x: 490, startPoint y: 226, endPoint x: 682, endPoint y: 235, distance: 192.2
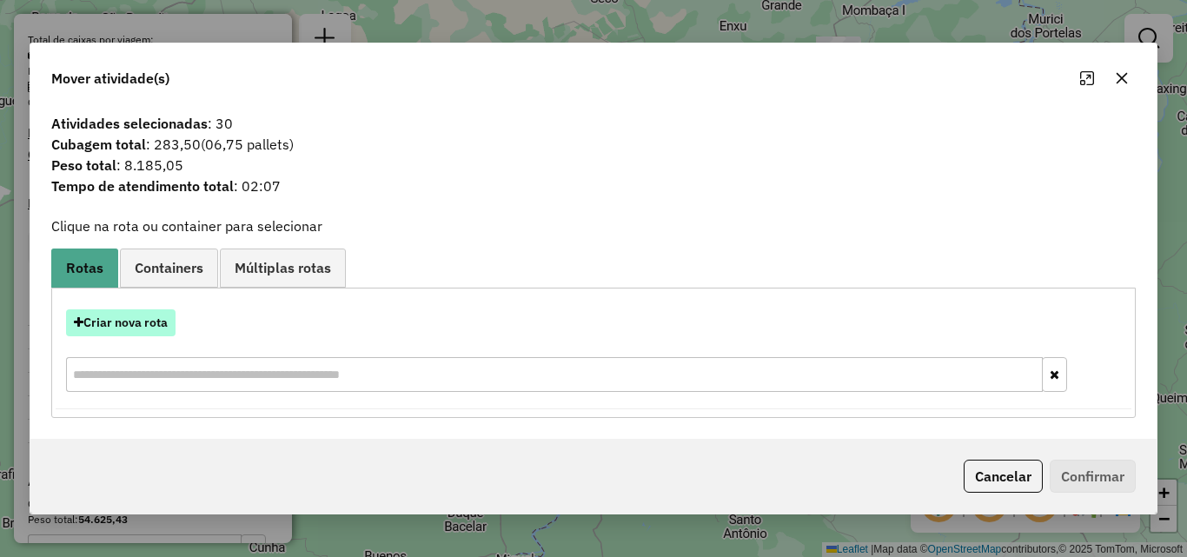
click at [166, 324] on button "Criar nova rota" at bounding box center [120, 322] width 109 height 27
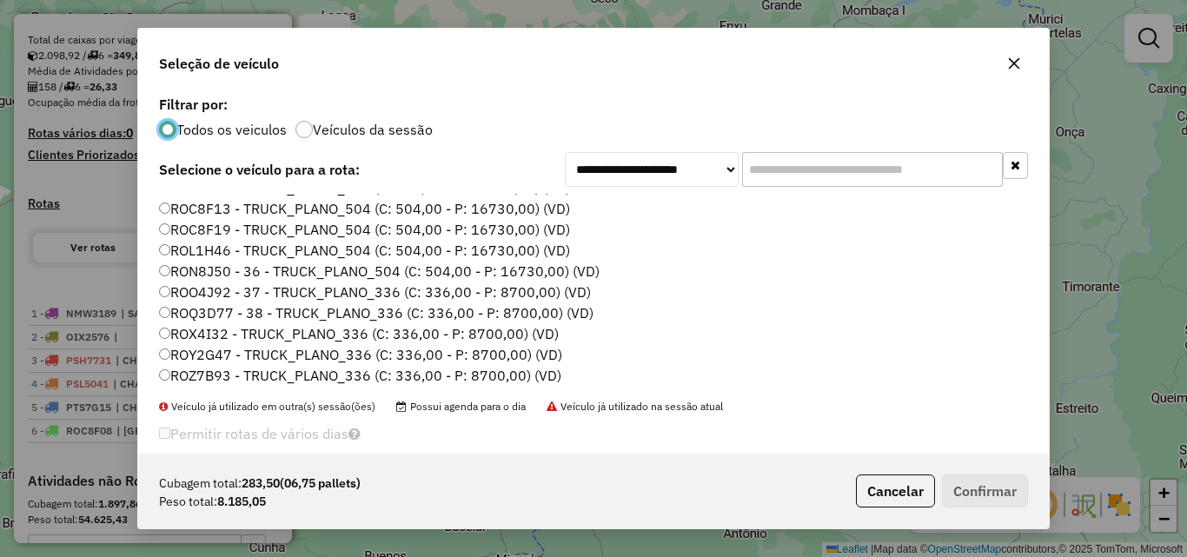
scroll to position [174, 0]
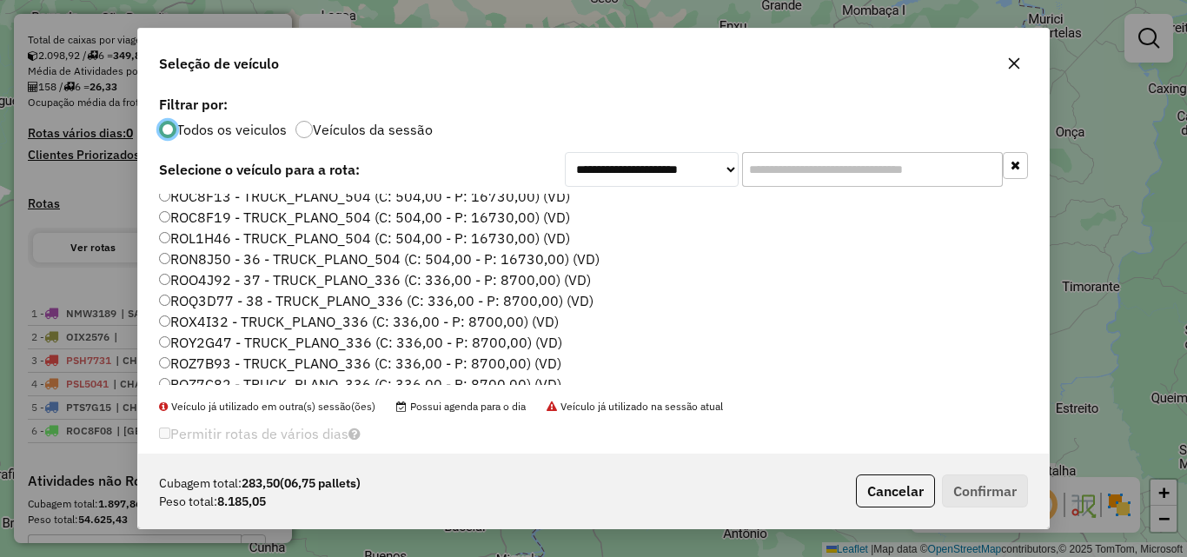
click at [492, 274] on label "ROO4J92 - 37 - TRUCK_PLANO_336 (C: 336,00 - P: 8700,00) (VD)" at bounding box center [375, 279] width 432 height 21
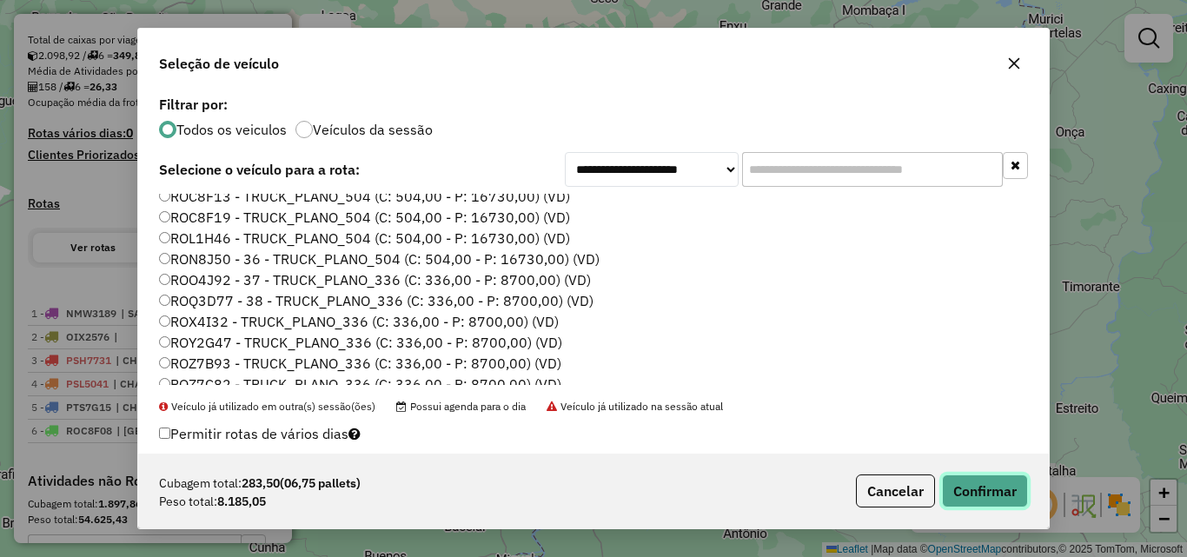
click at [1008, 479] on button "Confirmar" at bounding box center [985, 490] width 86 height 33
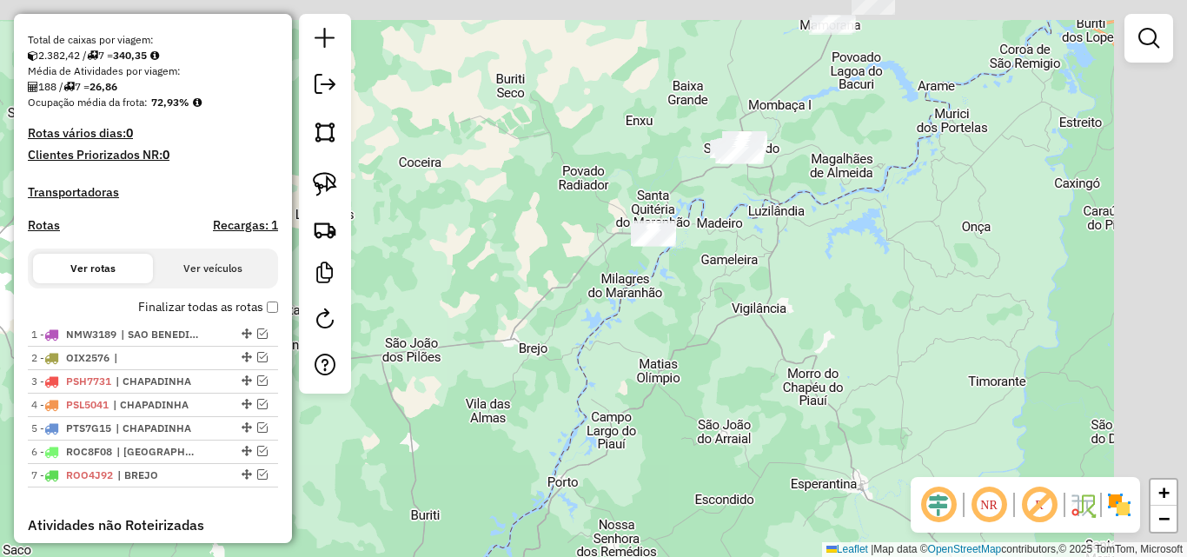
drag, startPoint x: 734, startPoint y: 212, endPoint x: 639, endPoint y: 308, distance: 135.8
click at [639, 308] on div "Janela de atendimento Grade de atendimento Capacidade Transportadoras Veículos …" at bounding box center [593, 278] width 1187 height 557
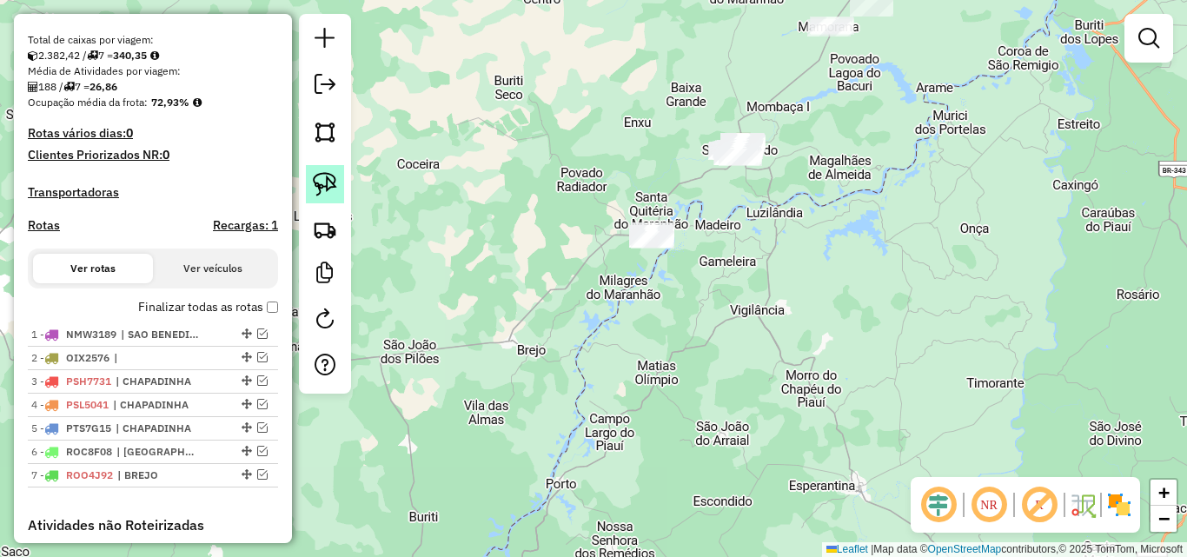
drag, startPoint x: 322, startPoint y: 178, endPoint x: 463, endPoint y: 178, distance: 140.7
click at [324, 179] on img at bounding box center [325, 184] width 24 height 24
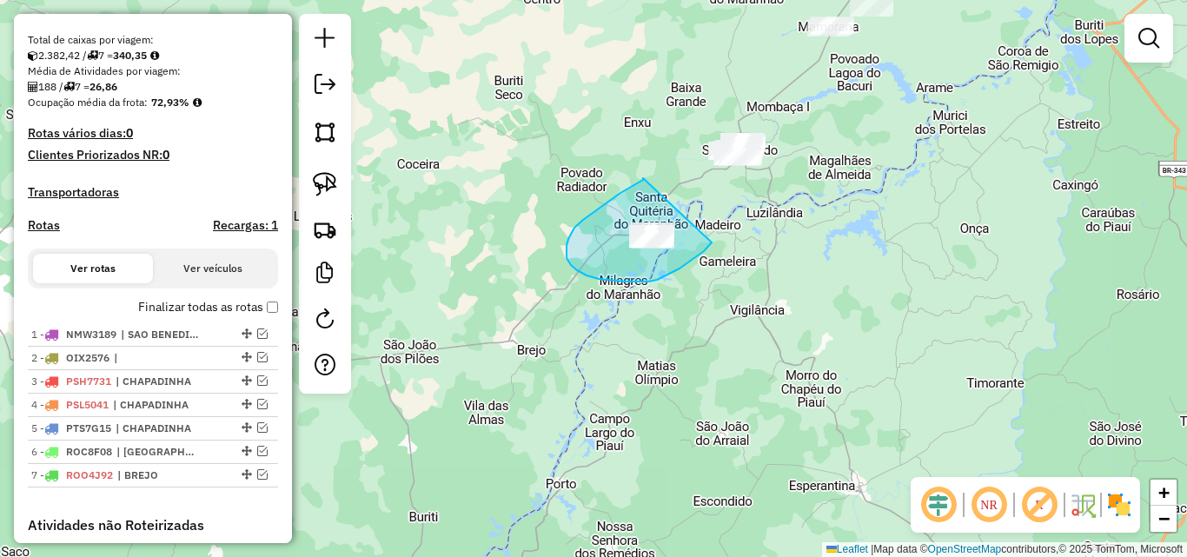
drag, startPoint x: 643, startPoint y: 178, endPoint x: 721, endPoint y: 228, distance: 92.6
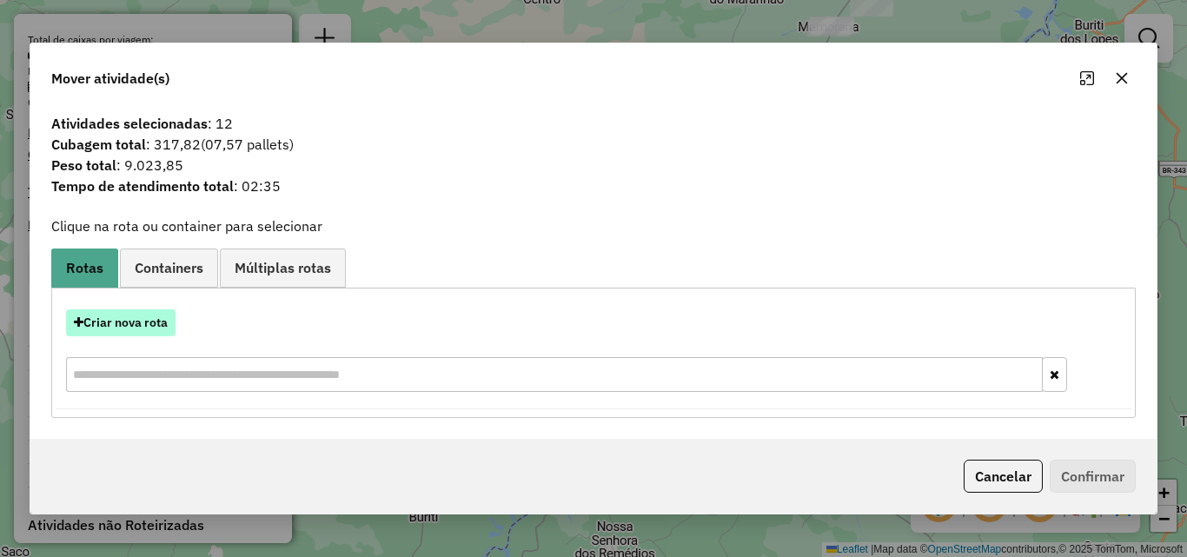
click at [156, 315] on button "Criar nova rota" at bounding box center [120, 322] width 109 height 27
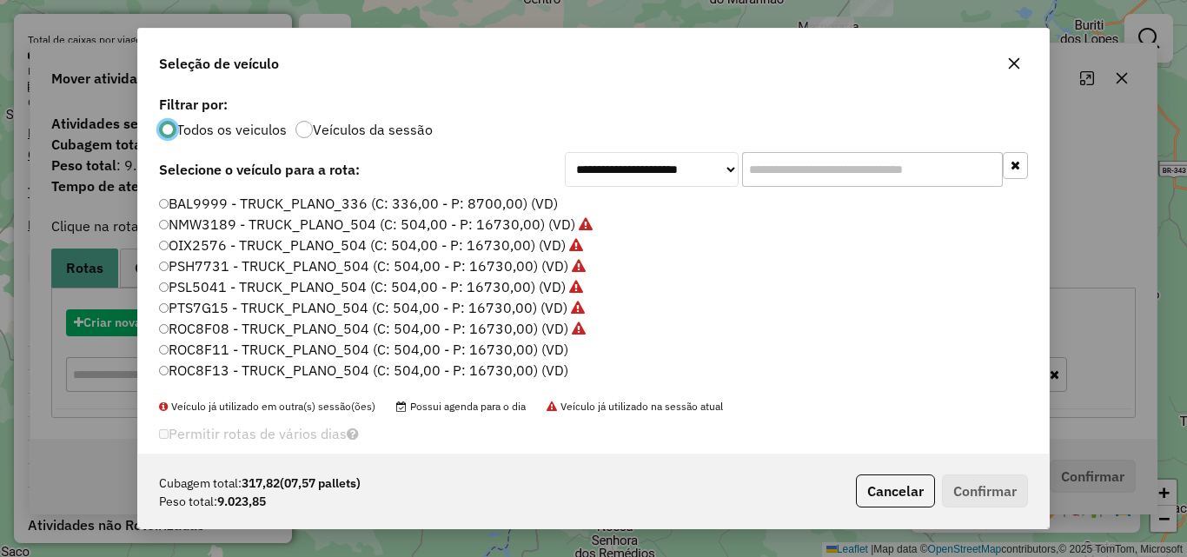
scroll to position [10, 5]
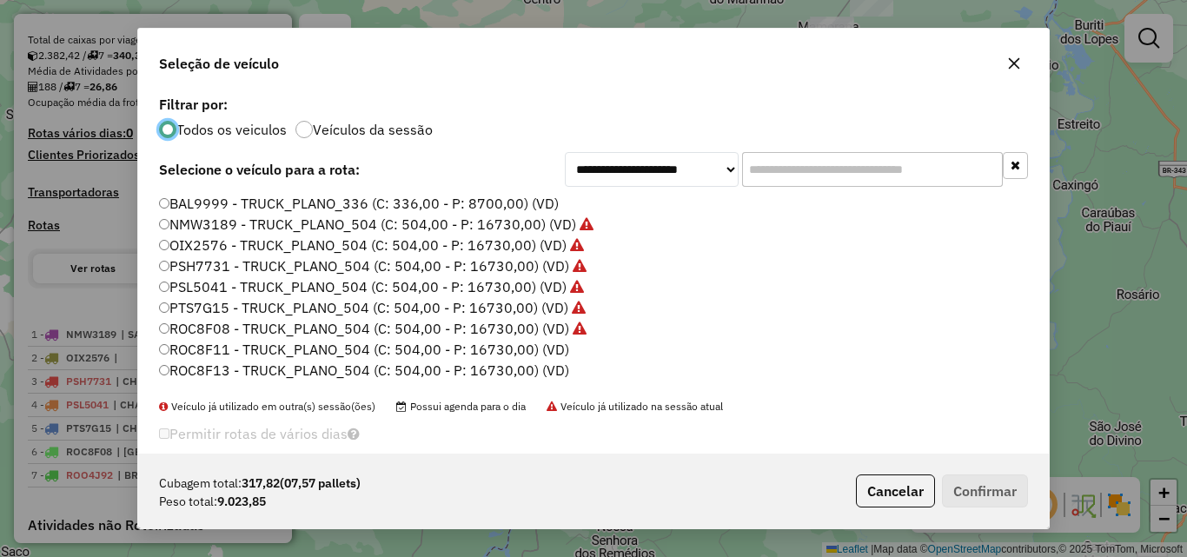
click at [552, 350] on label "ROC8F11 - TRUCK_PLANO_504 (C: 504,00 - P: 16730,00) (VD)" at bounding box center [364, 349] width 410 height 21
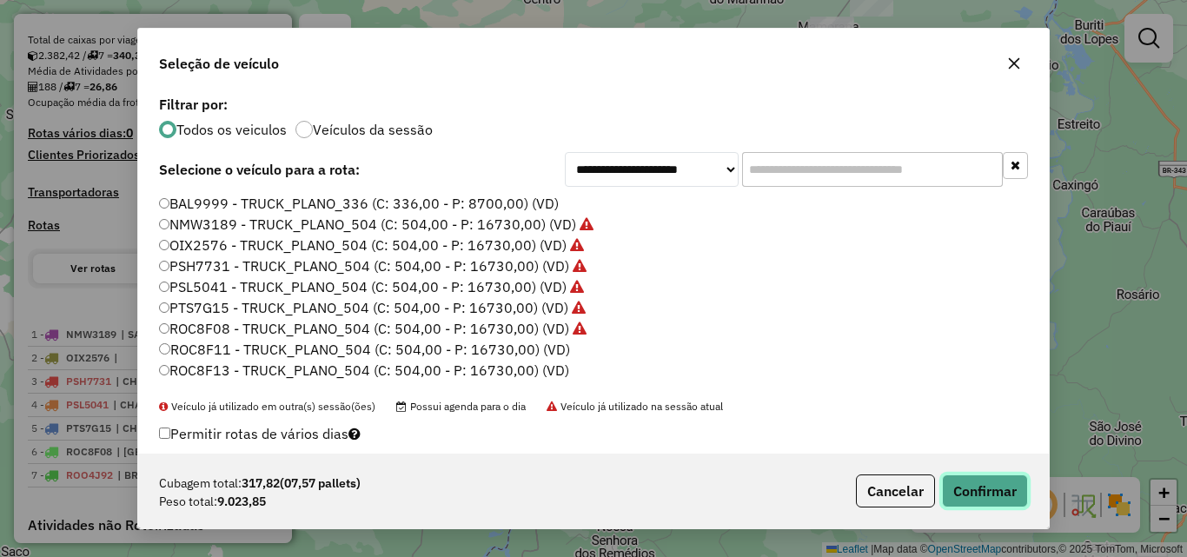
click at [973, 482] on button "Confirmar" at bounding box center [985, 490] width 86 height 33
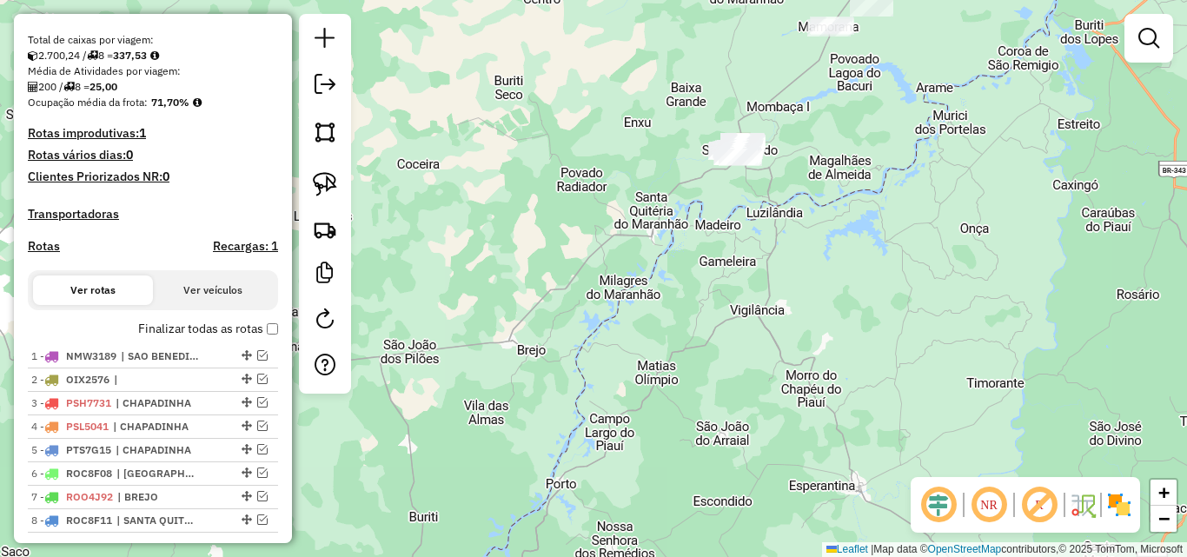
drag, startPoint x: 696, startPoint y: 184, endPoint x: 609, endPoint y: 273, distance: 124.1
click at [609, 273] on div "Janela de atendimento Grade de atendimento Capacidade Transportadoras Veículos …" at bounding box center [593, 278] width 1187 height 557
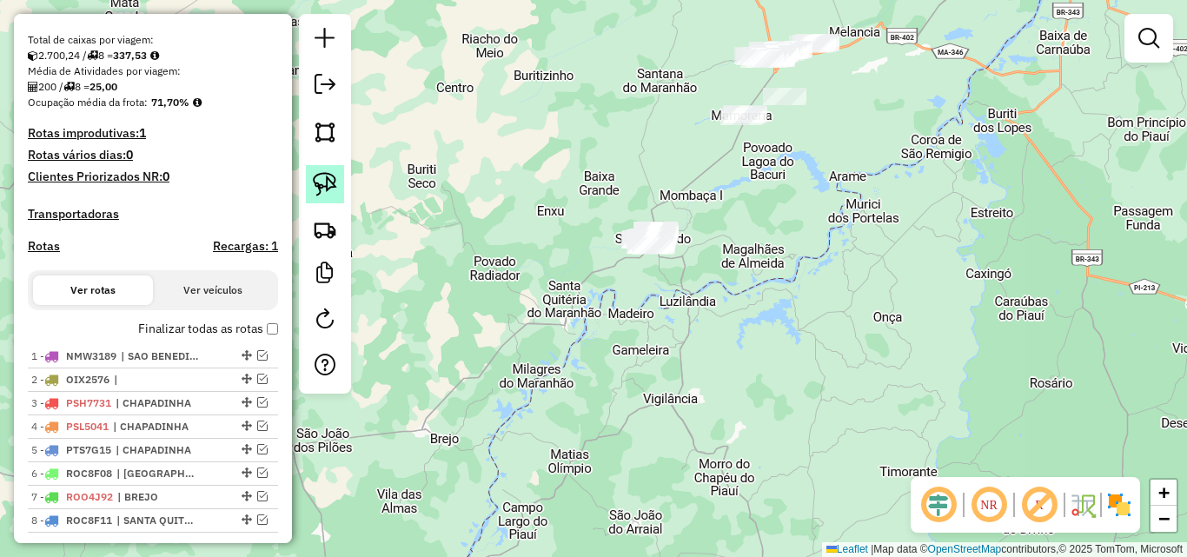
click at [332, 178] on img at bounding box center [325, 184] width 24 height 24
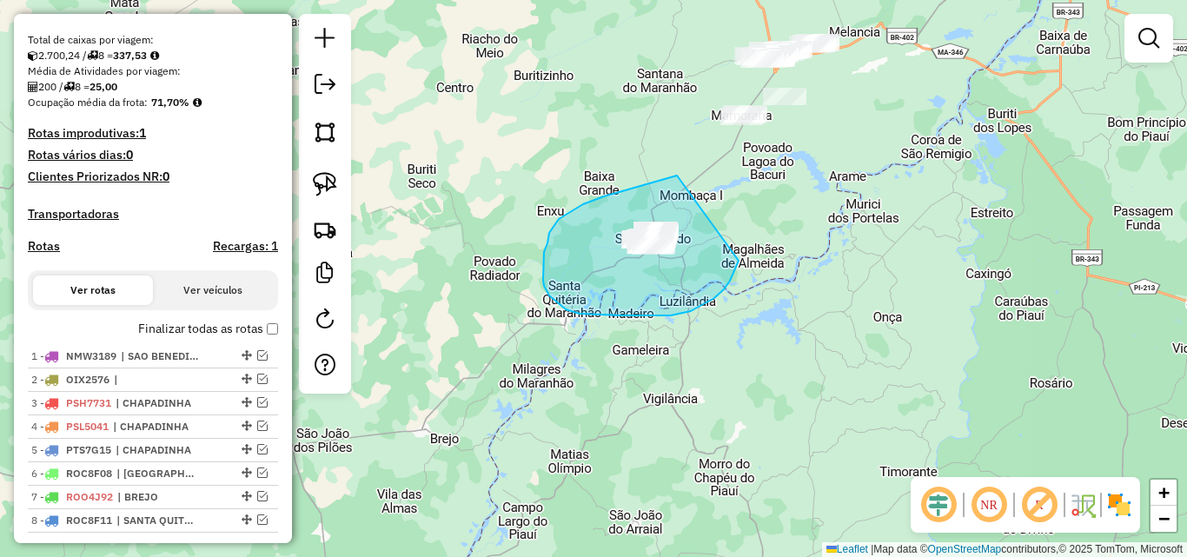
drag, startPoint x: 677, startPoint y: 175, endPoint x: 738, endPoint y: 261, distance: 105.1
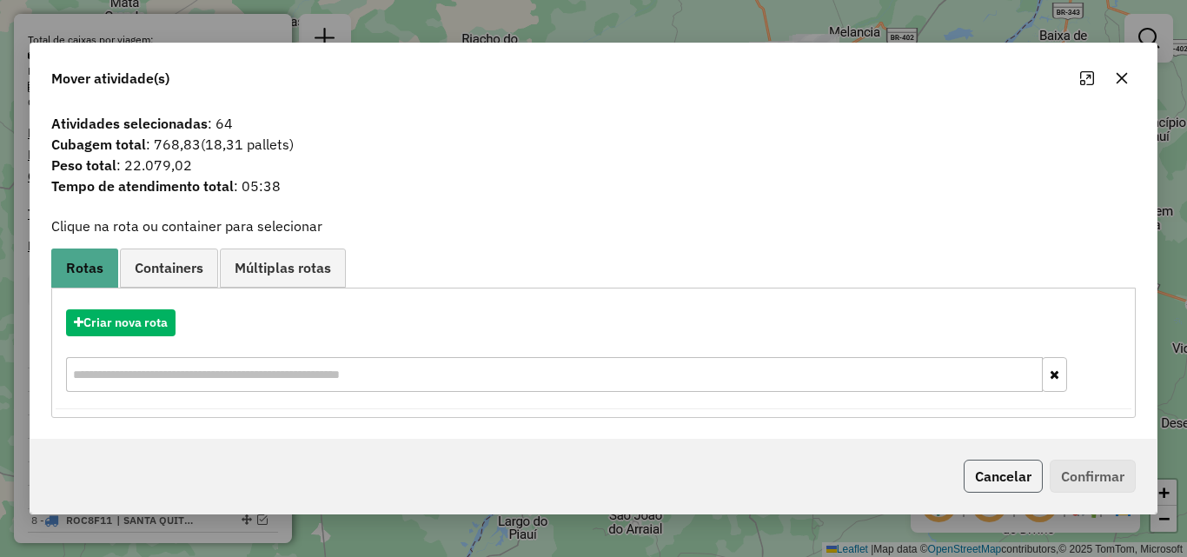
drag, startPoint x: 1002, startPoint y: 463, endPoint x: 1078, endPoint y: 277, distance: 201.0
click at [1001, 464] on button "Cancelar" at bounding box center [1002, 476] width 79 height 33
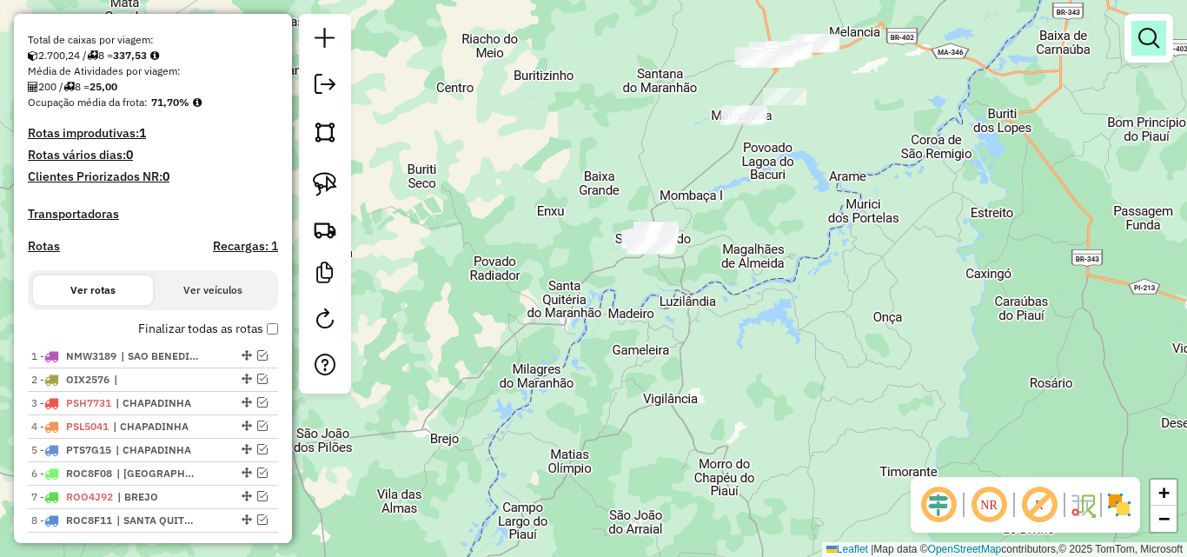
click at [1141, 46] on em at bounding box center [1148, 38] width 21 height 21
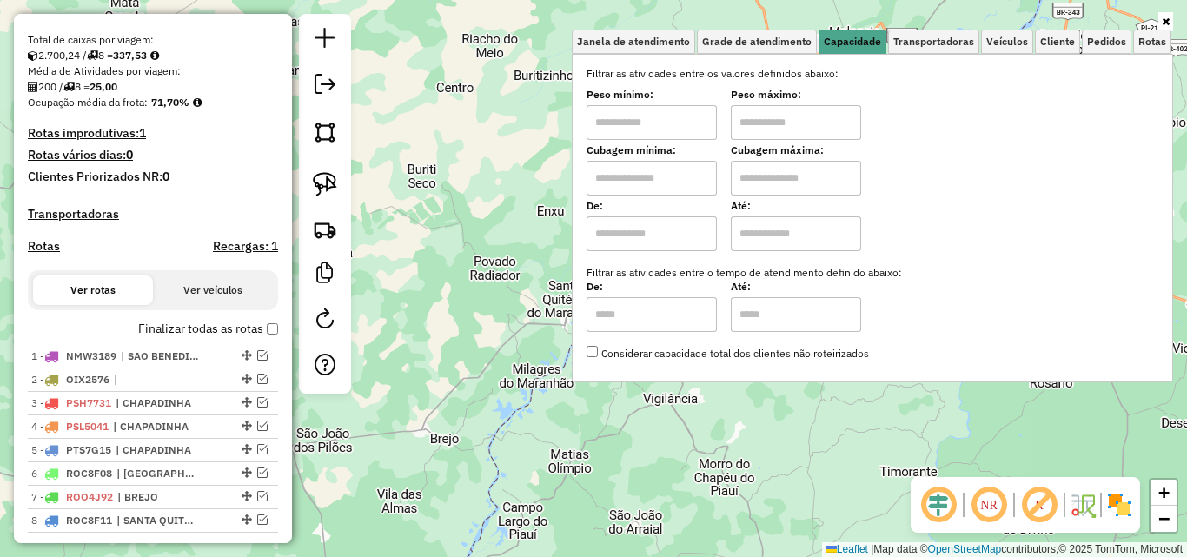
click at [681, 181] on input "text" at bounding box center [651, 178] width 130 height 35
type input "*****"
type input "*******"
click at [480, 209] on div "Limpar filtros Janela de atendimento Grade de atendimento Capacidade Transporta…" at bounding box center [593, 278] width 1187 height 557
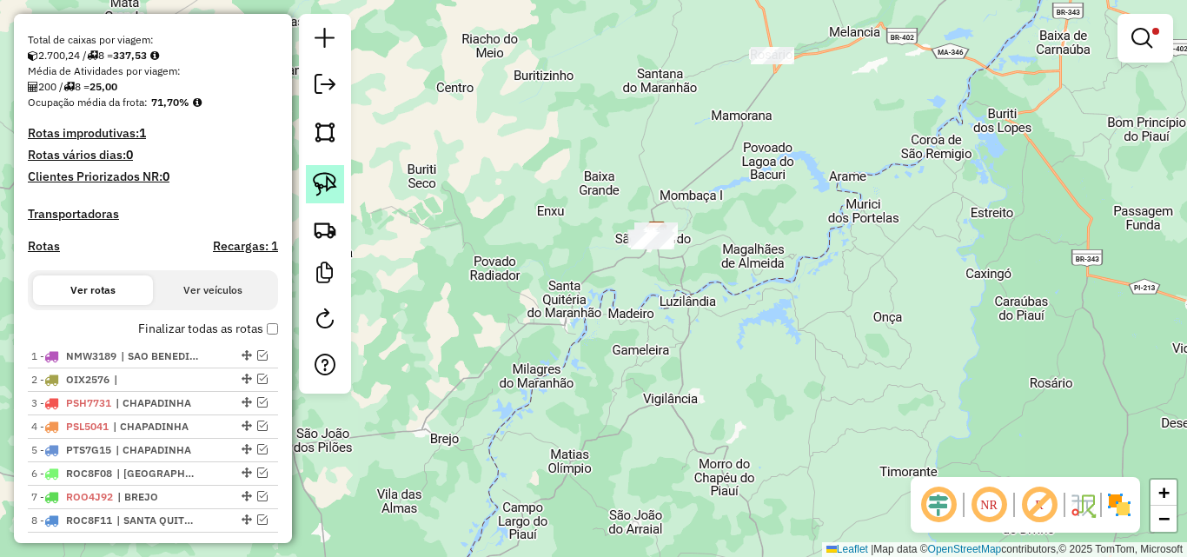
click at [333, 186] on img at bounding box center [325, 184] width 24 height 24
drag, startPoint x: 641, startPoint y: 195, endPoint x: 680, endPoint y: 235, distance: 55.9
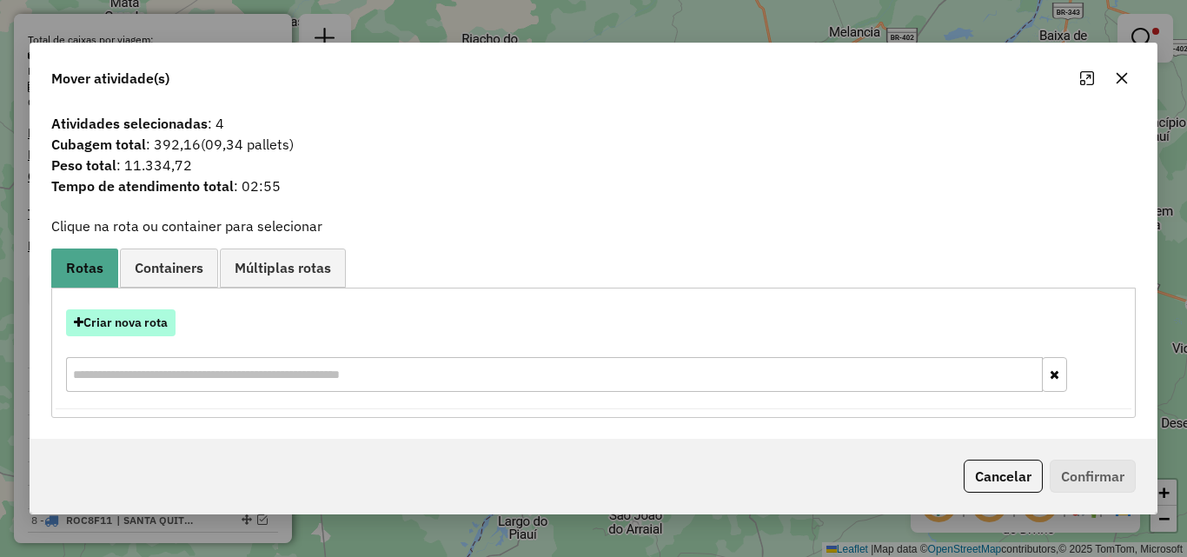
click at [139, 320] on button "Criar nova rota" at bounding box center [120, 322] width 109 height 27
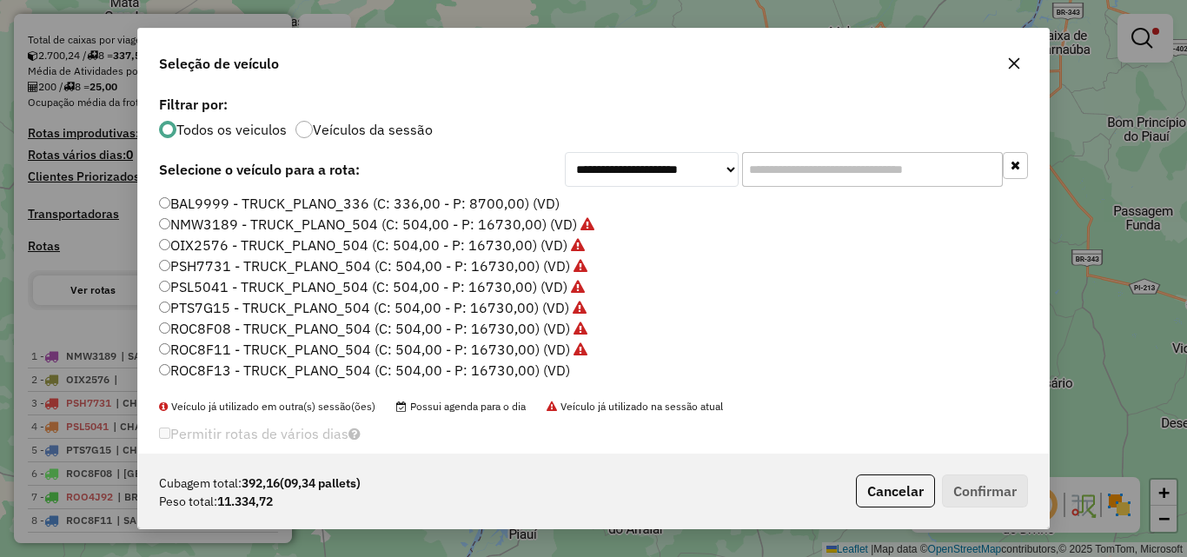
click at [525, 370] on label "ROC8F13 - TRUCK_PLANO_504 (C: 504,00 - P: 16730,00) (VD)" at bounding box center [364, 370] width 411 height 21
click at [964, 490] on button "Confirmar" at bounding box center [985, 490] width 86 height 33
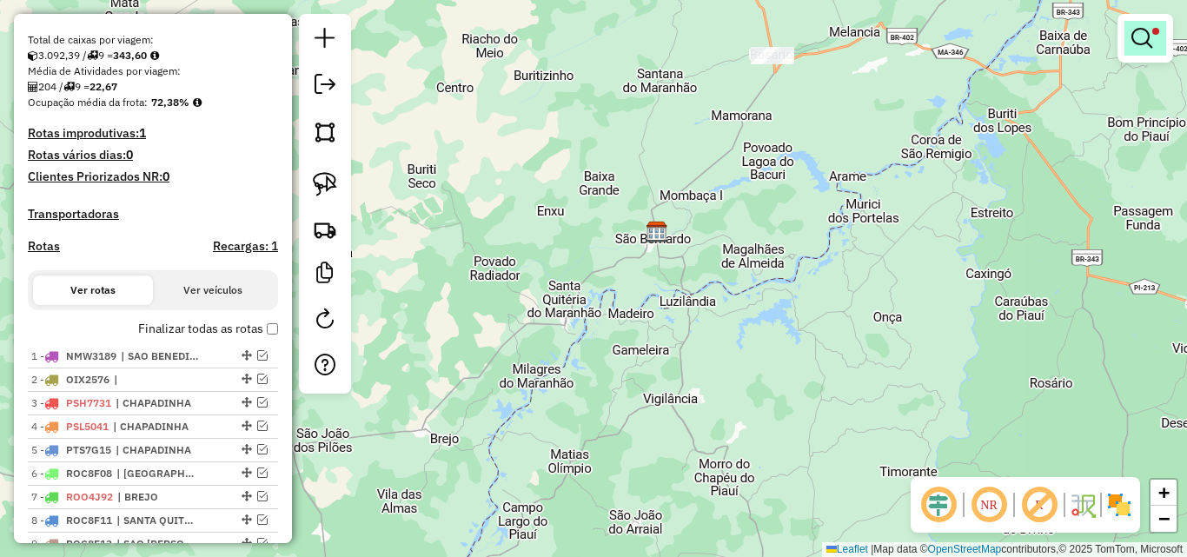
click at [1144, 23] on link at bounding box center [1145, 38] width 42 height 35
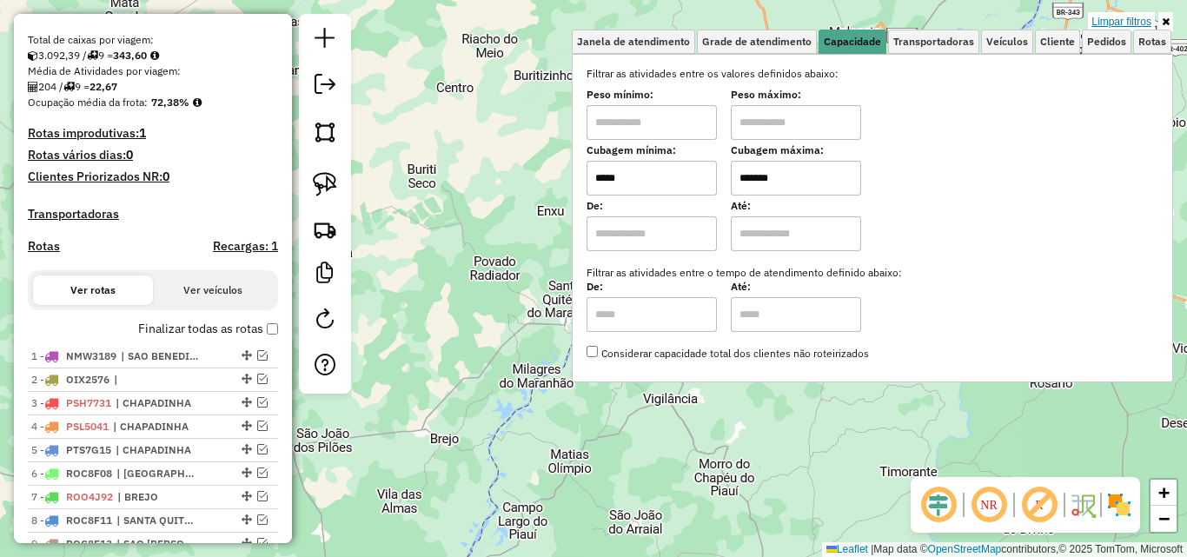
click at [1112, 23] on link "Limpar filtros" at bounding box center [1121, 21] width 67 height 19
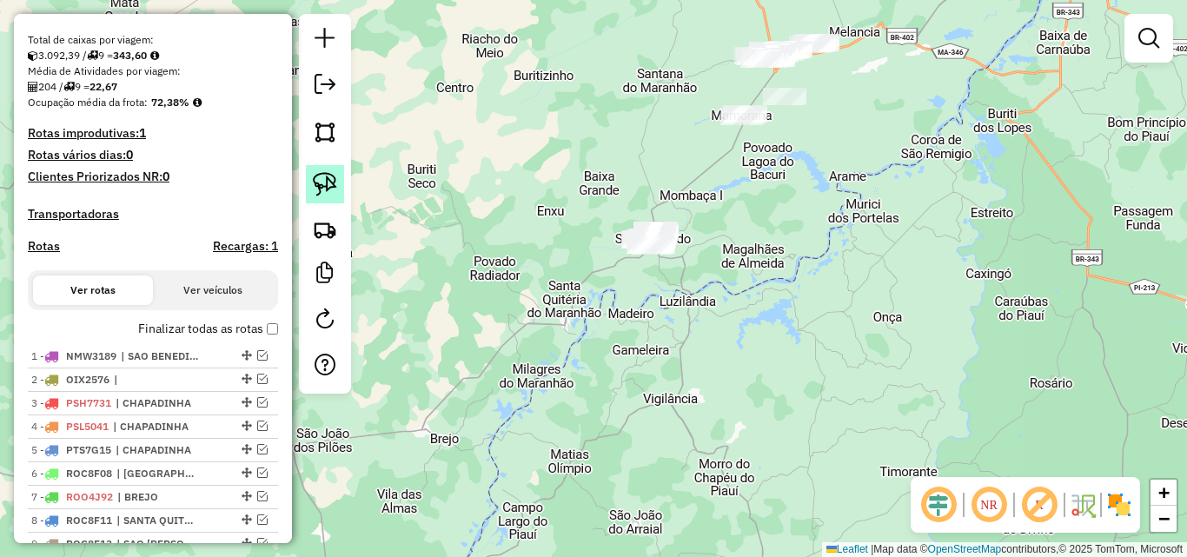
click at [334, 182] on img at bounding box center [325, 184] width 24 height 24
drag, startPoint x: 660, startPoint y: 190, endPoint x: 692, endPoint y: 241, distance: 59.8
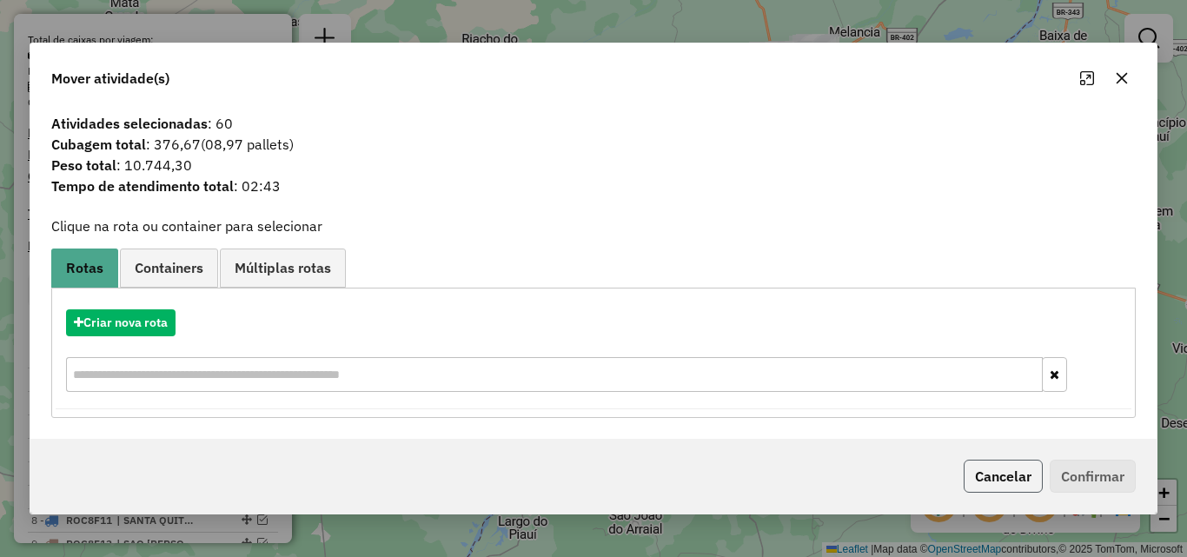
click at [1007, 469] on button "Cancelar" at bounding box center [1002, 476] width 79 height 33
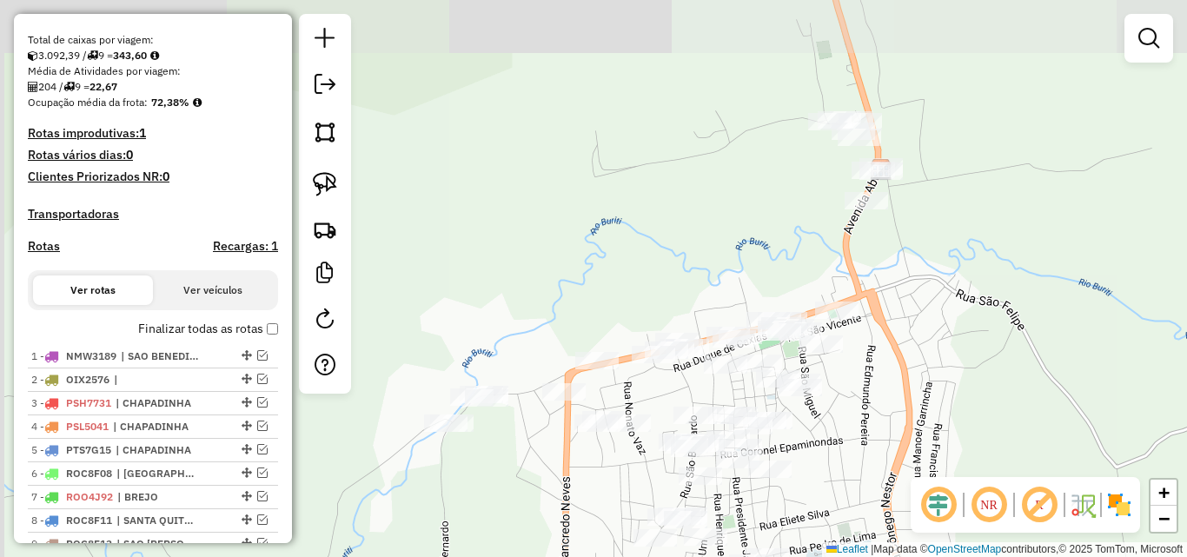
drag, startPoint x: 791, startPoint y: 239, endPoint x: 910, endPoint y: 377, distance: 182.9
click at [910, 377] on div "Janela de atendimento Grade de atendimento Capacidade Transportadoras Veículos …" at bounding box center [593, 278] width 1187 height 557
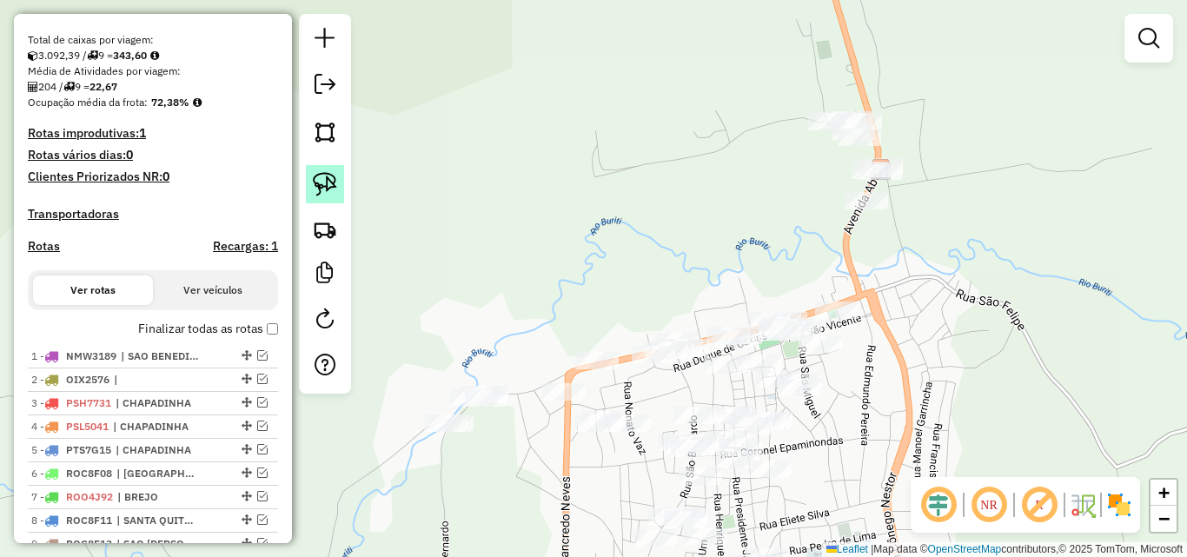
click at [337, 191] on link at bounding box center [325, 184] width 38 height 38
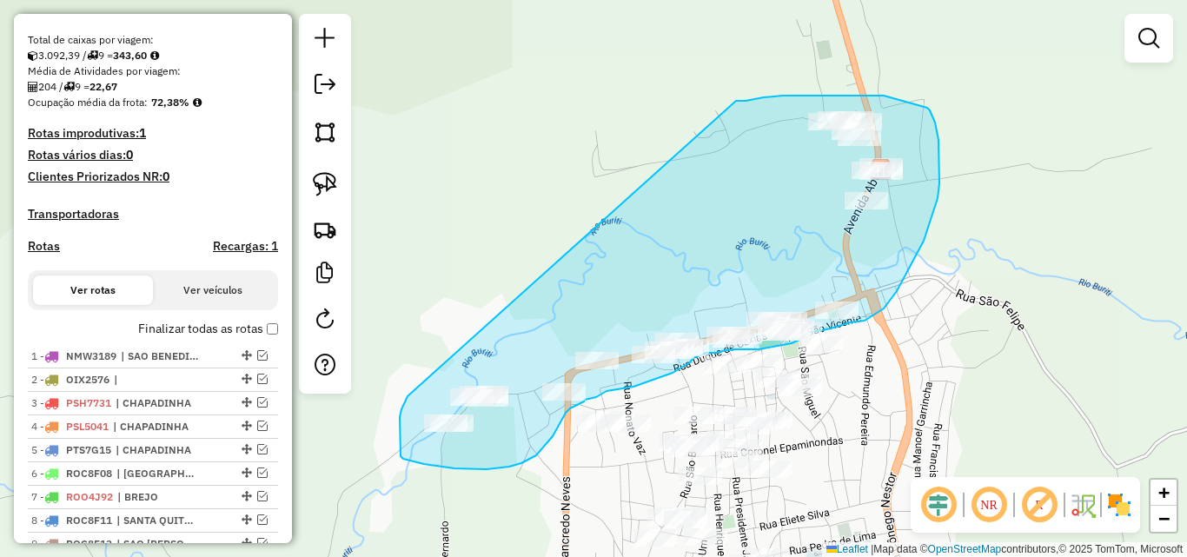
drag, startPoint x: 736, startPoint y: 101, endPoint x: 407, endPoint y: 396, distance: 441.7
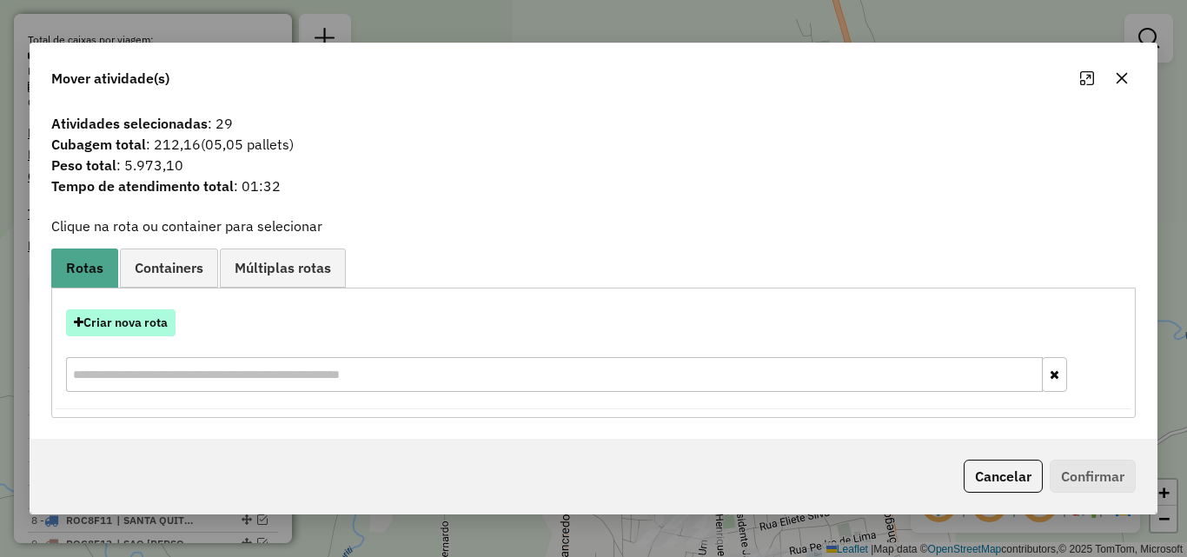
click at [136, 316] on button "Criar nova rota" at bounding box center [120, 322] width 109 height 27
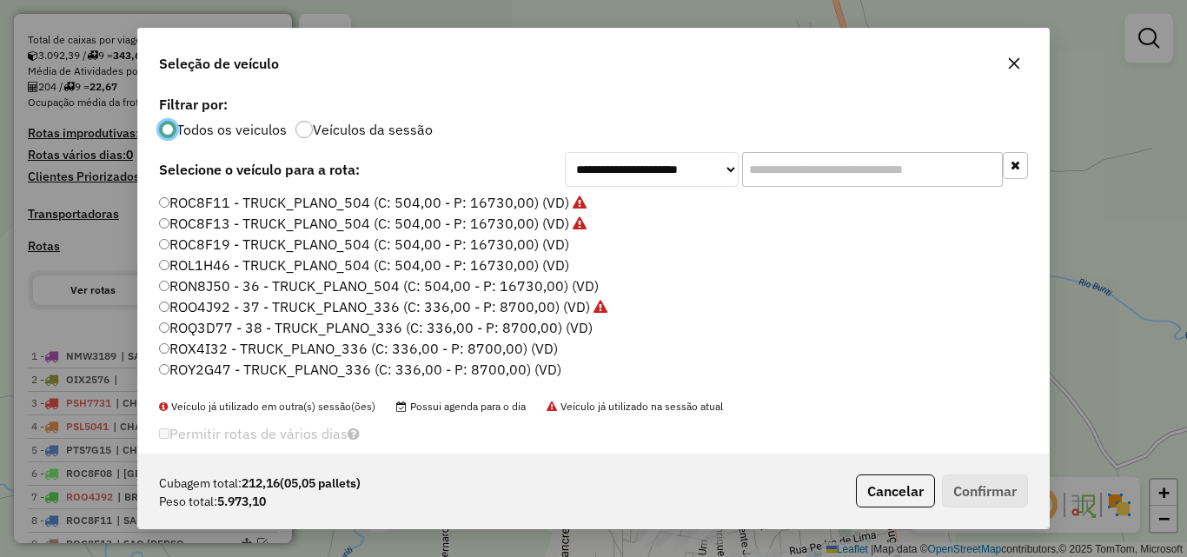
scroll to position [174, 0]
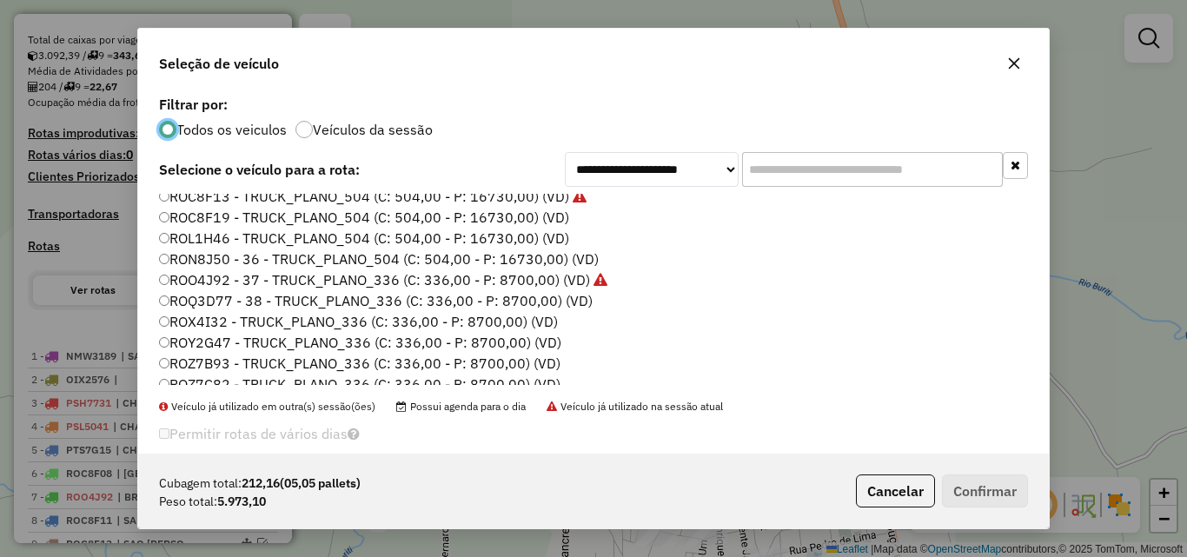
click at [551, 300] on label "ROQ3D77 - 38 - TRUCK_PLANO_336 (C: 336,00 - P: 8700,00) (VD)" at bounding box center [376, 300] width 434 height 21
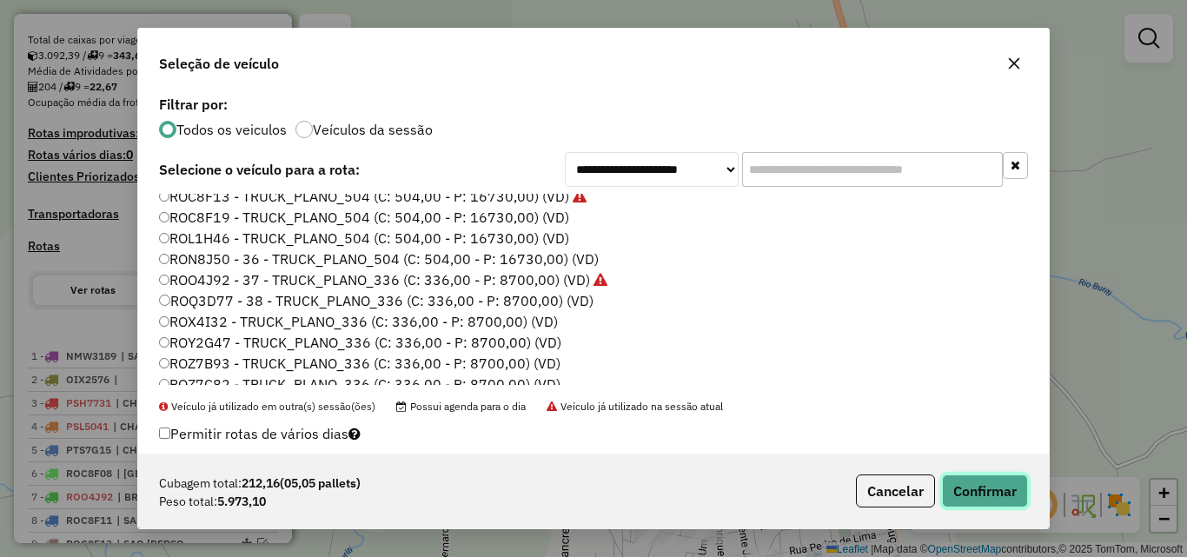
click at [984, 479] on button "Confirmar" at bounding box center [985, 490] width 86 height 33
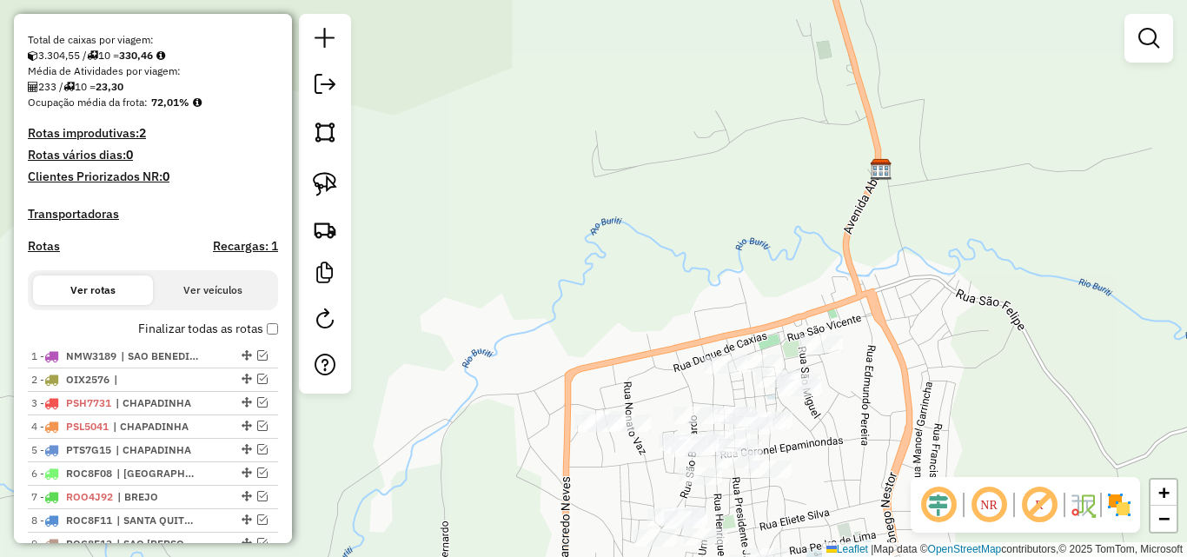
drag, startPoint x: 577, startPoint y: 304, endPoint x: 550, endPoint y: 72, distance: 233.5
click at [550, 72] on div "Janela de atendimento Grade de atendimento Capacidade Transportadoras Veículos …" at bounding box center [593, 278] width 1187 height 557
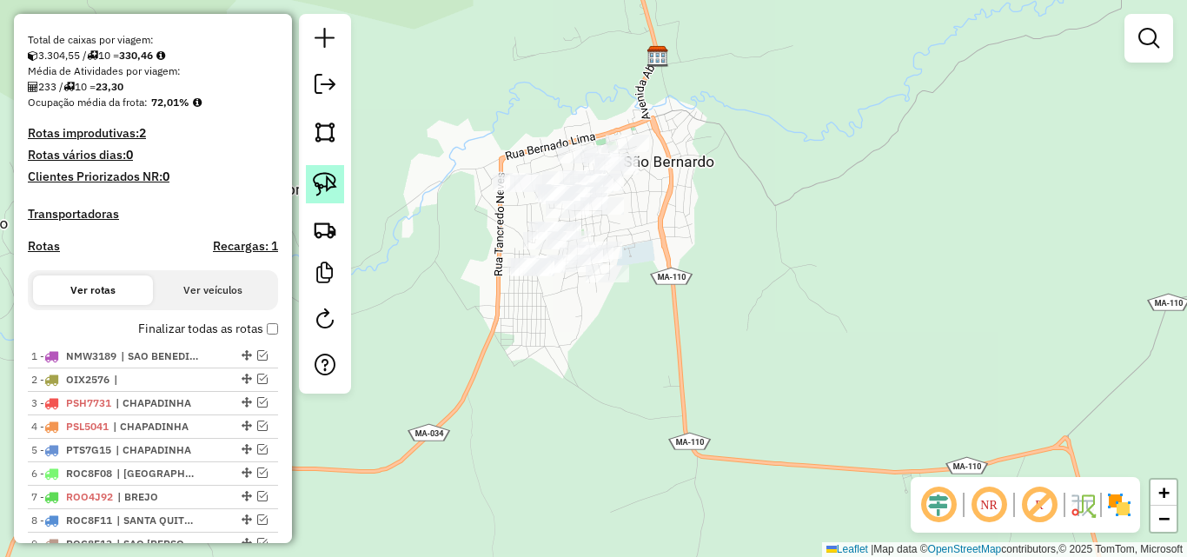
click at [332, 171] on link at bounding box center [325, 184] width 38 height 38
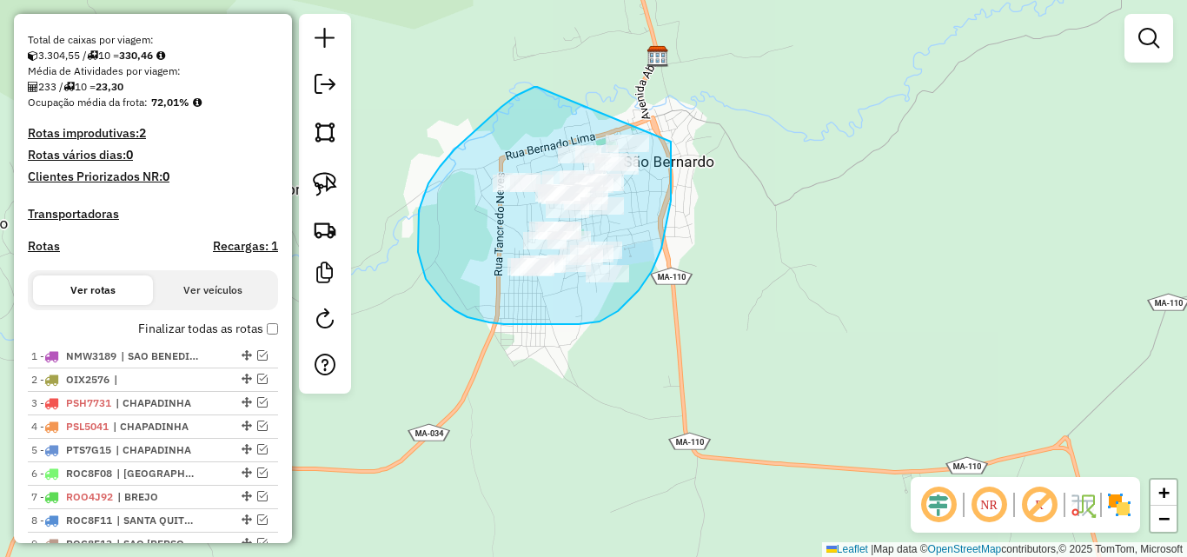
drag, startPoint x: 537, startPoint y: 87, endPoint x: 671, endPoint y: 142, distance: 144.6
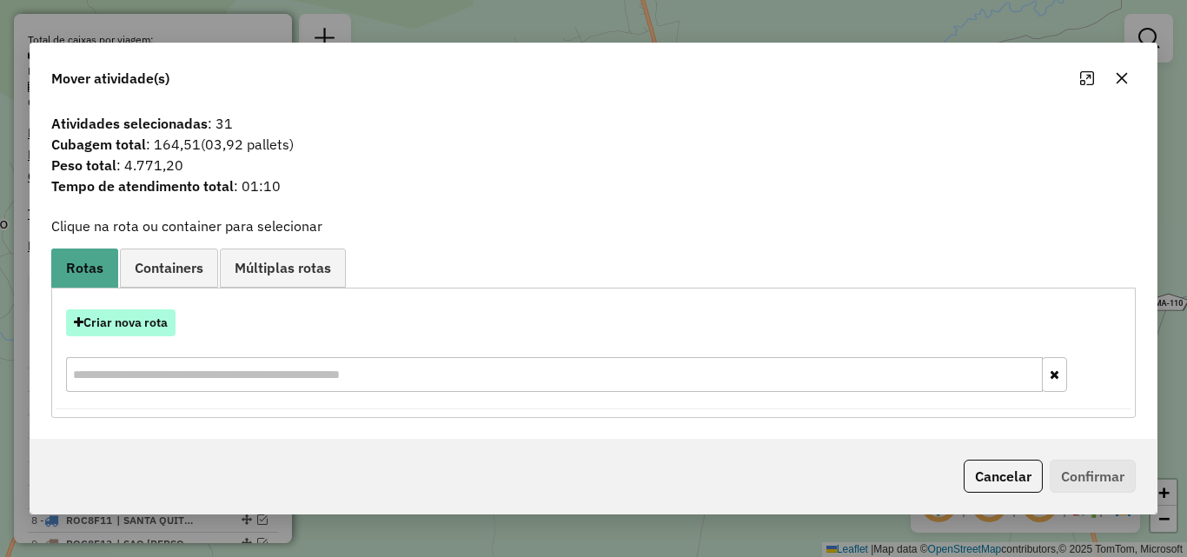
click at [162, 324] on button "Criar nova rota" at bounding box center [120, 322] width 109 height 27
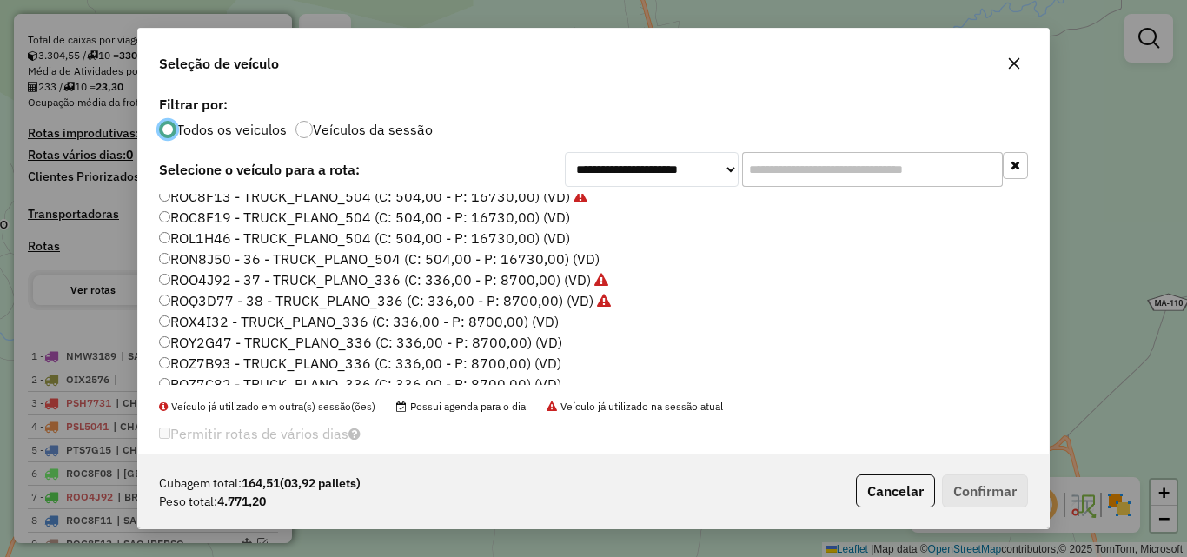
click at [520, 321] on label "ROX4I32 - TRUCK_PLANO_336 (C: 336,00 - P: 8700,00) (VD)" at bounding box center [359, 321] width 400 height 21
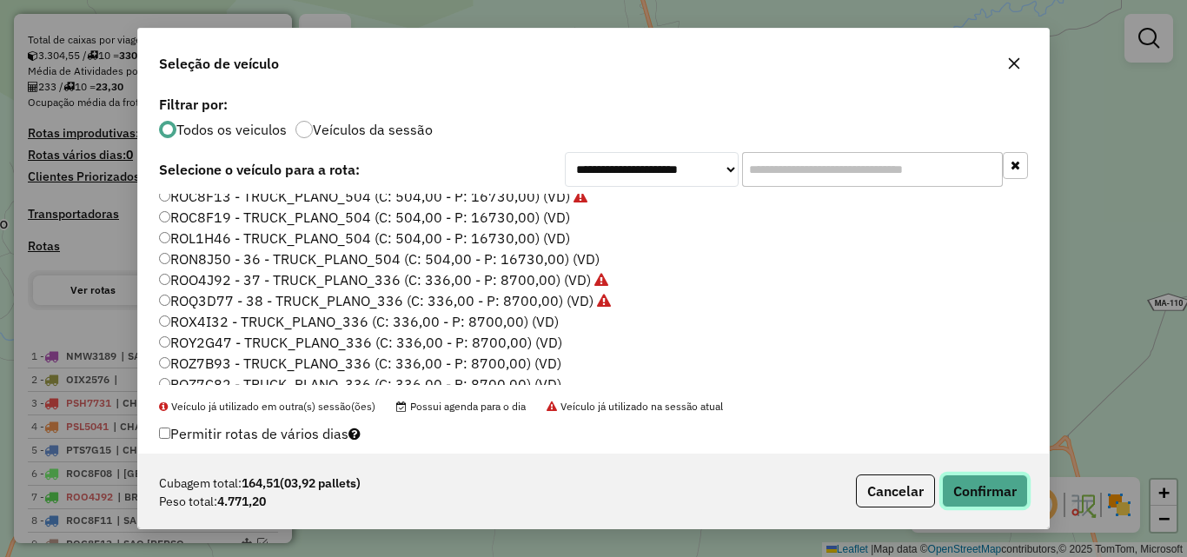
click at [965, 489] on button "Confirmar" at bounding box center [985, 490] width 86 height 33
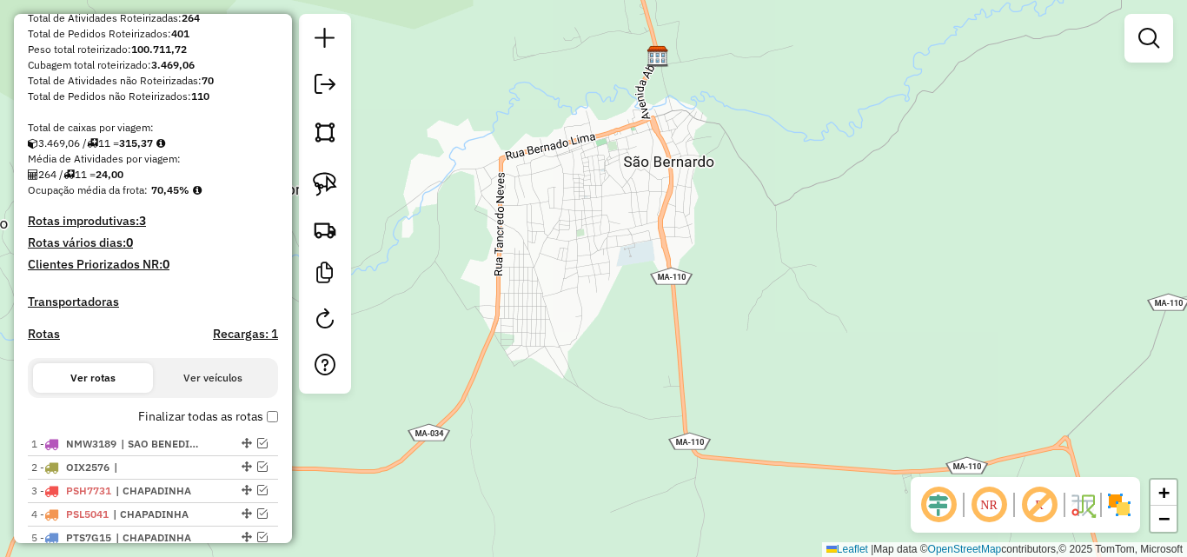
scroll to position [0, 0]
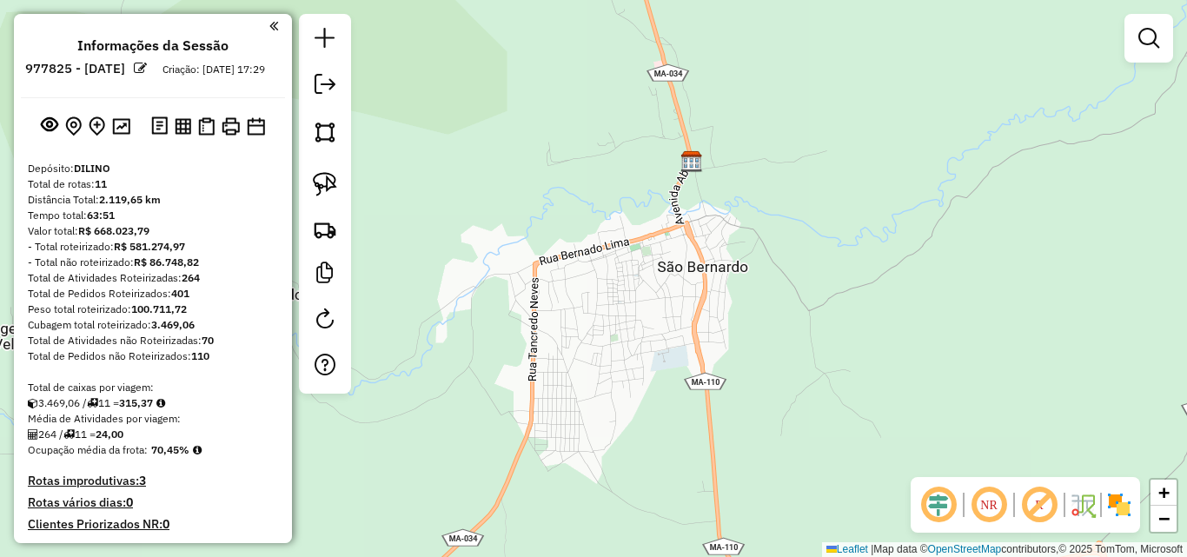
drag, startPoint x: 509, startPoint y: 179, endPoint x: 602, endPoint y: 493, distance: 327.1
click at [602, 493] on div "Janela de atendimento Grade de atendimento Capacidade Transportadoras Veículos …" at bounding box center [593, 278] width 1187 height 557
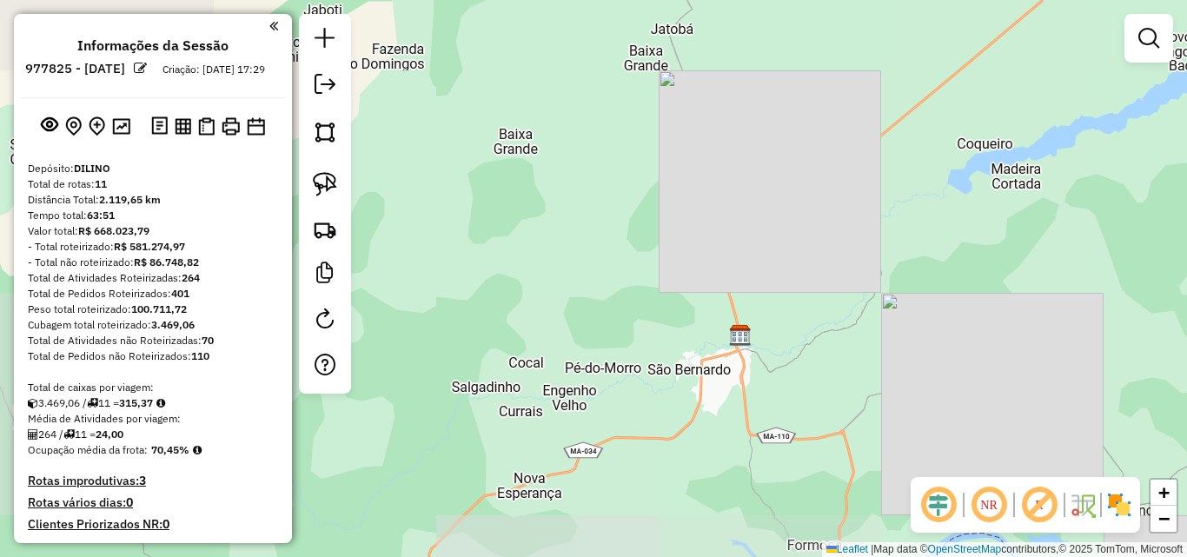
drag, startPoint x: 844, startPoint y: 192, endPoint x: 672, endPoint y: 446, distance: 306.5
click at [672, 446] on div "Janela de atendimento Grade de atendimento Capacidade Transportadoras Veículos …" at bounding box center [593, 278] width 1187 height 557
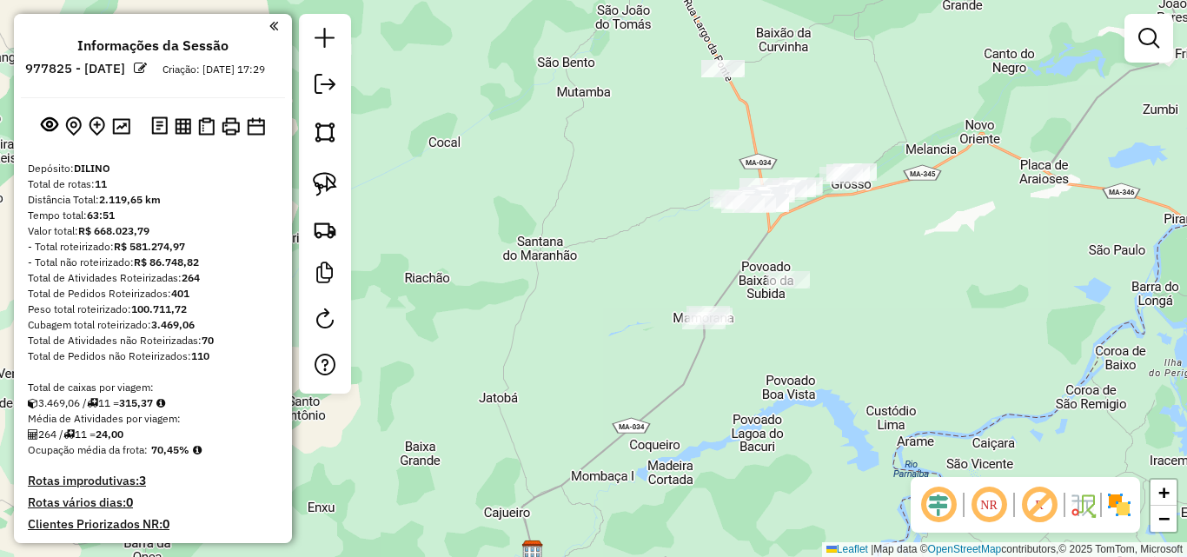
drag, startPoint x: 885, startPoint y: 294, endPoint x: 687, endPoint y: 408, distance: 228.9
click at [687, 408] on div "Janela de atendimento Grade de atendimento Capacidade Transportadoras Veículos …" at bounding box center [593, 278] width 1187 height 557
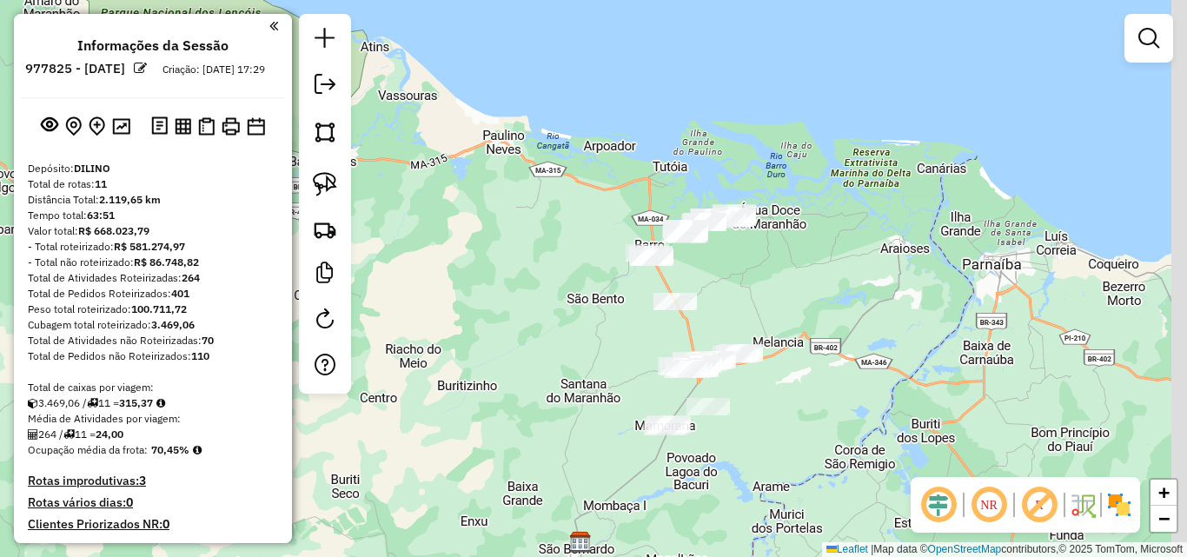
drag, startPoint x: 890, startPoint y: 273, endPoint x: 837, endPoint y: 378, distance: 118.1
click at [837, 378] on div "Janela de atendimento Grade de atendimento Capacidade Transportadoras Veículos …" at bounding box center [593, 278] width 1187 height 557
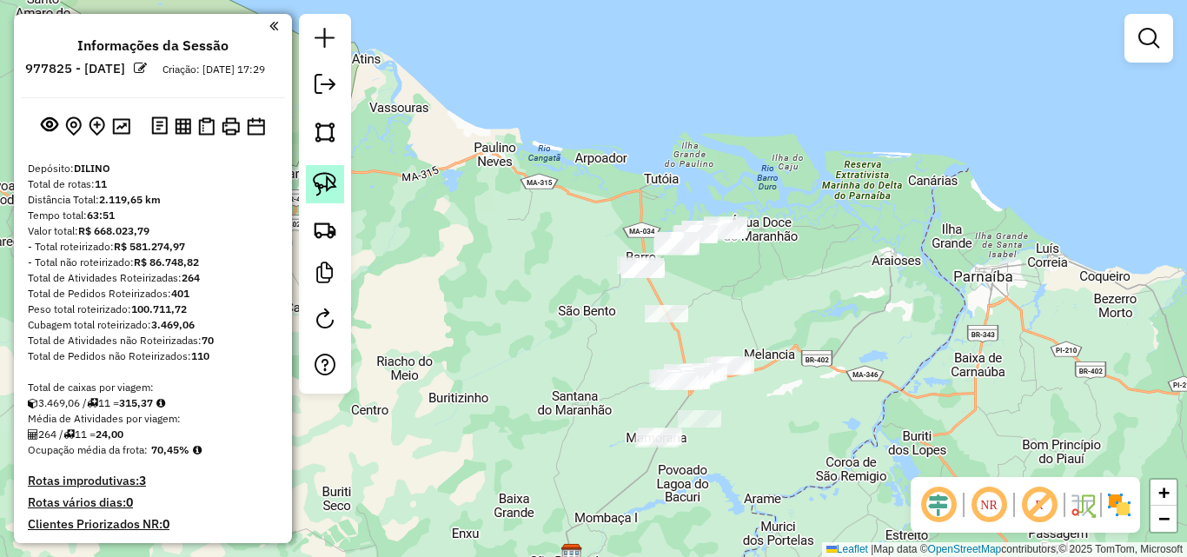
drag, startPoint x: 328, startPoint y: 185, endPoint x: 626, endPoint y: 154, distance: 298.8
click at [329, 182] on img at bounding box center [325, 184] width 24 height 24
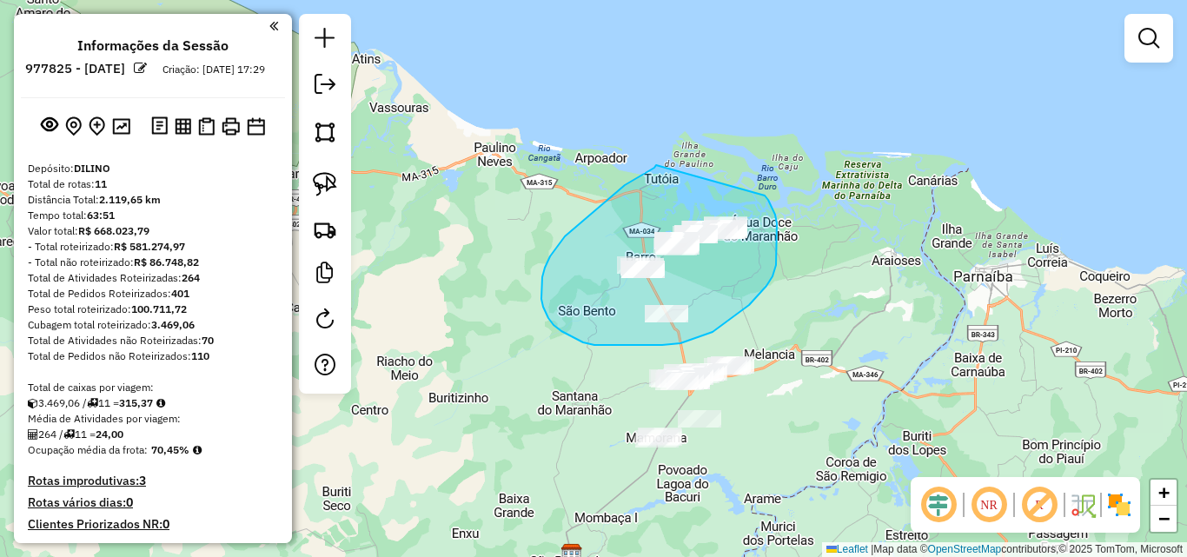
drag, startPoint x: 641, startPoint y: 175, endPoint x: 765, endPoint y: 195, distance: 125.0
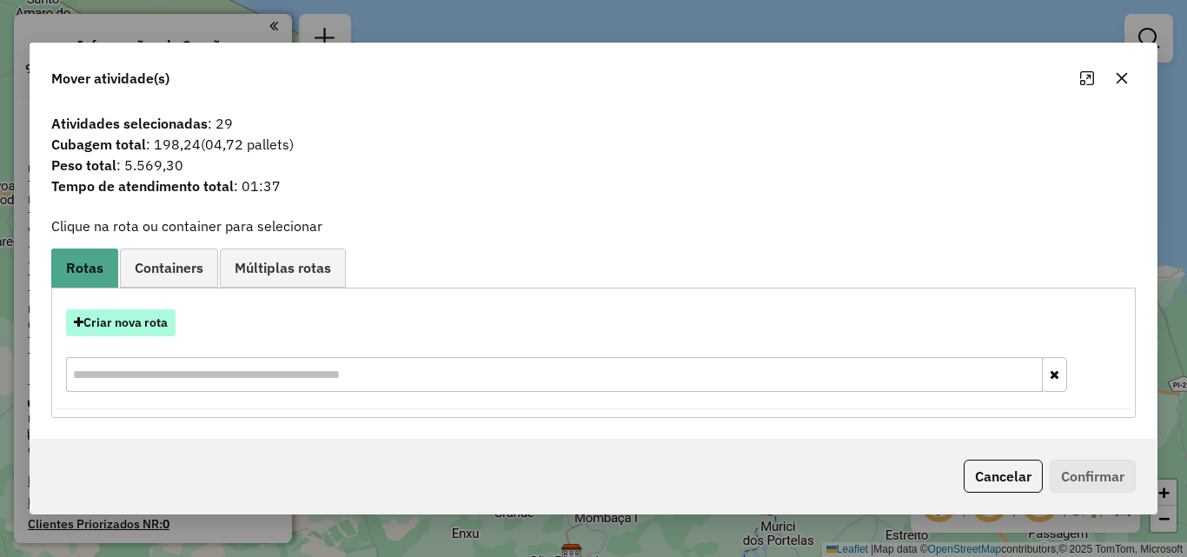
click at [152, 322] on button "Criar nova rota" at bounding box center [120, 322] width 109 height 27
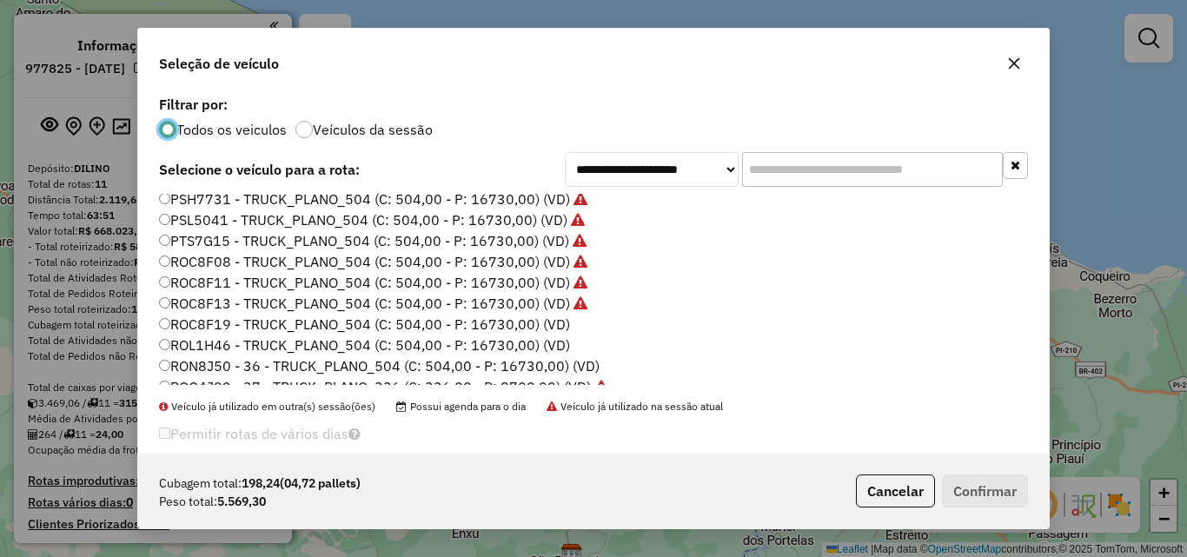
scroll to position [174, 0]
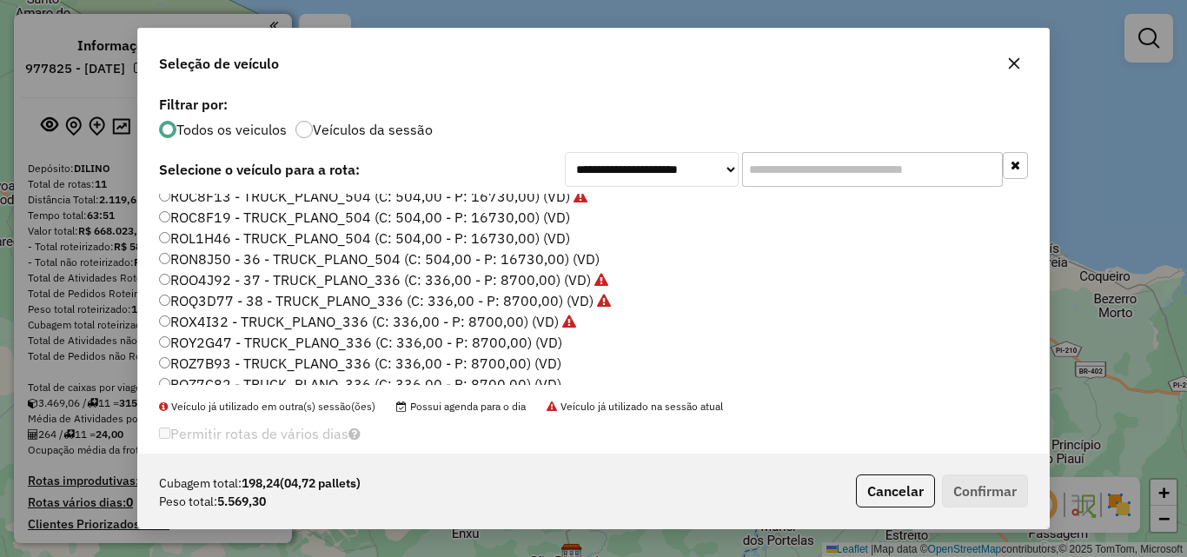
click at [513, 344] on label "ROY2G47 - TRUCK_PLANO_336 (C: 336,00 - P: 8700,00) (VD)" at bounding box center [360, 342] width 403 height 21
click at [977, 494] on button "Confirmar" at bounding box center [985, 490] width 86 height 33
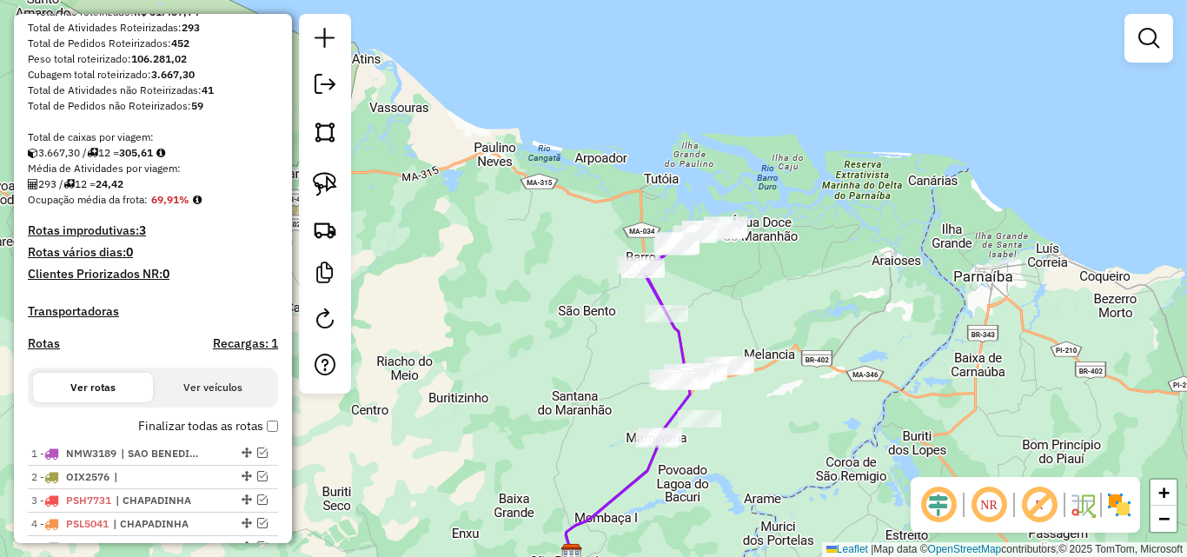
scroll to position [261, 0]
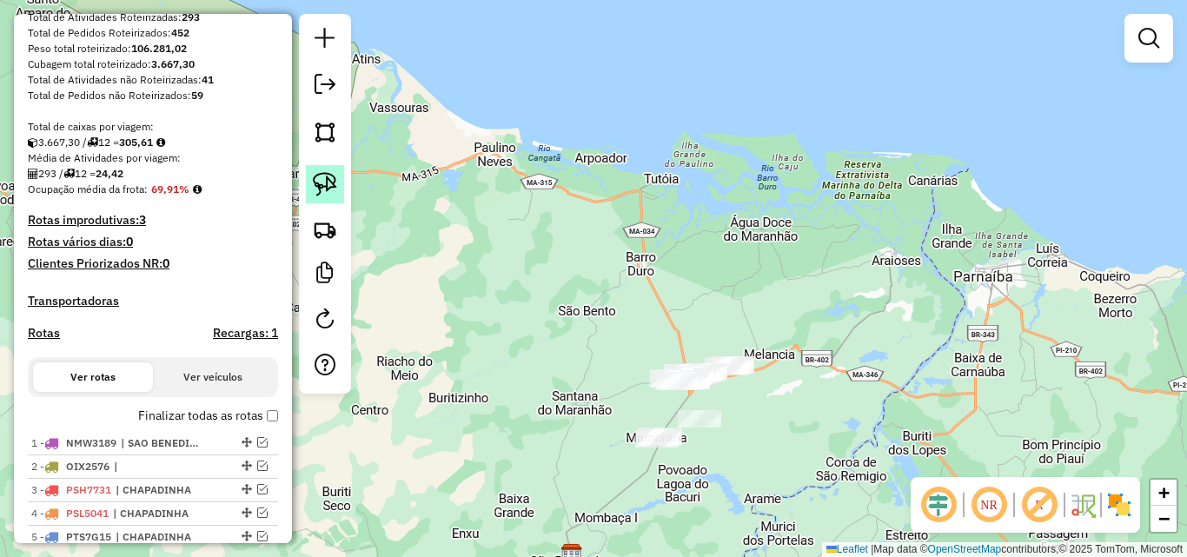
click at [337, 183] on link at bounding box center [325, 184] width 38 height 38
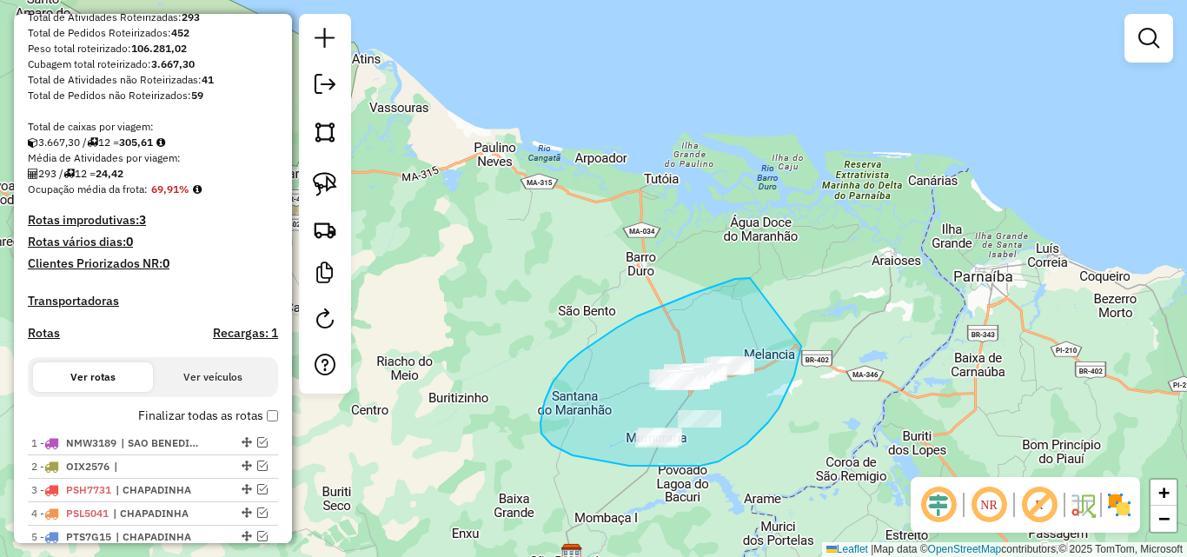
drag, startPoint x: 692, startPoint y: 294, endPoint x: 801, endPoint y: 346, distance: 120.5
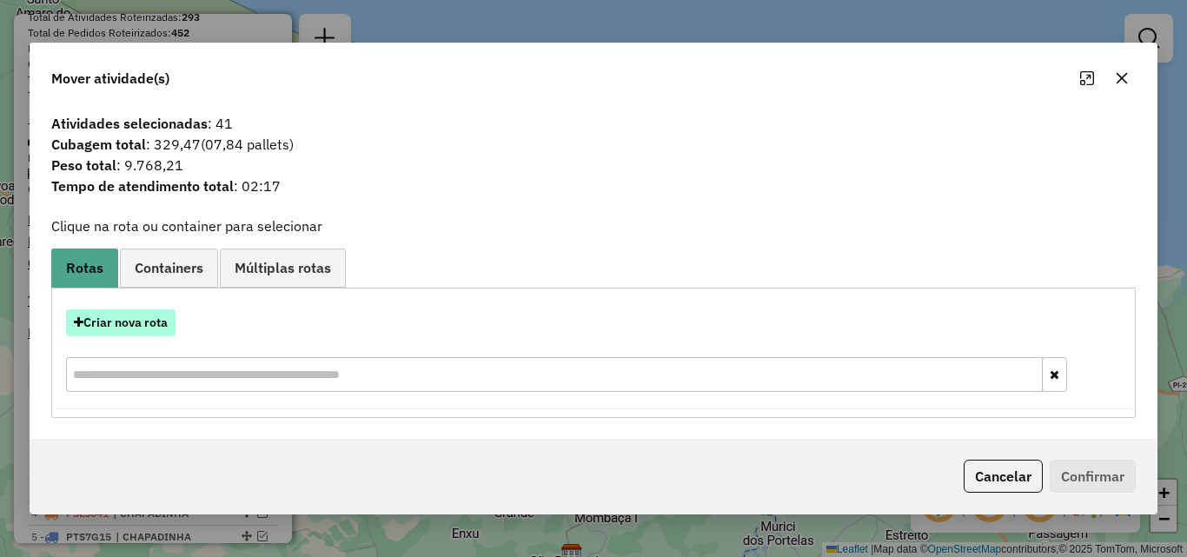
click at [128, 314] on button "Criar nova rota" at bounding box center [120, 322] width 109 height 27
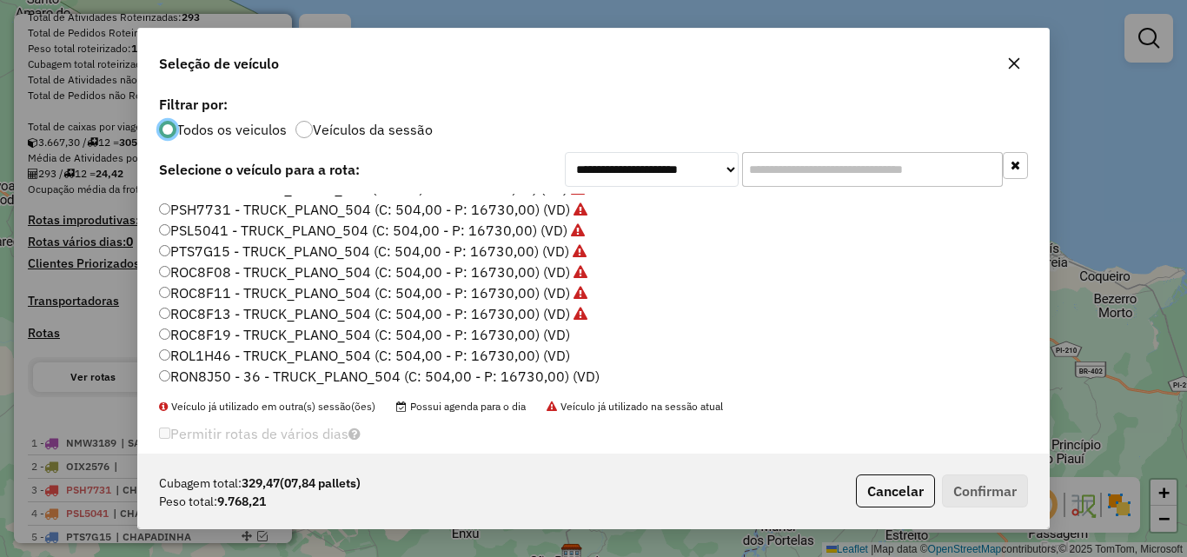
scroll to position [87, 0]
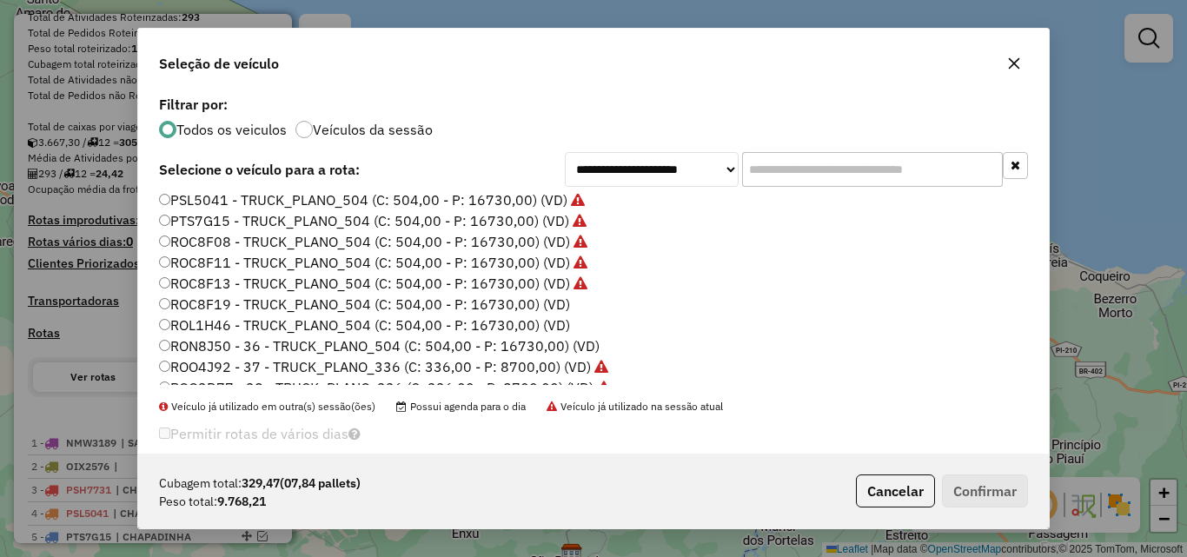
click at [543, 309] on label "ROC8F19 - TRUCK_PLANO_504 (C: 504,00 - P: 16730,00) (VD)" at bounding box center [364, 304] width 411 height 21
click at [1005, 487] on button "Confirmar" at bounding box center [985, 490] width 86 height 33
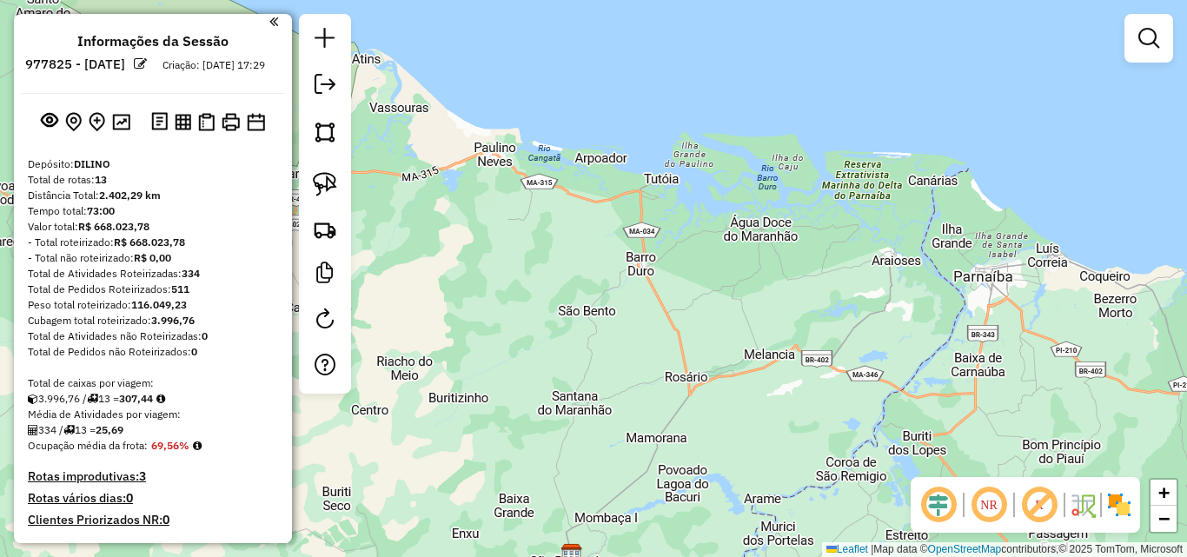
scroll to position [0, 0]
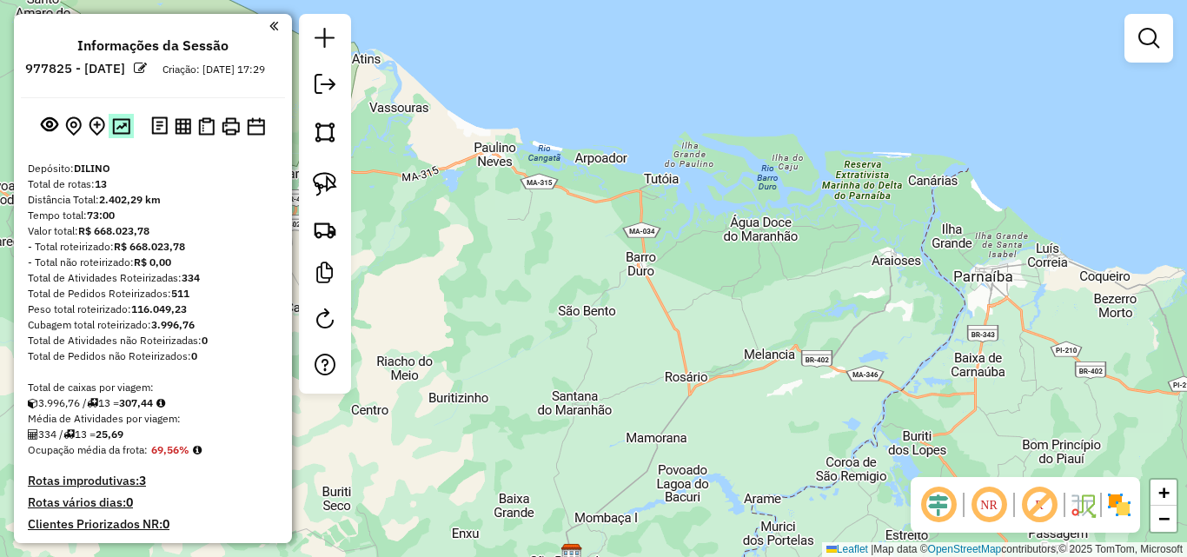
click at [116, 135] on img at bounding box center [121, 126] width 18 height 17
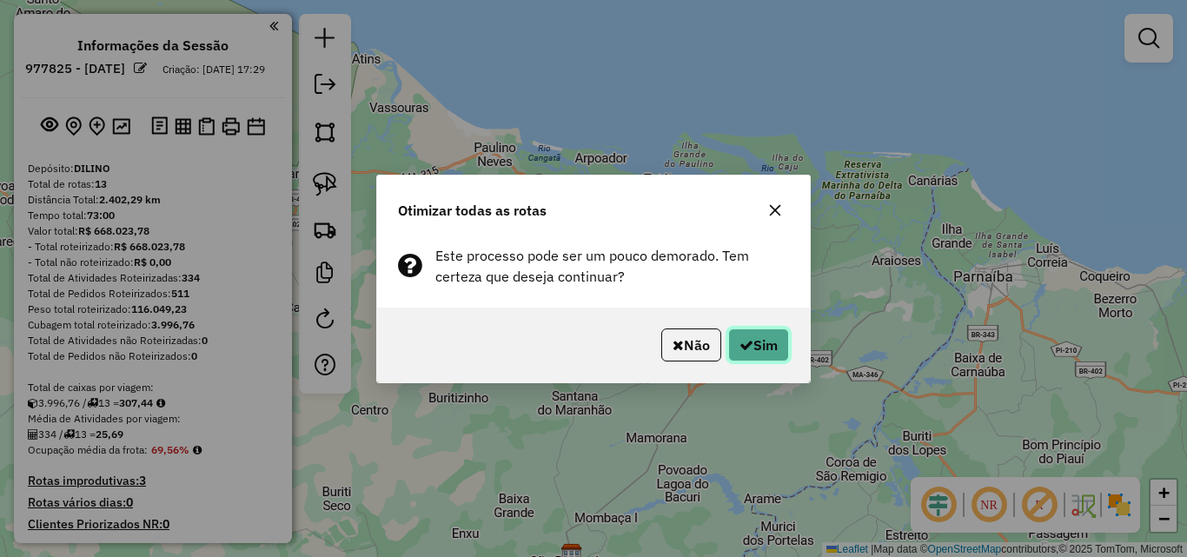
click at [759, 353] on button "Sim" at bounding box center [758, 344] width 61 height 33
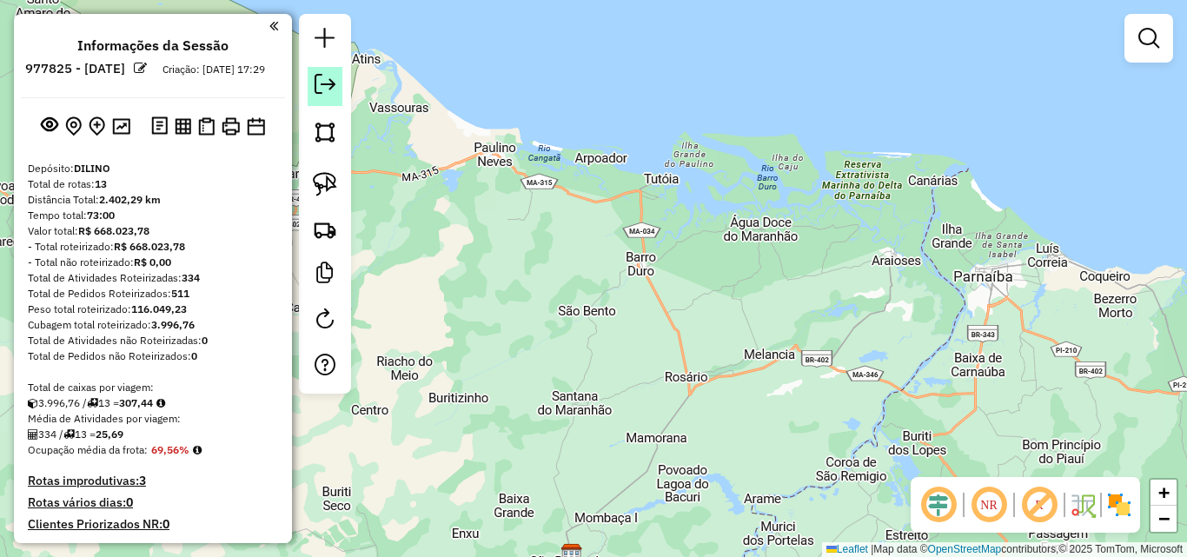
click at [325, 80] on em at bounding box center [324, 84] width 21 height 21
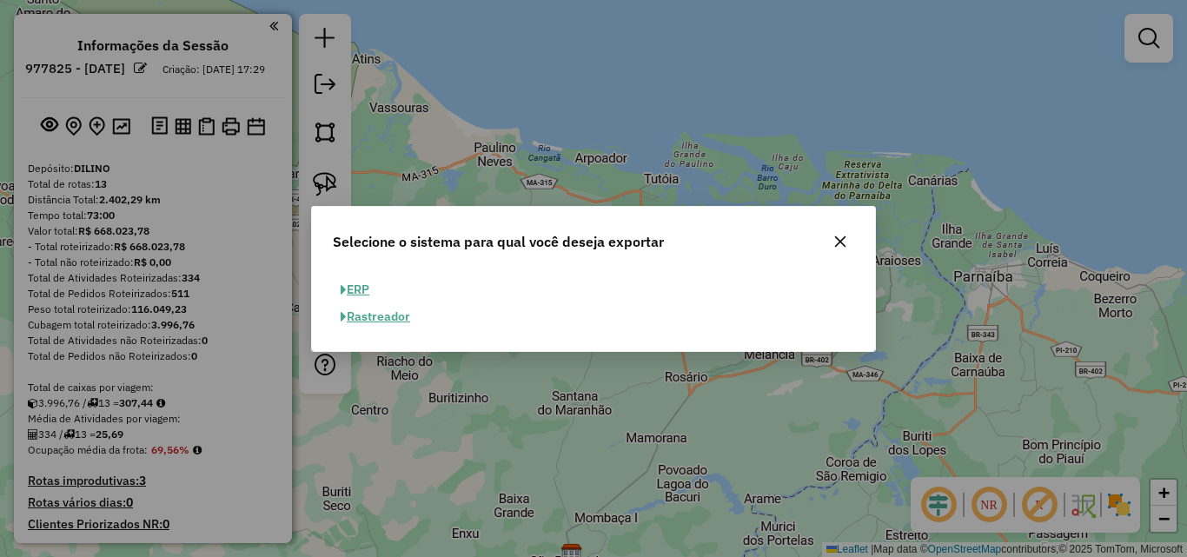
click at [367, 290] on button "ERP" at bounding box center [355, 289] width 44 height 27
select select "**"
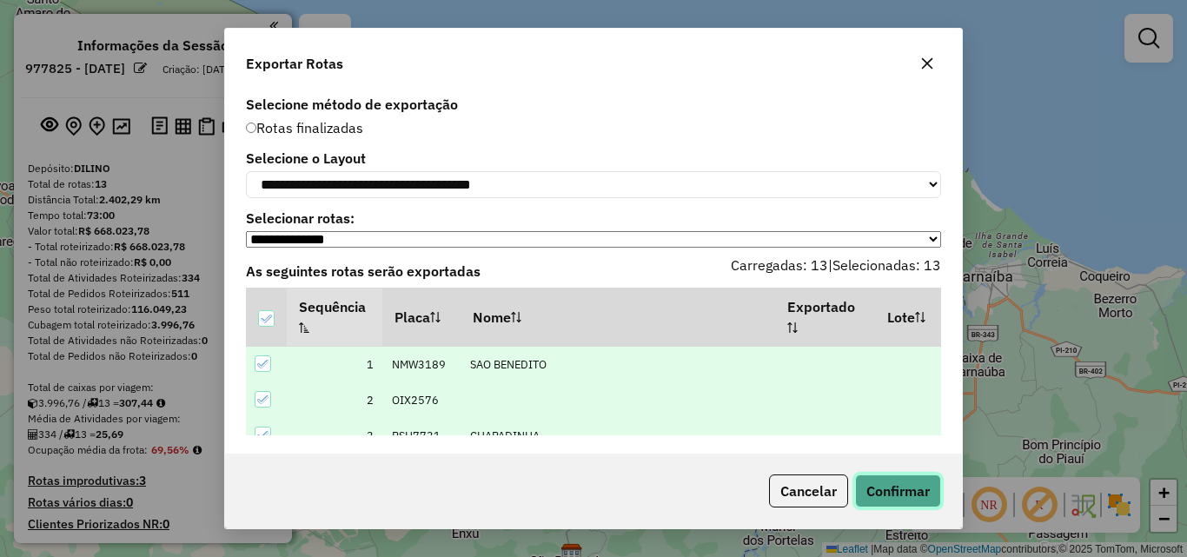
click at [897, 489] on button "Confirmar" at bounding box center [898, 490] width 86 height 33
